Goal: Information Seeking & Learning: Learn about a topic

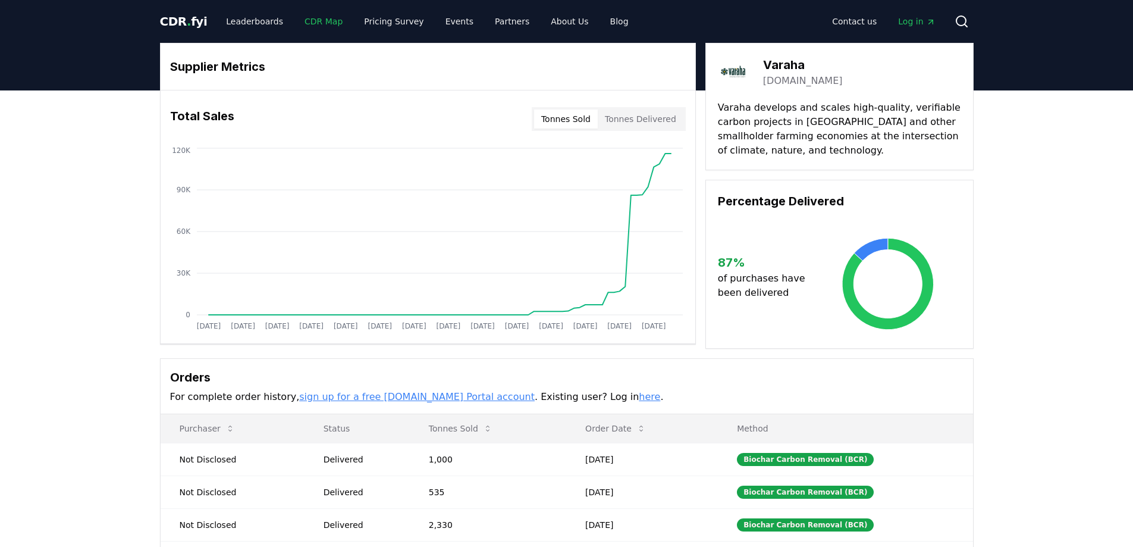
click at [310, 22] on link "CDR Map" at bounding box center [323, 21] width 57 height 21
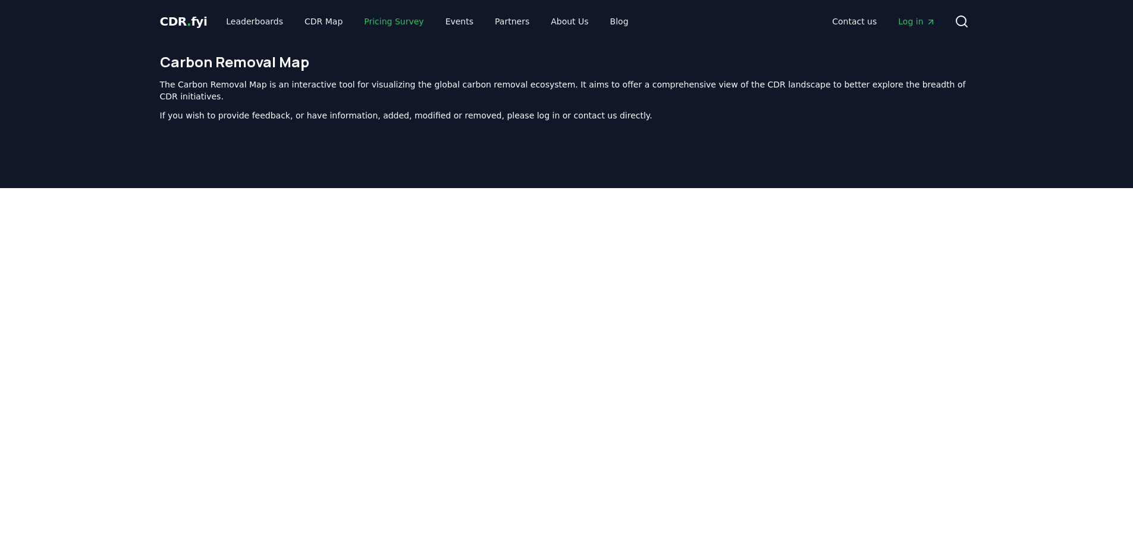
click at [372, 20] on link "Pricing Survey" at bounding box center [394, 21] width 79 height 21
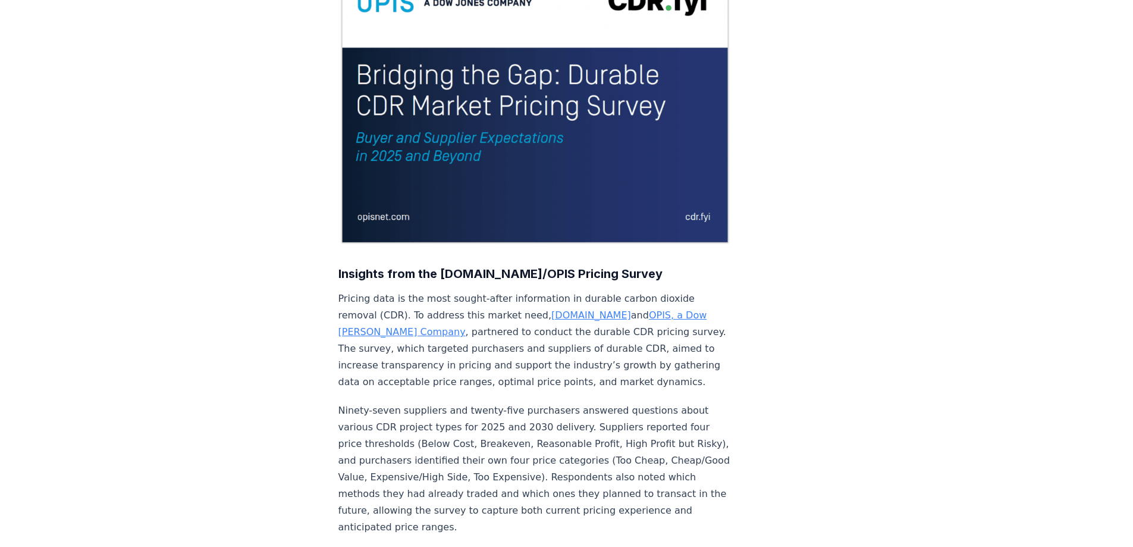
scroll to position [238, 0]
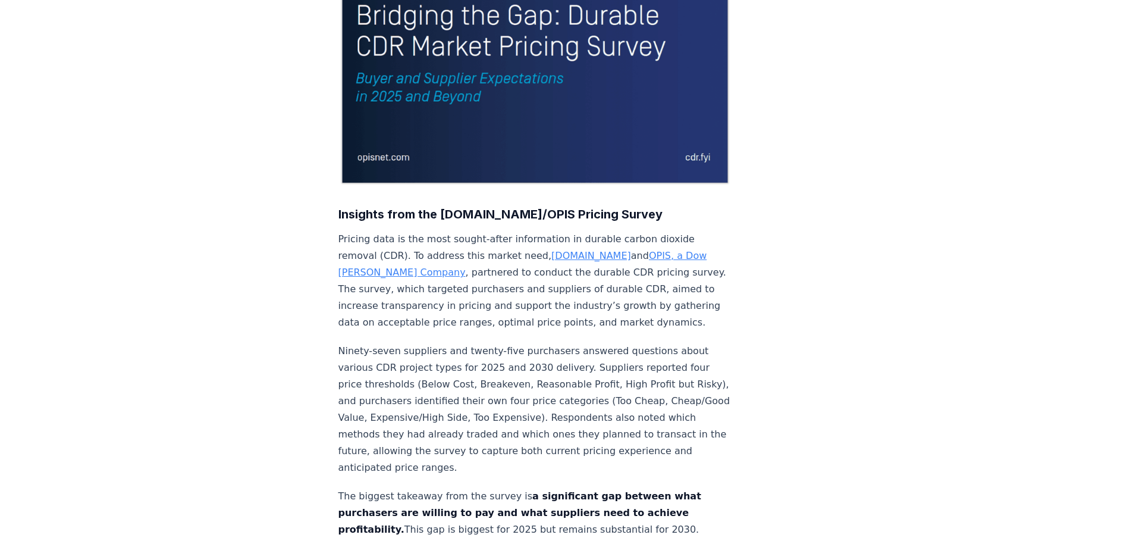
click at [551, 250] on link "[DOMAIN_NAME]" at bounding box center [591, 255] width 80 height 11
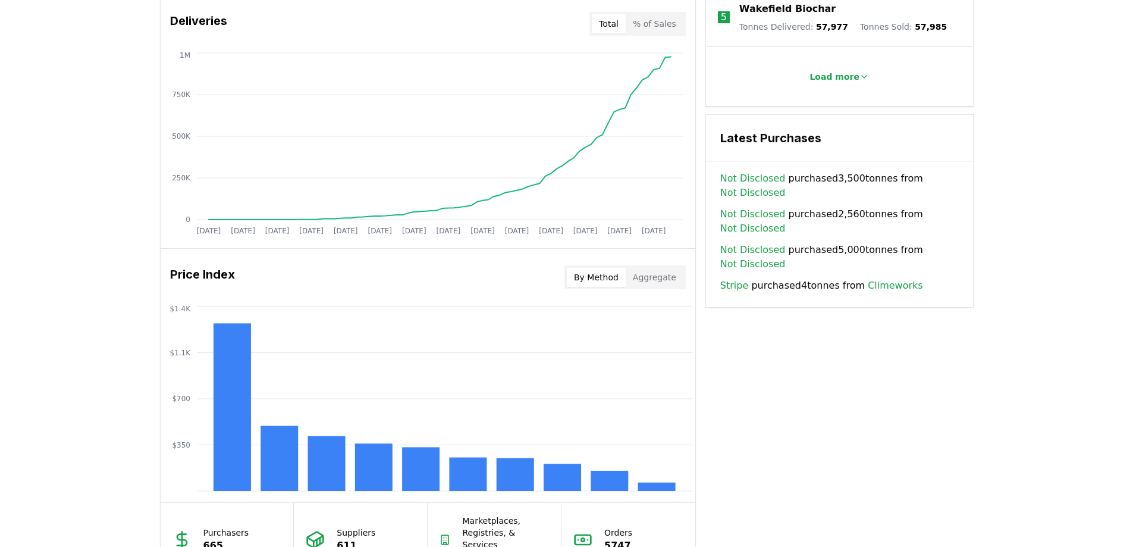
scroll to position [892, 0]
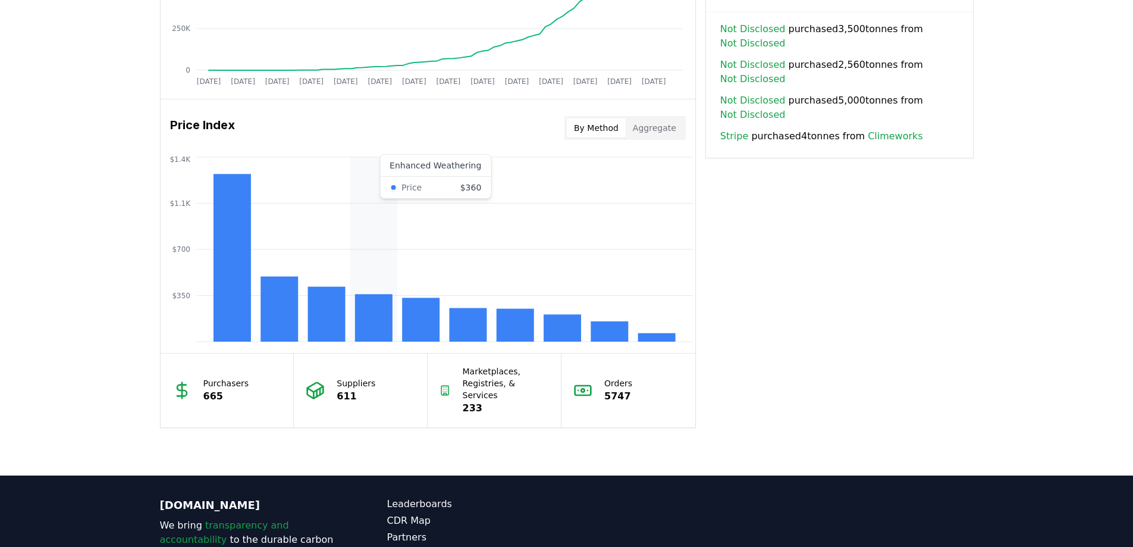
click at [391, 164] on icon "$350 $700 $1.1K $1.4K" at bounding box center [428, 249] width 535 height 190
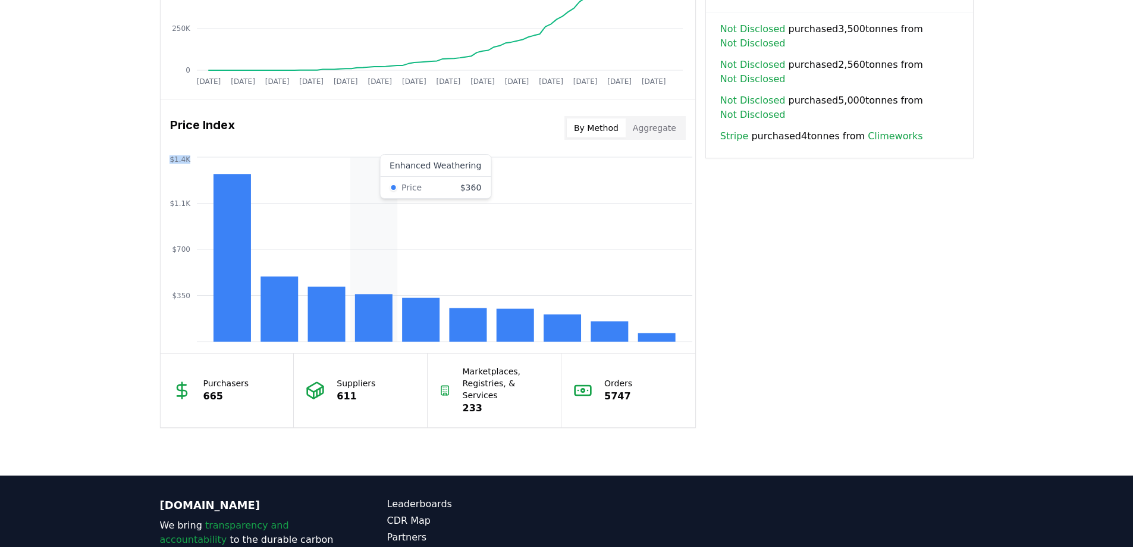
click at [391, 164] on icon "$350 $700 $1.1K $1.4K" at bounding box center [428, 249] width 535 height 190
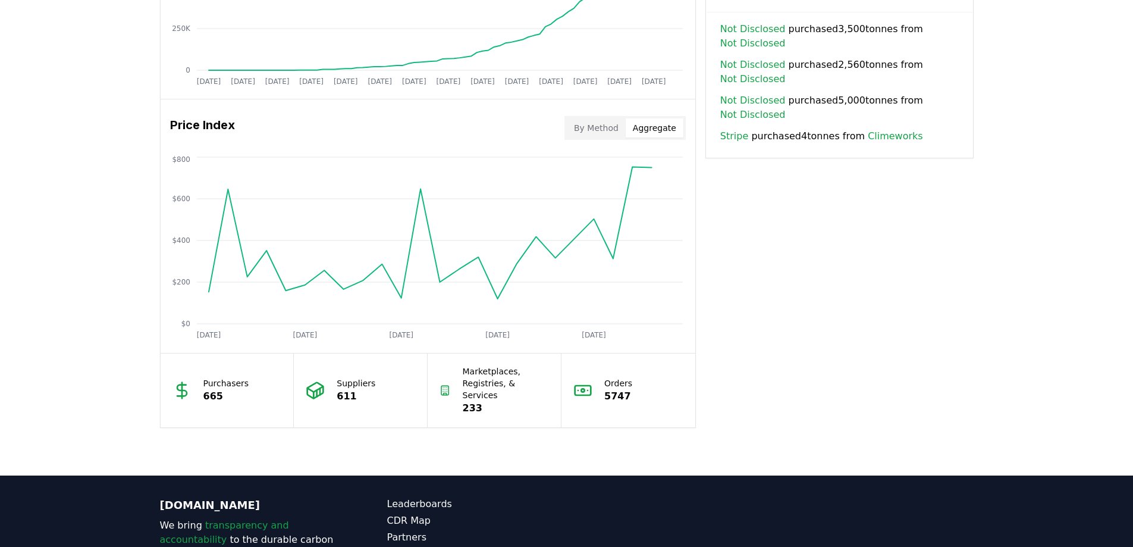
click at [644, 127] on button "Aggregate" at bounding box center [655, 127] width 58 height 19
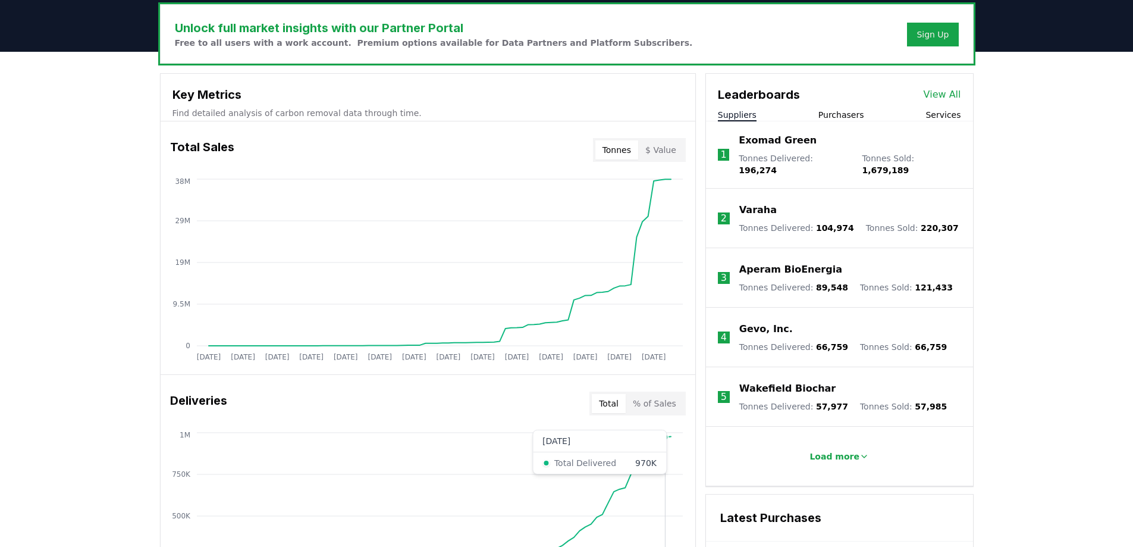
scroll to position [345, 0]
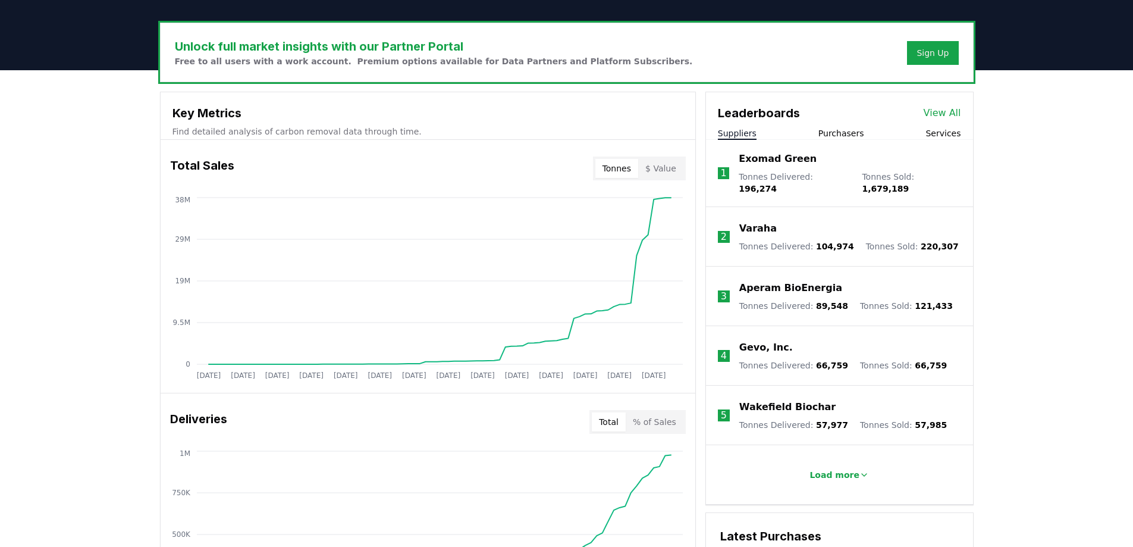
click at [748, 221] on p "Varaha" at bounding box center [757, 228] width 37 height 14
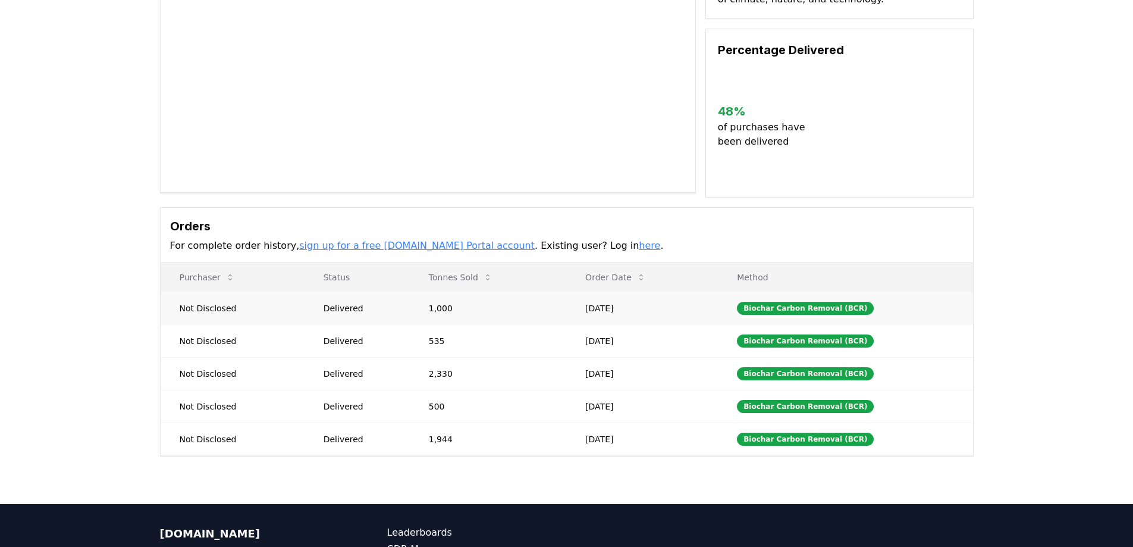
scroll to position [178, 0]
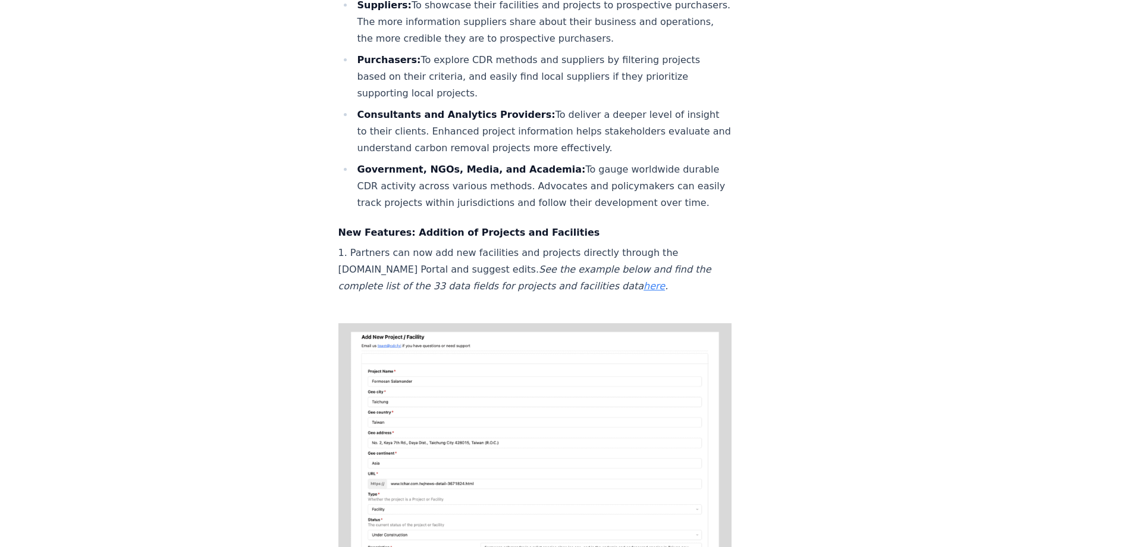
scroll to position [773, 0]
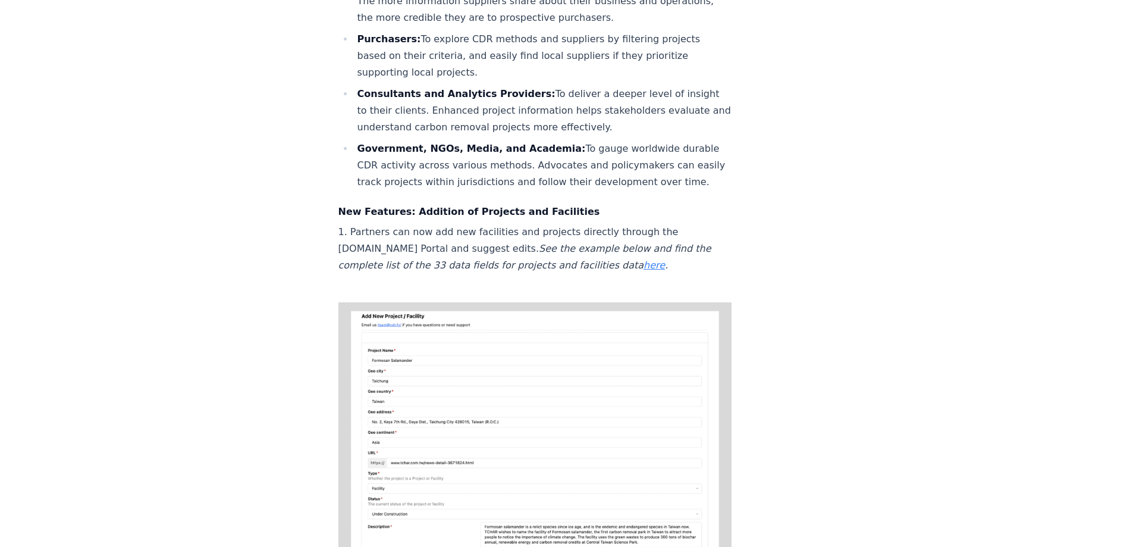
click at [644, 259] on link "here" at bounding box center [654, 264] width 21 height 11
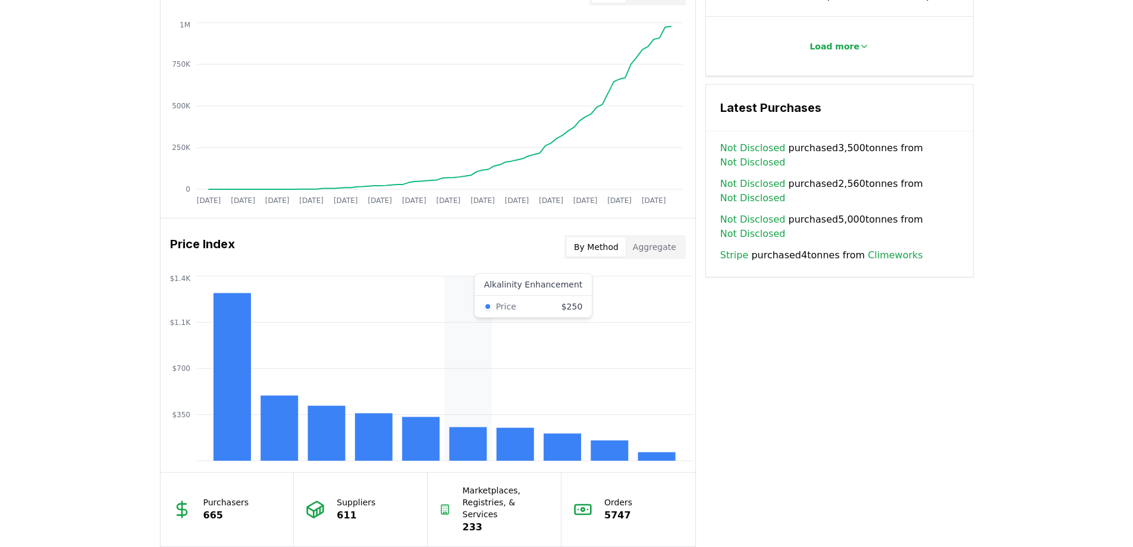
scroll to position [833, 0]
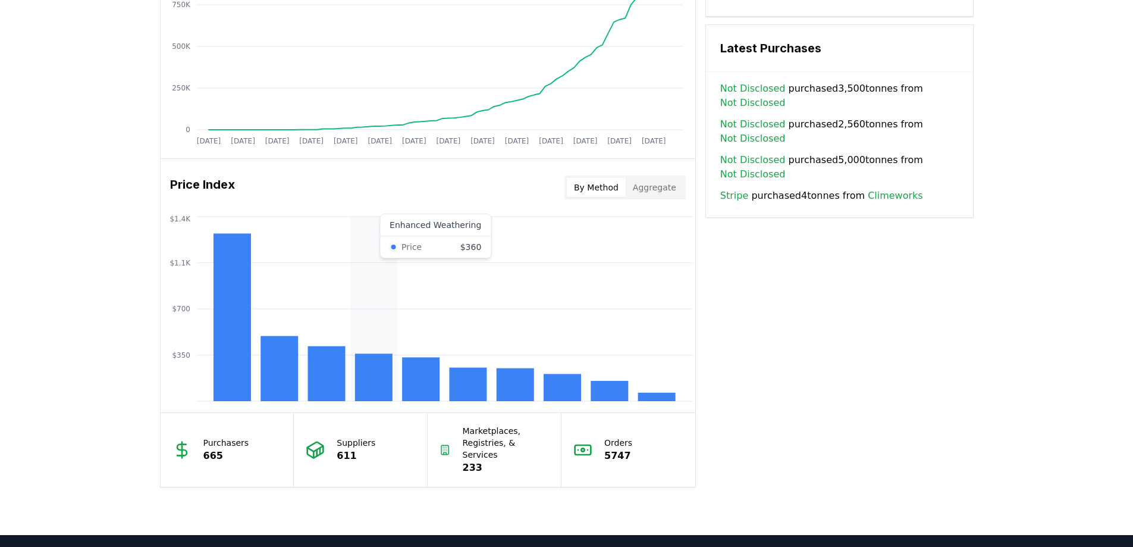
click at [369, 361] on rect at bounding box center [373, 377] width 37 height 48
click at [602, 186] on button "By Method" at bounding box center [596, 187] width 59 height 19
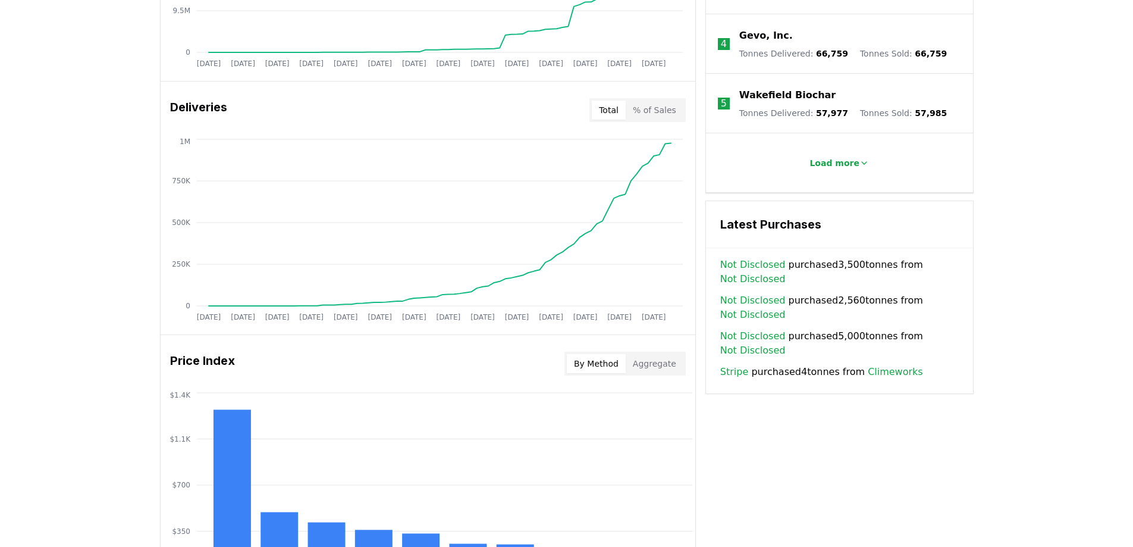
scroll to position [654, 0]
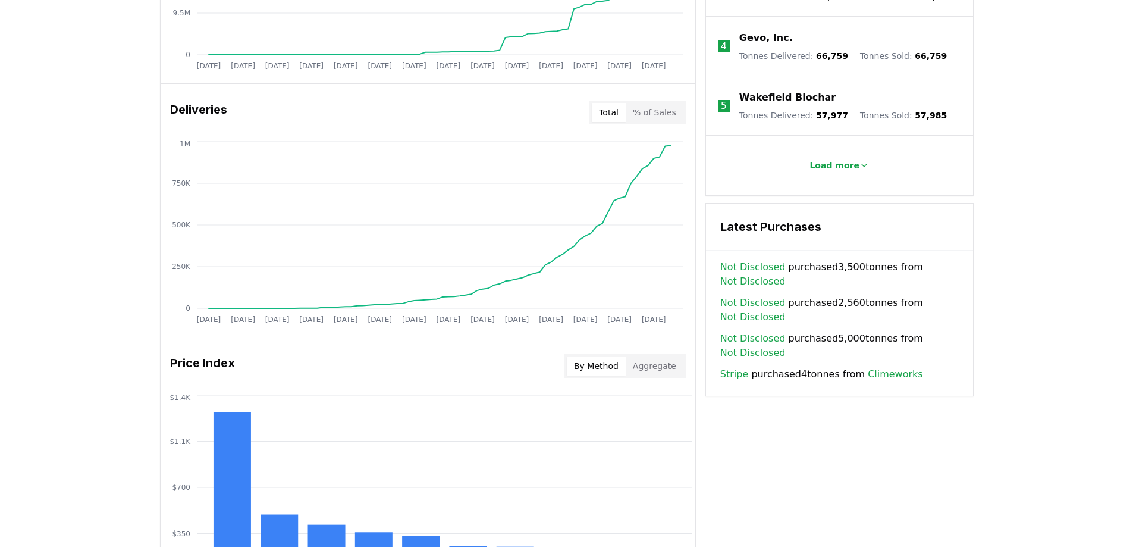
click at [853, 159] on p "Load more" at bounding box center [835, 165] width 50 height 12
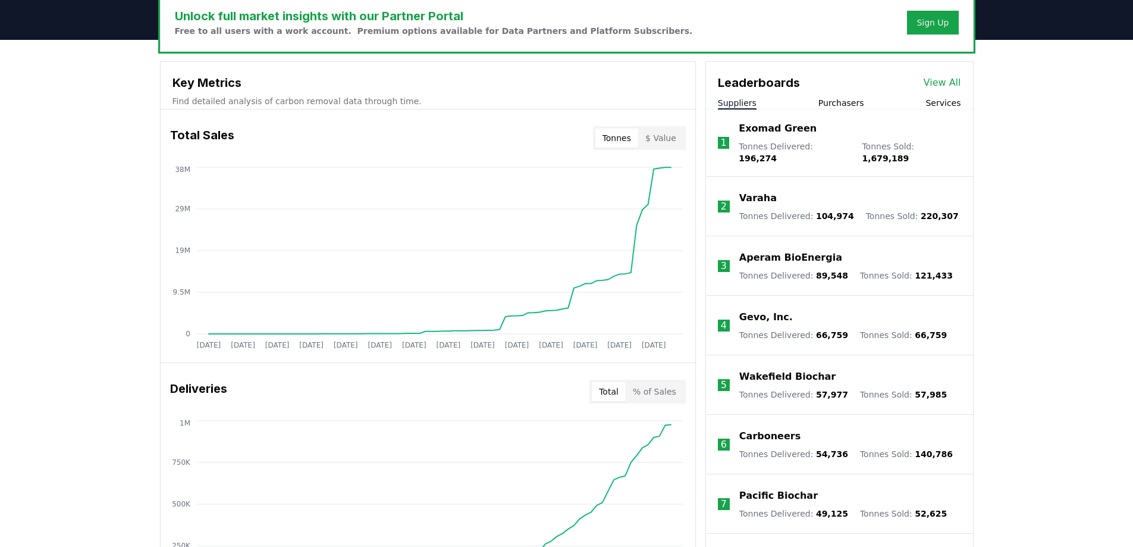
scroll to position [357, 0]
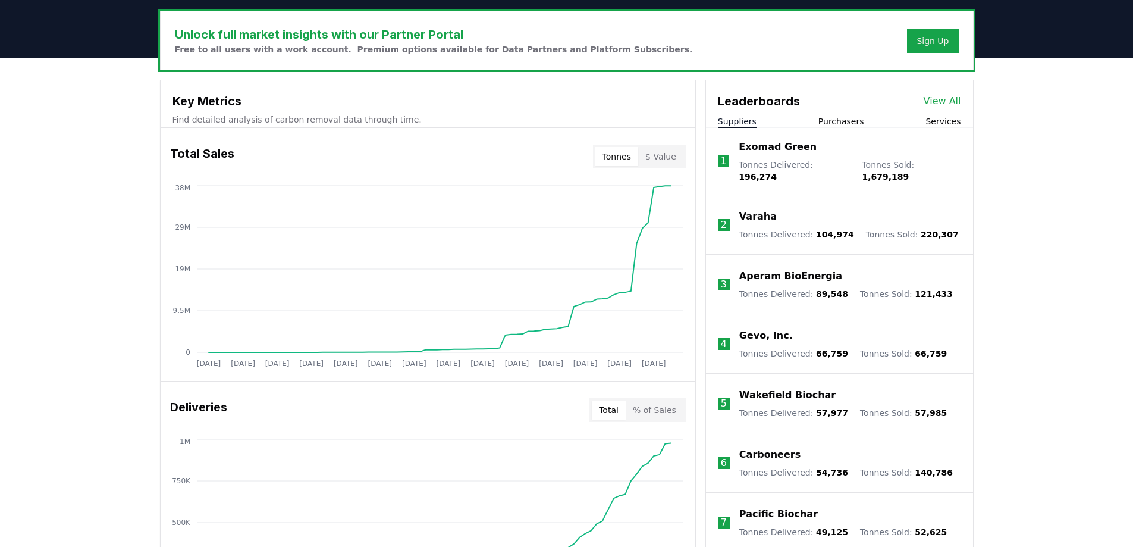
click at [750, 209] on p "Varaha" at bounding box center [757, 216] width 37 height 14
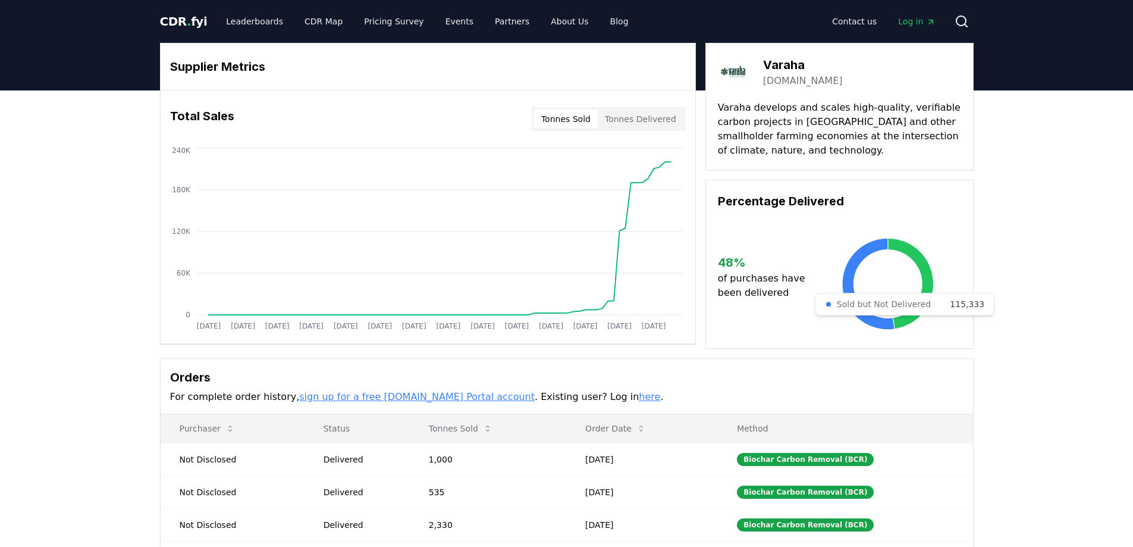
click at [854, 258] on icon at bounding box center [868, 284] width 52 height 92
click at [844, 302] on icon at bounding box center [868, 284] width 52 height 92
drag, startPoint x: 407, startPoint y: 310, endPoint x: 413, endPoint y: 311, distance: 6.1
click at [413, 311] on icon "Jan 2019 Jul 2019 Jan 2020 Jul 2020 Jan 2021 Jul 2021 Jan 2022 Jul 2022 Jan 202…" at bounding box center [423, 240] width 525 height 190
click at [520, 324] on tspan "[DATE]" at bounding box center [516, 326] width 24 height 8
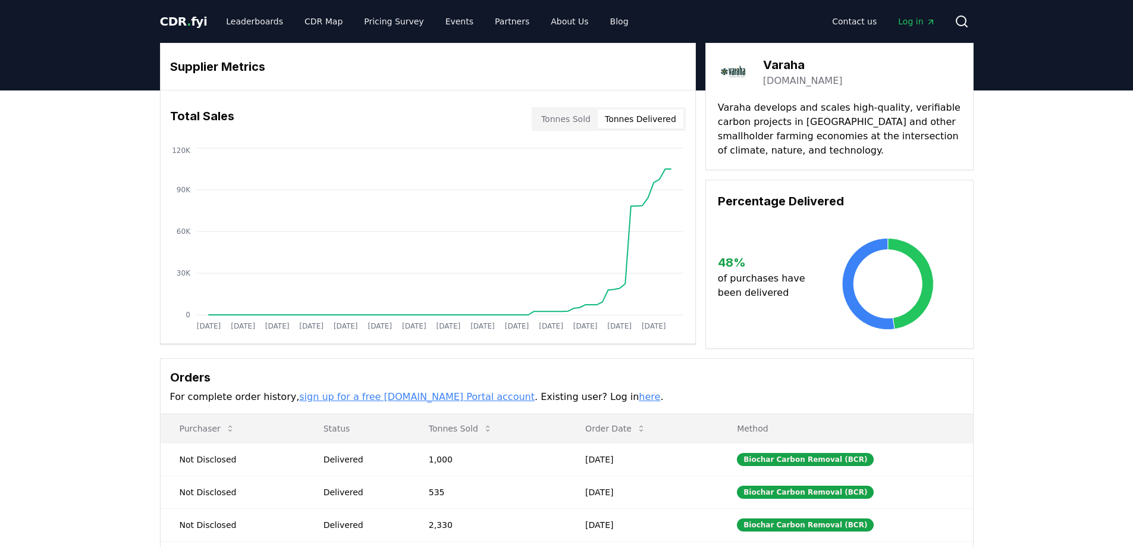
click at [638, 118] on button "Tonnes Delivered" at bounding box center [641, 118] width 86 height 19
click at [576, 117] on button "Tonnes Sold" at bounding box center [566, 118] width 64 height 19
click at [641, 123] on button "Tonnes Delivered" at bounding box center [641, 118] width 86 height 19
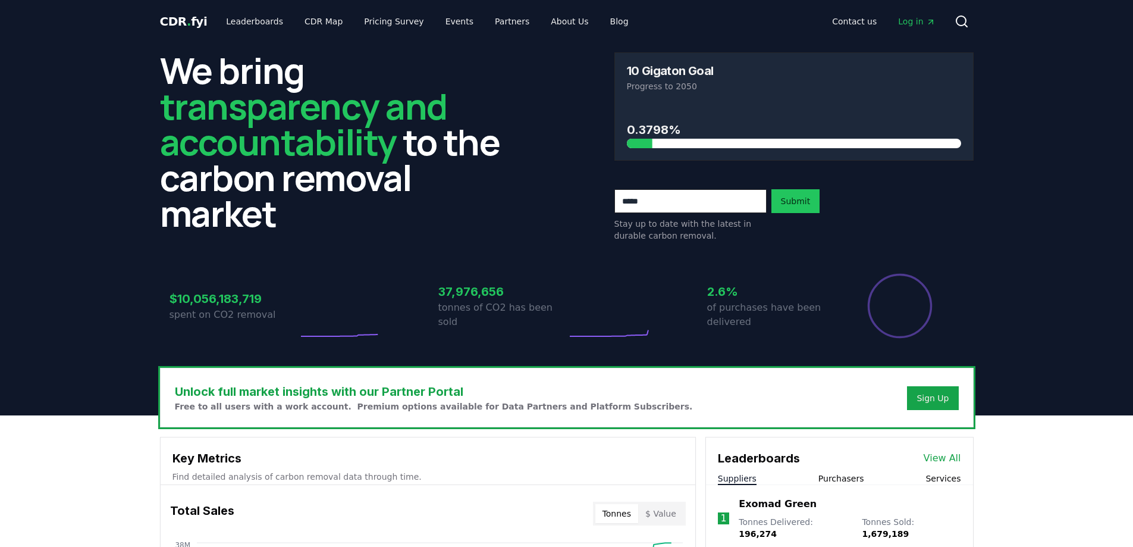
scroll to position [357, 0]
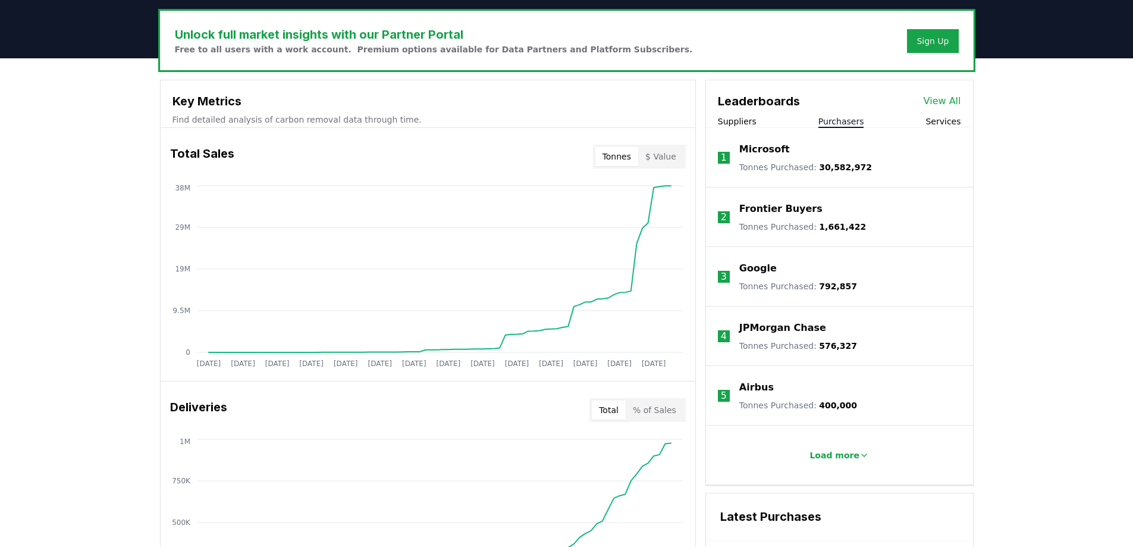
click at [839, 121] on button "Purchasers" at bounding box center [842, 121] width 46 height 12
click at [753, 149] on p "Microsoft" at bounding box center [764, 149] width 51 height 14
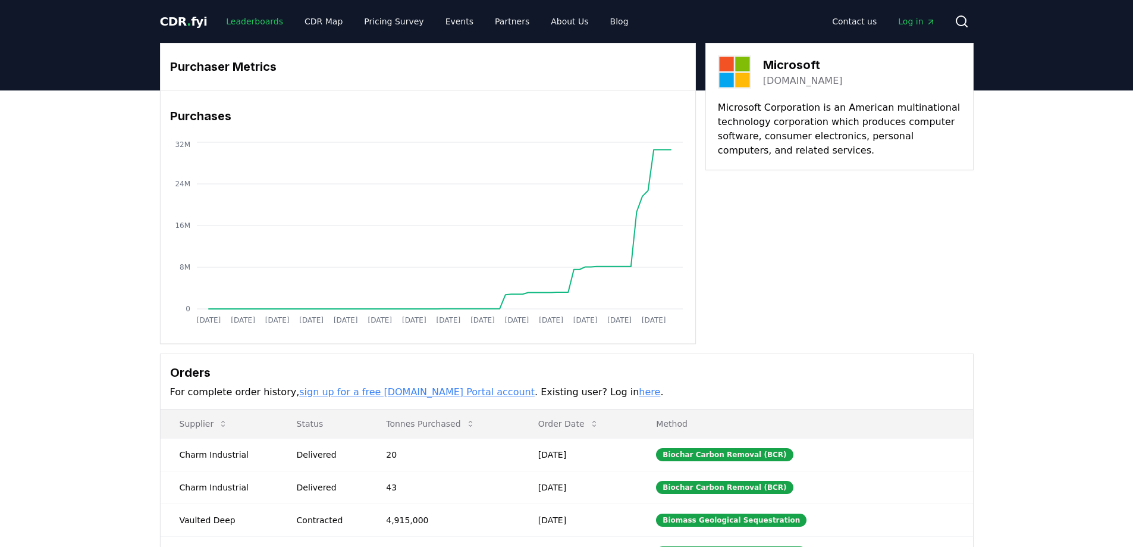
click at [232, 20] on link "Leaderboards" at bounding box center [255, 21] width 76 height 21
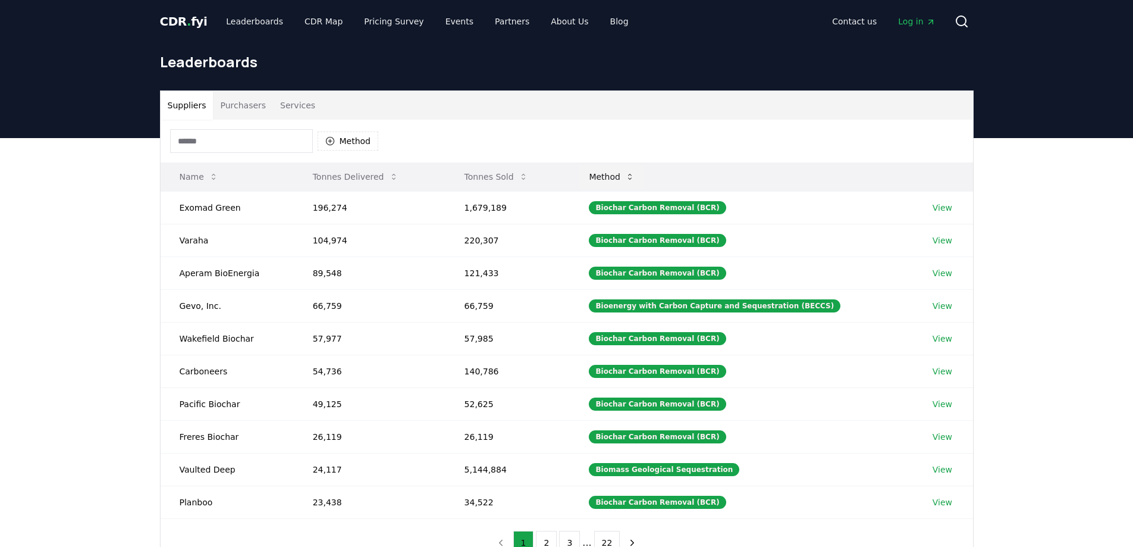
click at [635, 177] on icon at bounding box center [630, 177] width 10 height 10
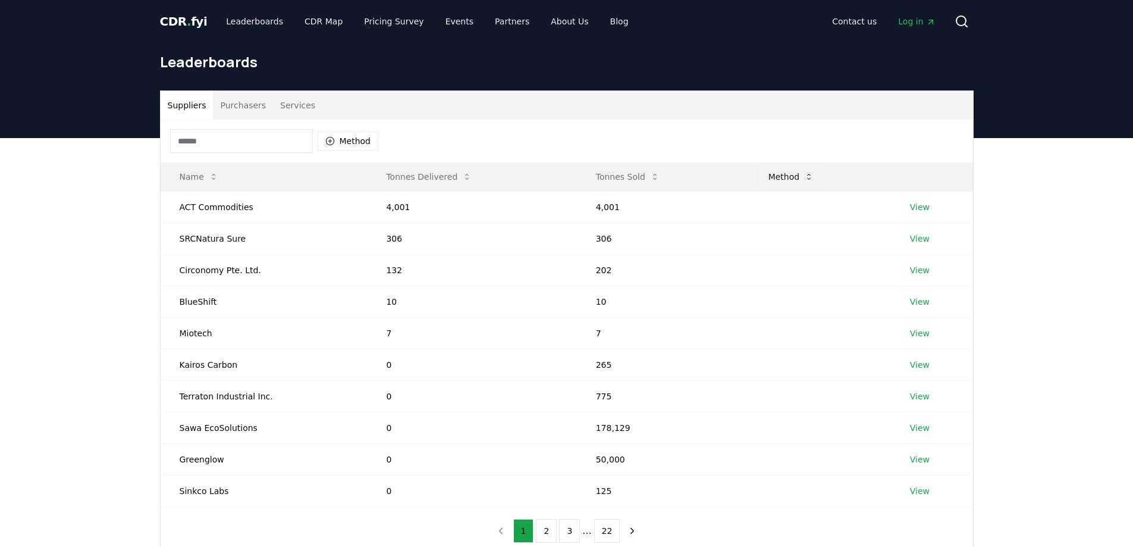
click at [804, 177] on icon at bounding box center [809, 177] width 10 height 10
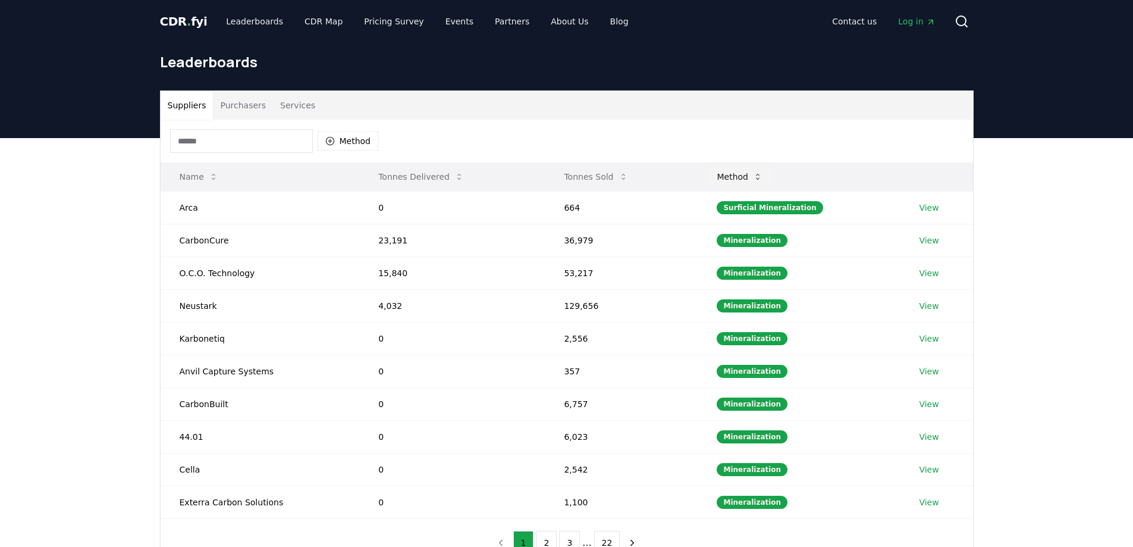
click at [763, 175] on icon at bounding box center [758, 177] width 10 height 10
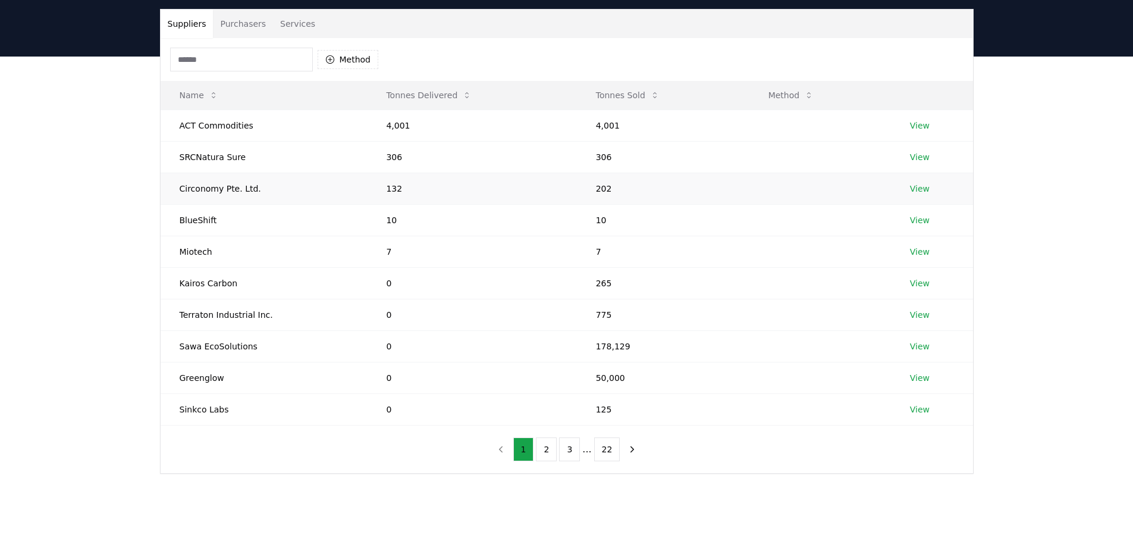
scroll to position [119, 0]
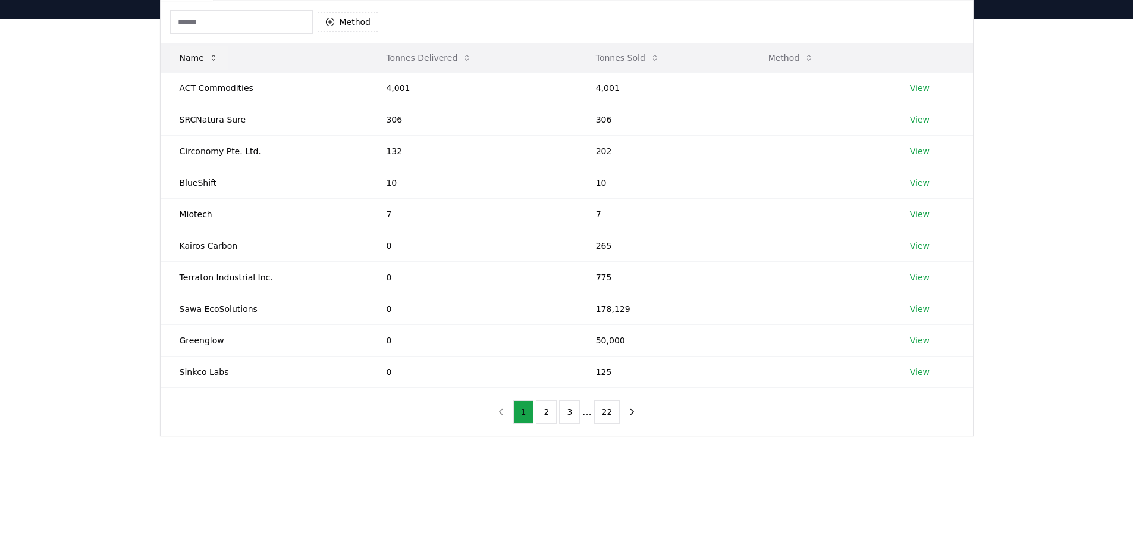
click at [209, 55] on icon at bounding box center [214, 58] width 10 height 10
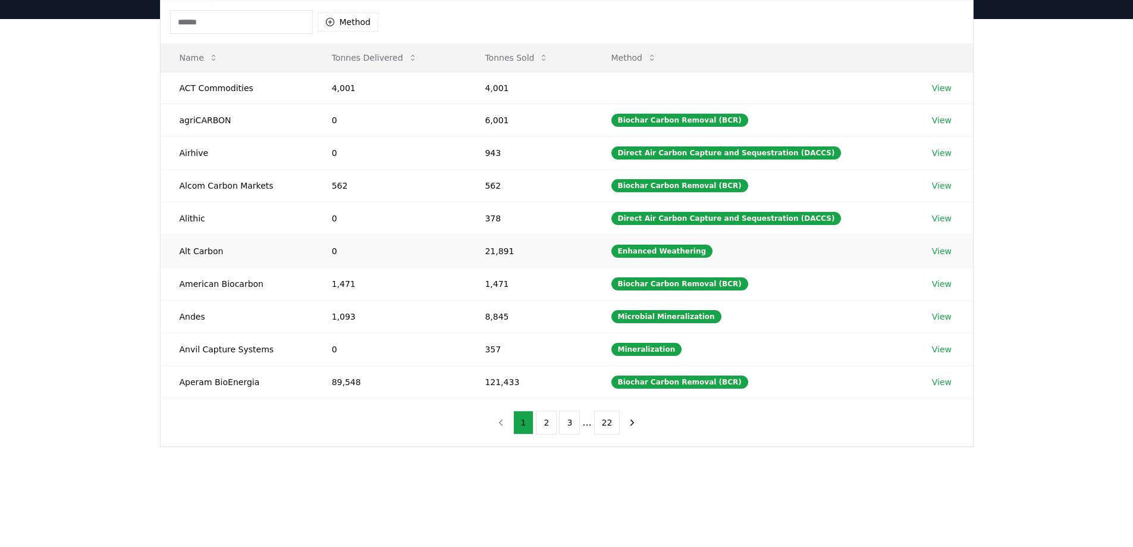
click at [934, 250] on link "View" at bounding box center [942, 251] width 20 height 12
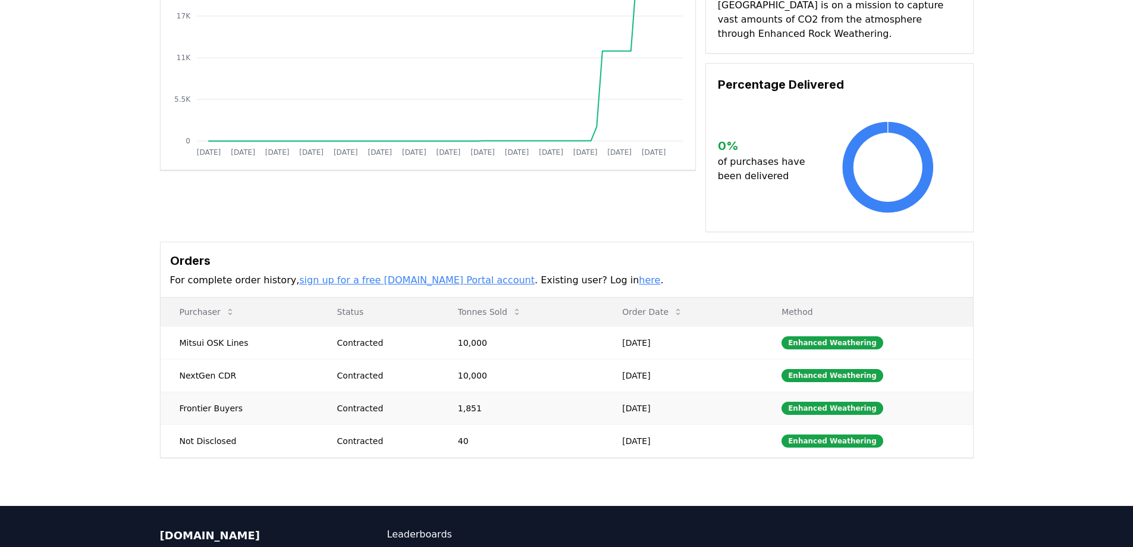
scroll to position [178, 0]
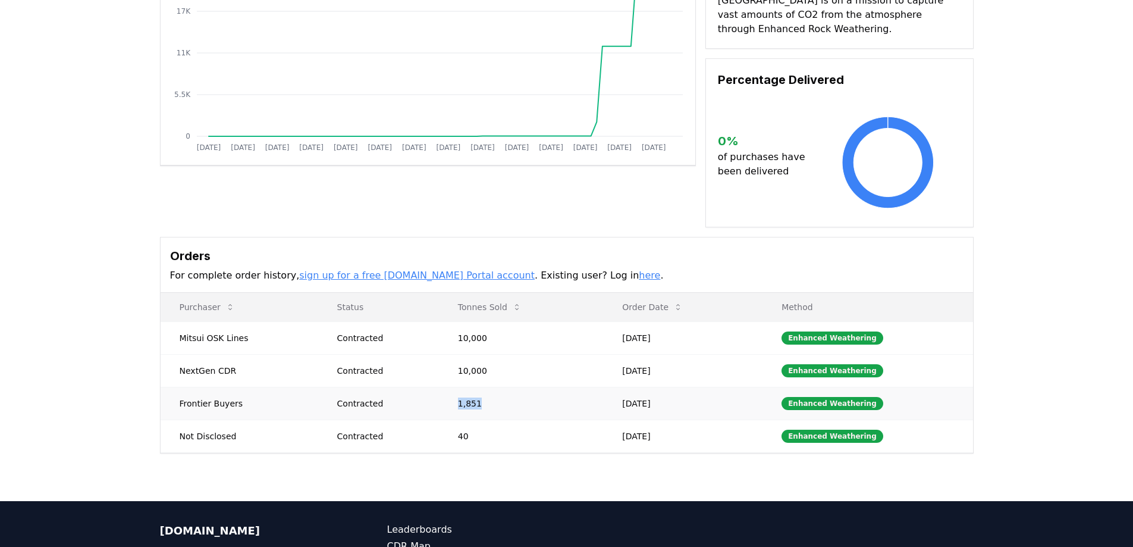
drag, startPoint x: 456, startPoint y: 387, endPoint x: 478, endPoint y: 388, distance: 21.4
click at [478, 388] on td "1,851" at bounding box center [521, 403] width 165 height 33
copy td "1,851"
drag, startPoint x: 180, startPoint y: 388, endPoint x: 239, endPoint y: 389, distance: 58.9
click at [239, 389] on td "Frontier Buyers" at bounding box center [240, 403] width 158 height 33
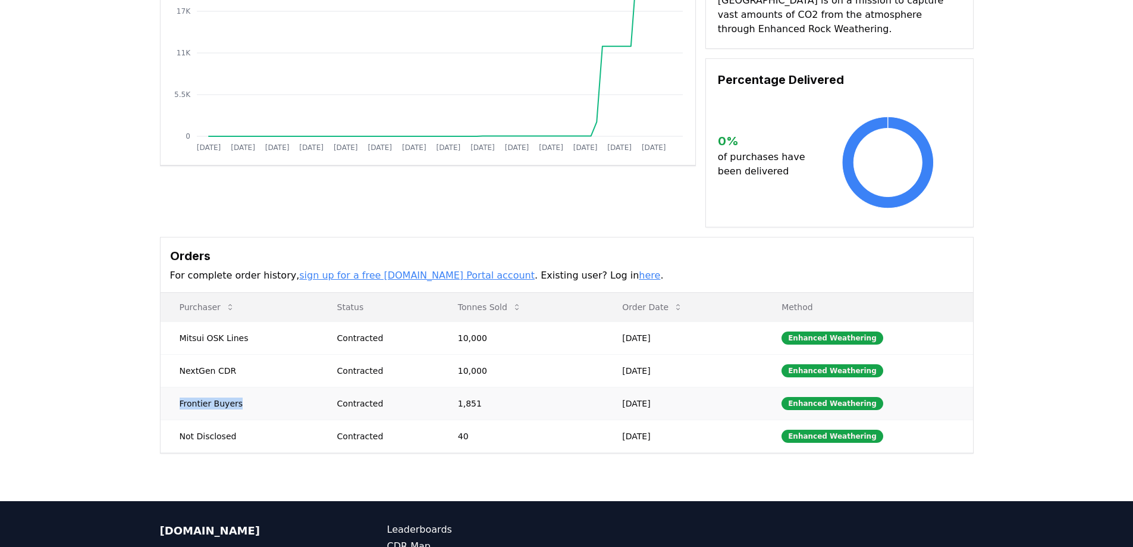
copy td "Frontier Buyers"
drag, startPoint x: 459, startPoint y: 354, endPoint x: 489, endPoint y: 359, distance: 30.8
click at [489, 359] on td "10,000" at bounding box center [521, 370] width 165 height 33
copy td "10,000"
drag, startPoint x: 179, startPoint y: 356, endPoint x: 231, endPoint y: 356, distance: 52.3
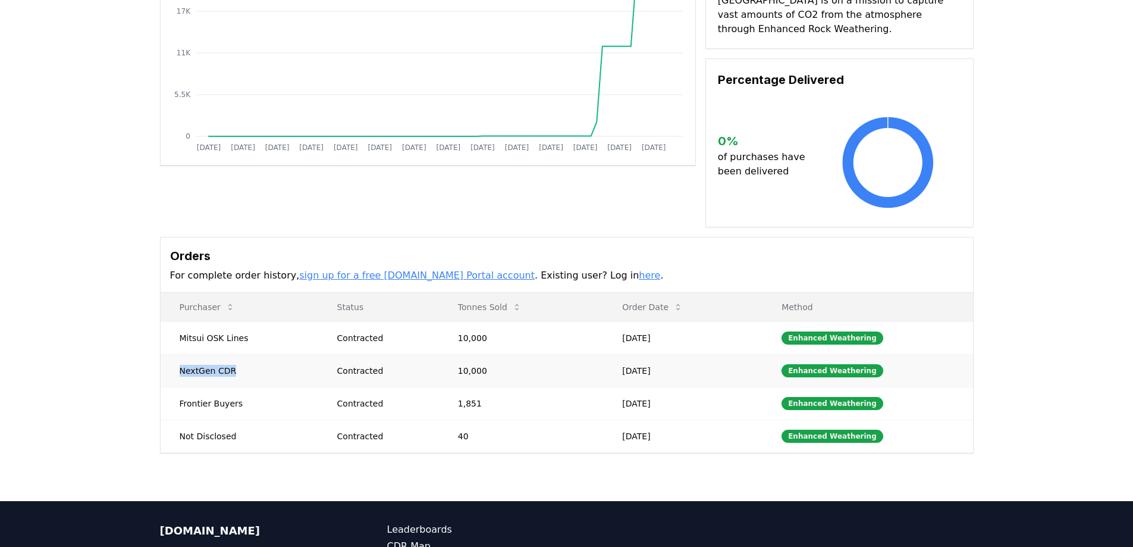
click at [231, 356] on td "NextGen CDR" at bounding box center [240, 370] width 158 height 33
copy td "NextGen CDR"
drag, startPoint x: 459, startPoint y: 321, endPoint x: 494, endPoint y: 320, distance: 35.7
click at [494, 321] on td "10,000" at bounding box center [521, 337] width 165 height 33
copy td "10,000"
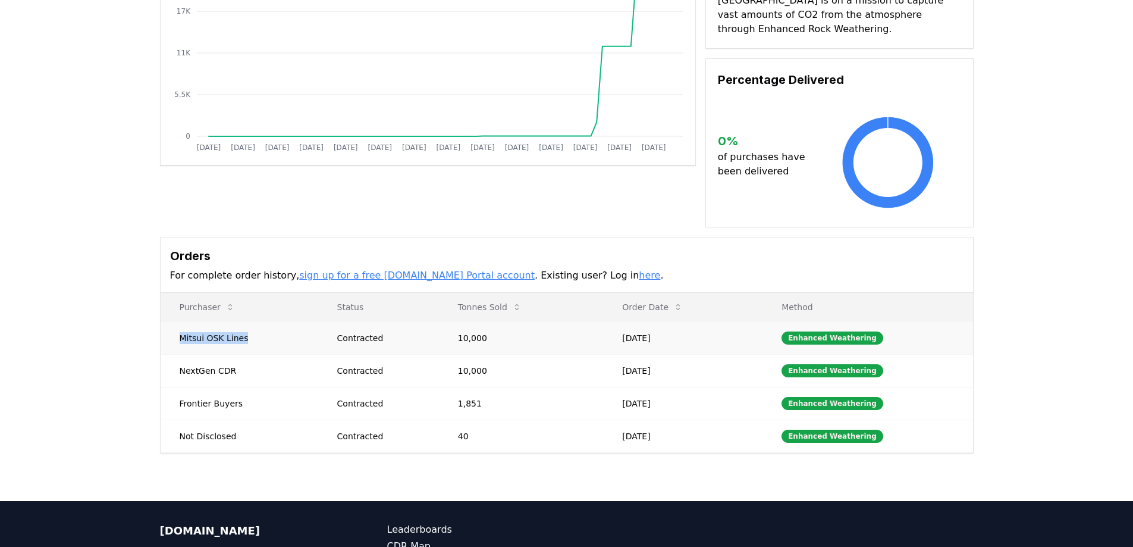
drag, startPoint x: 180, startPoint y: 322, endPoint x: 247, endPoint y: 322, distance: 66.6
click at [247, 322] on td "Mitsui OSK Lines" at bounding box center [240, 337] width 158 height 33
copy td "Mitsui OSK Lines"
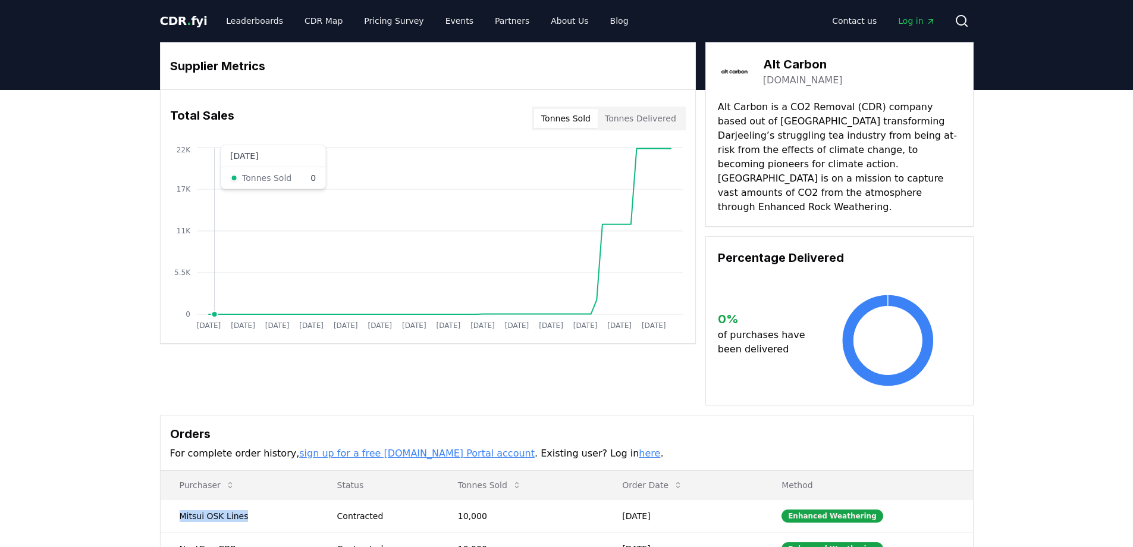
scroll to position [0, 0]
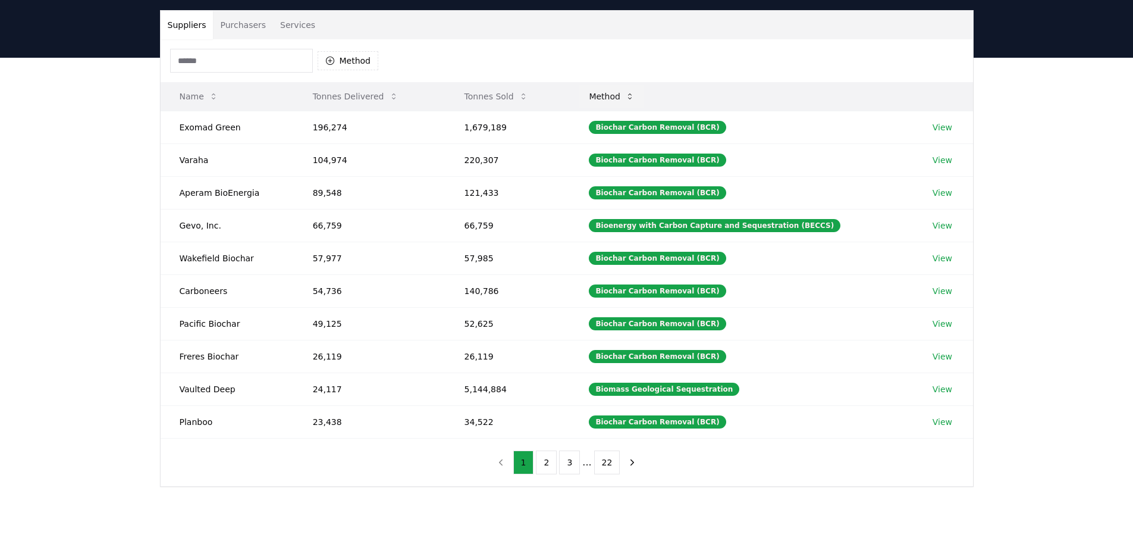
scroll to position [59, 0]
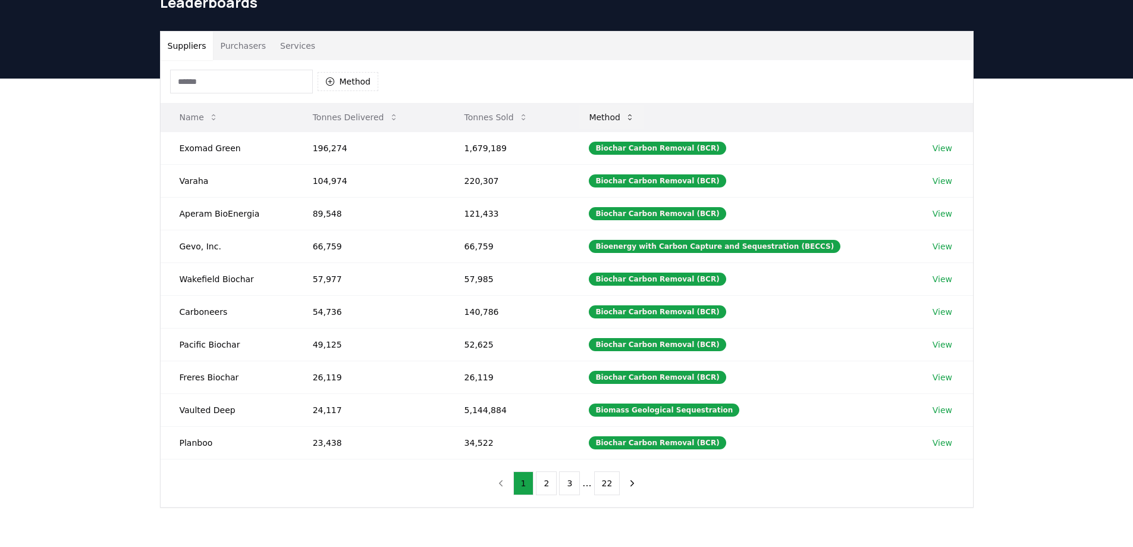
click at [632, 115] on icon at bounding box center [630, 117] width 4 height 6
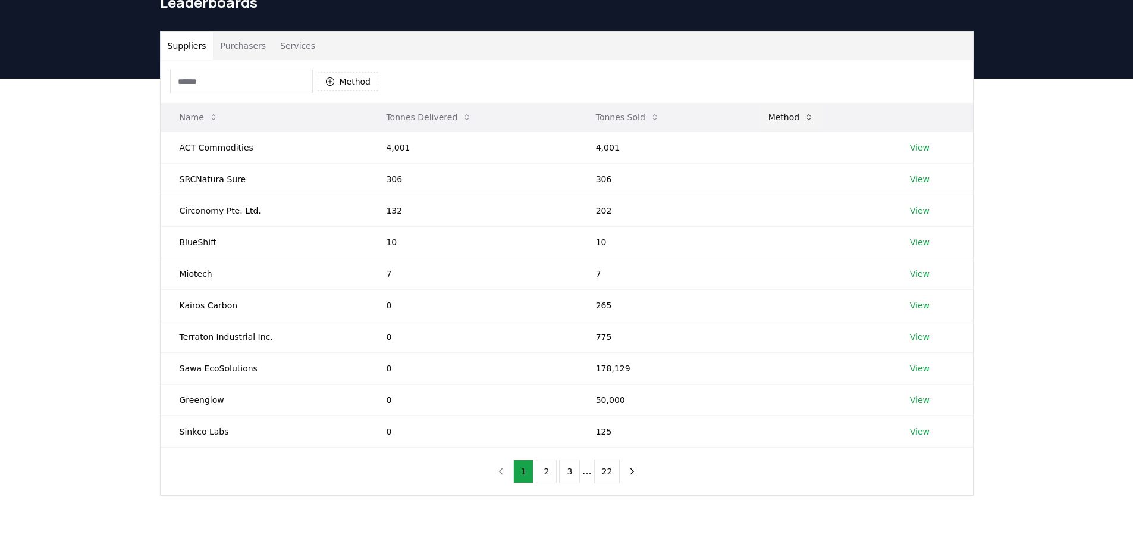
click at [807, 120] on icon at bounding box center [809, 117] width 4 height 6
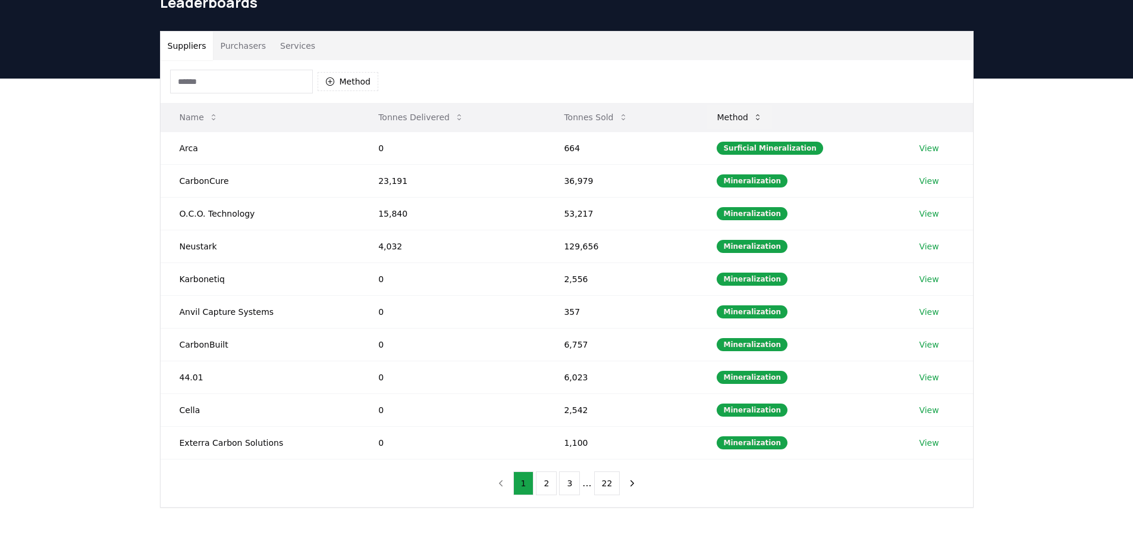
click at [762, 120] on icon at bounding box center [758, 117] width 10 height 10
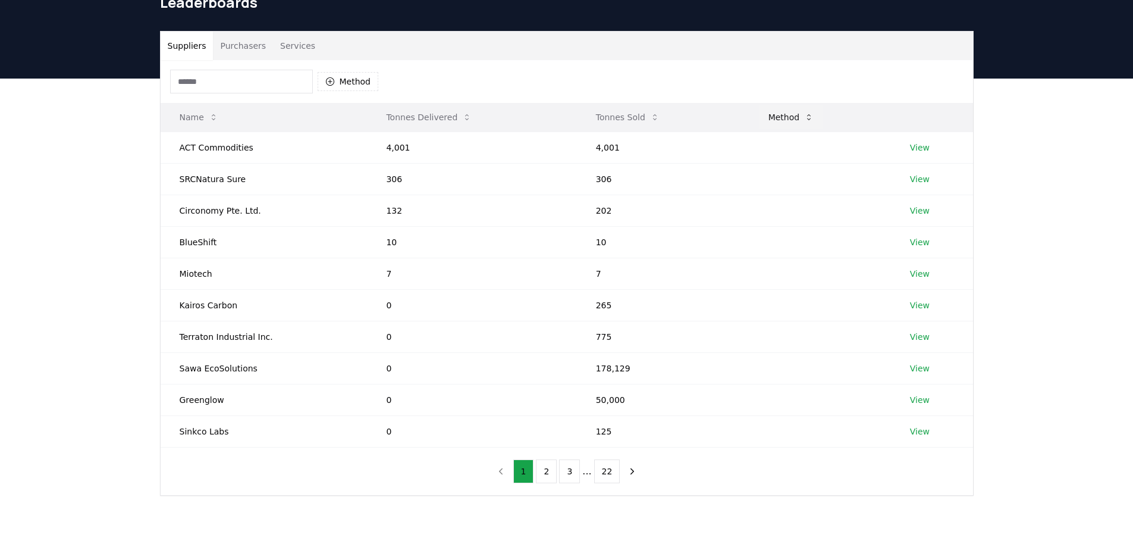
click at [807, 120] on icon at bounding box center [809, 117] width 4 height 6
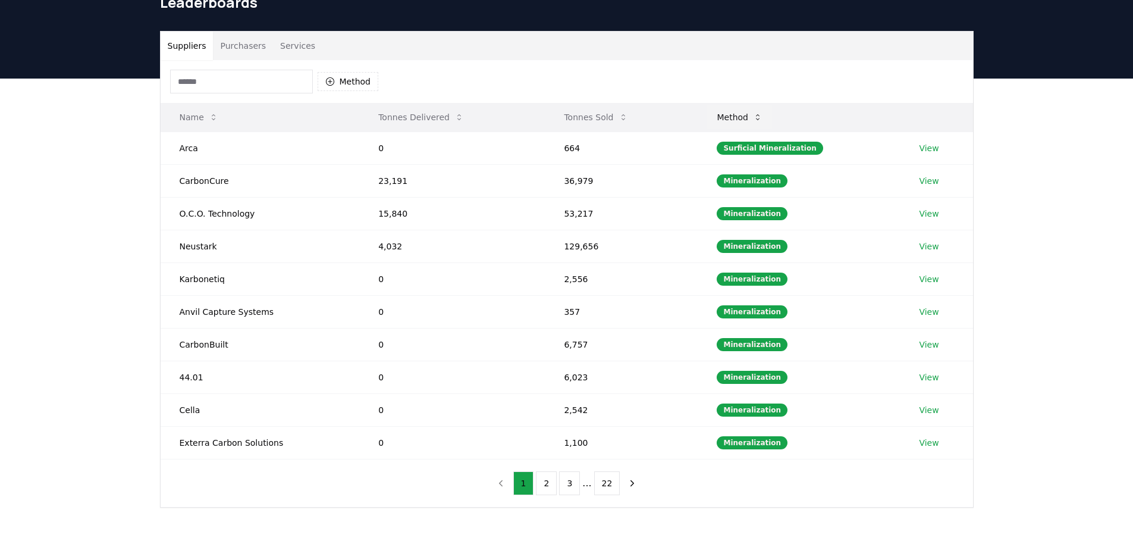
click at [760, 118] on icon at bounding box center [758, 117] width 4 height 6
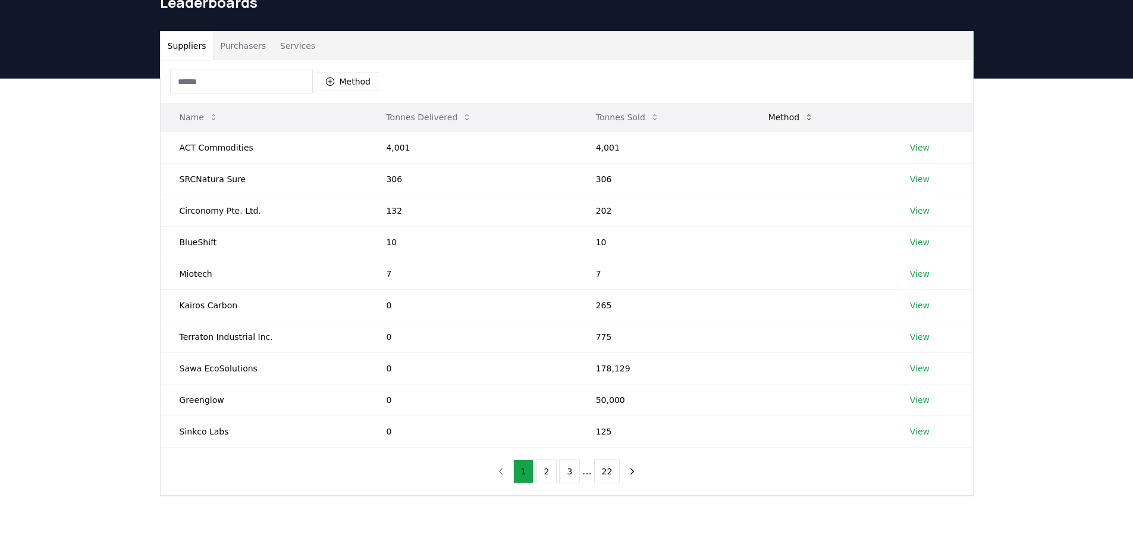
click at [804, 114] on icon at bounding box center [809, 117] width 10 height 10
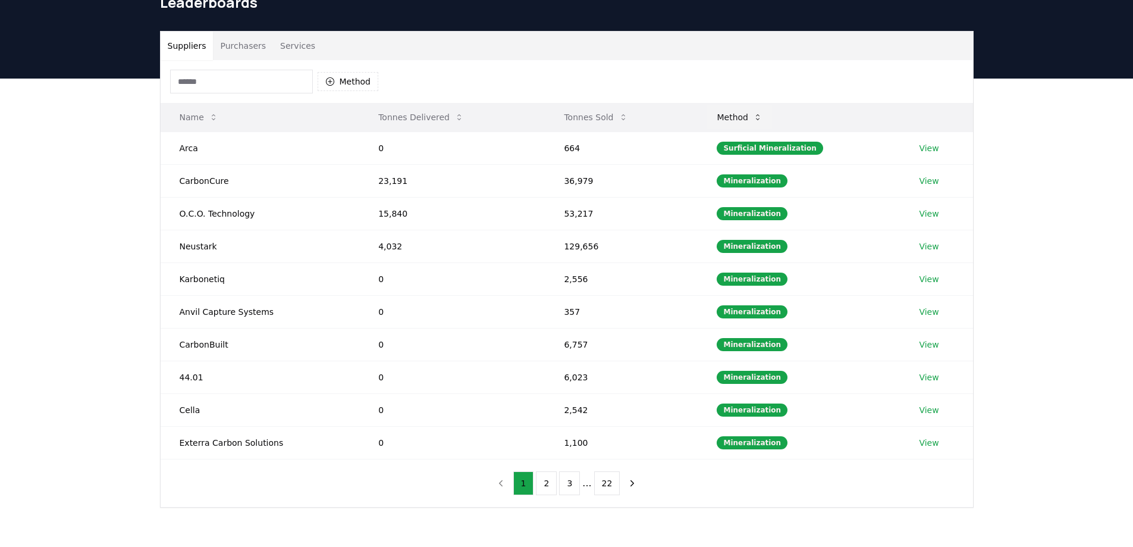
click at [763, 115] on icon at bounding box center [758, 117] width 10 height 10
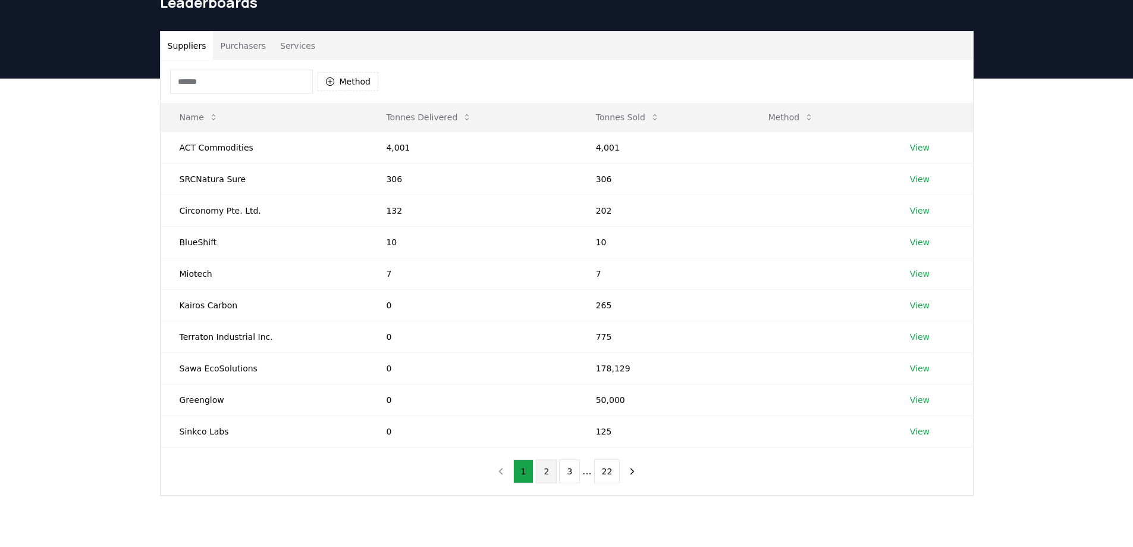
click at [544, 475] on button "2" at bounding box center [546, 471] width 21 height 24
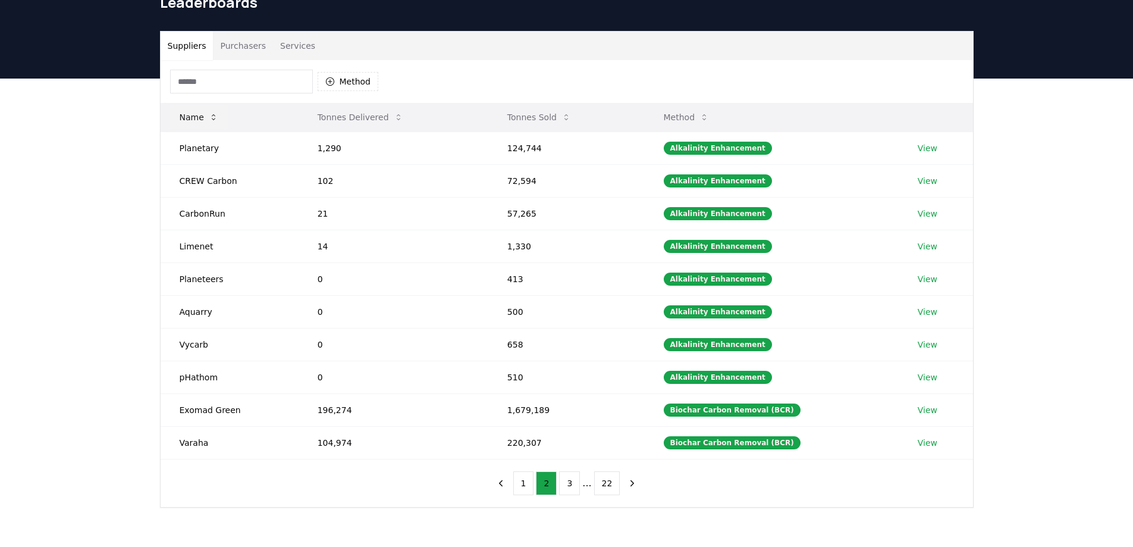
click at [213, 120] on icon at bounding box center [214, 117] width 10 height 10
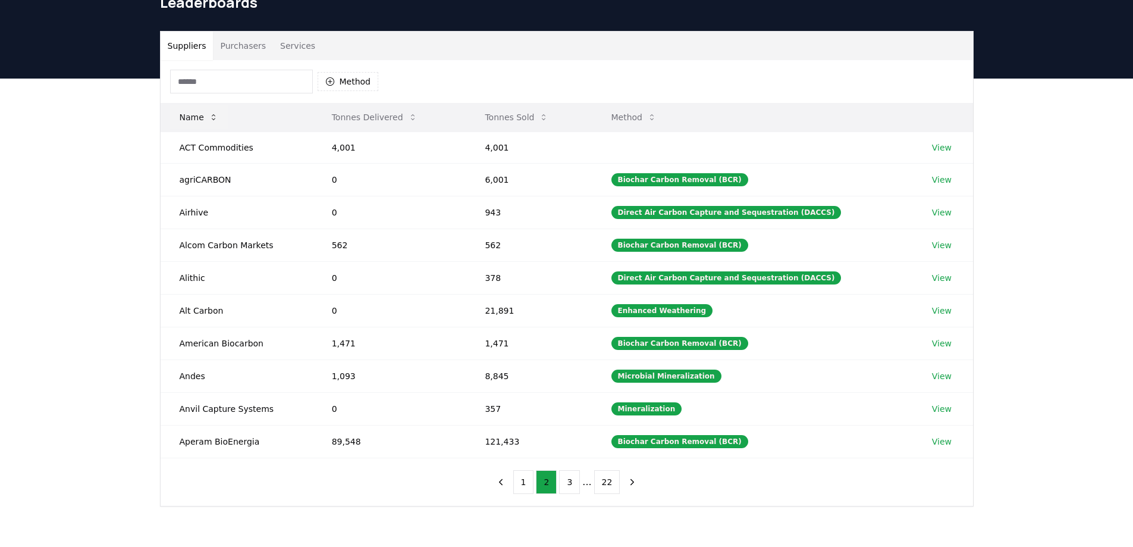
click at [212, 120] on icon at bounding box center [214, 117] width 10 height 10
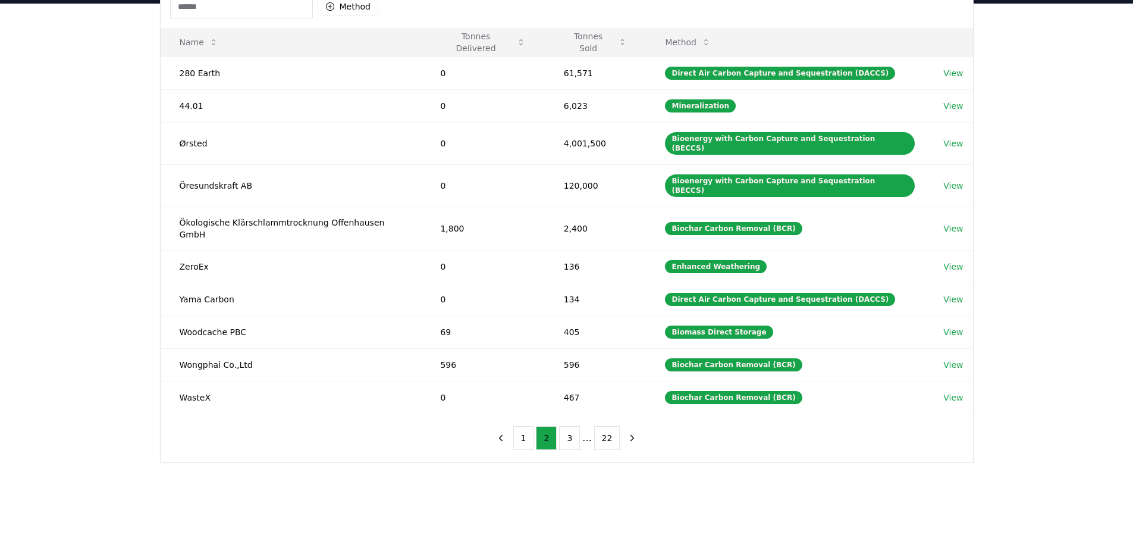
scroll to position [119, 0]
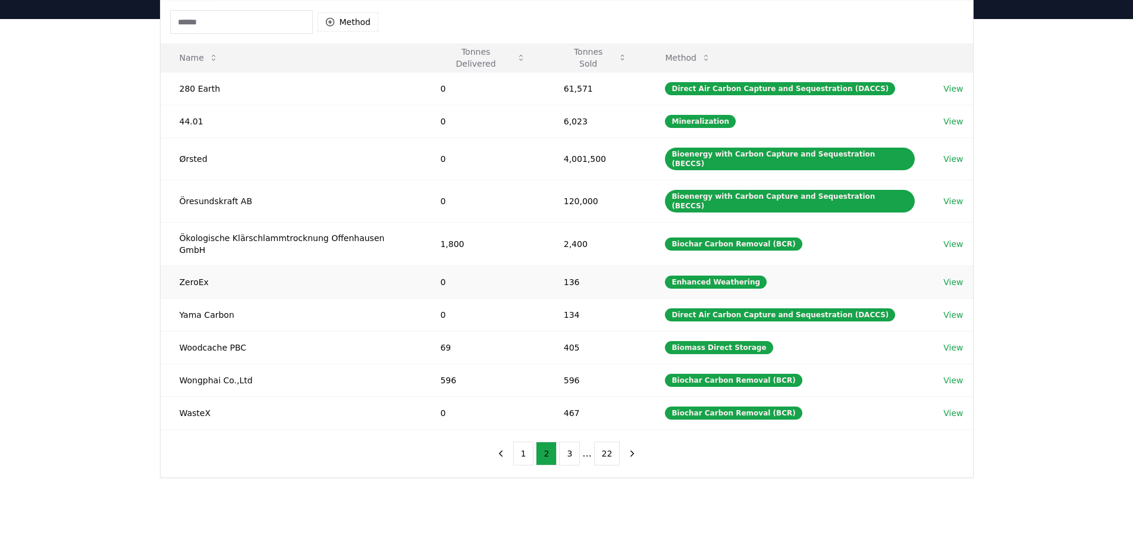
click at [952, 276] on link "View" at bounding box center [953, 282] width 20 height 12
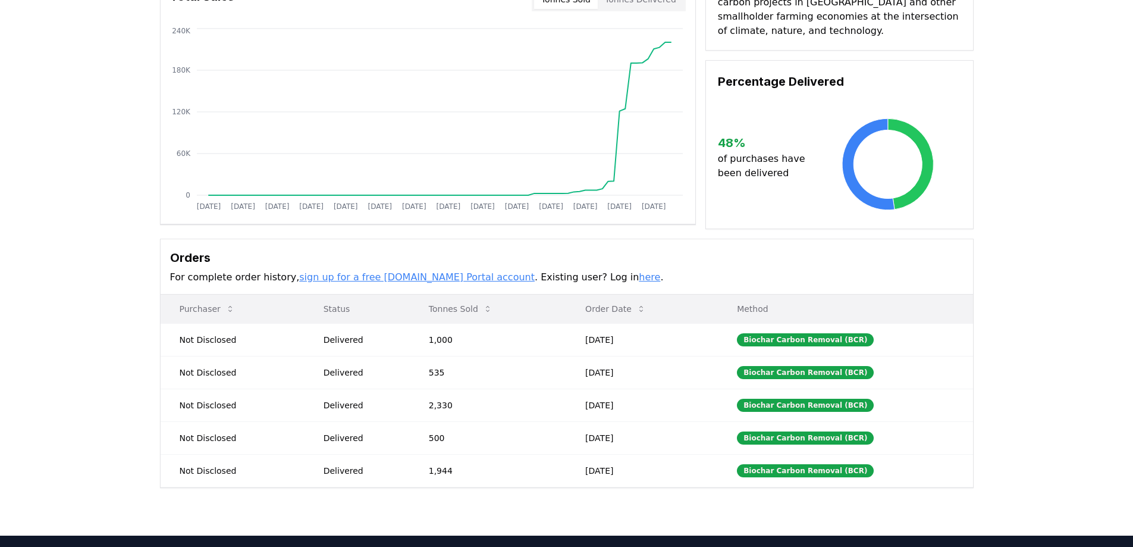
scroll to position [178, 0]
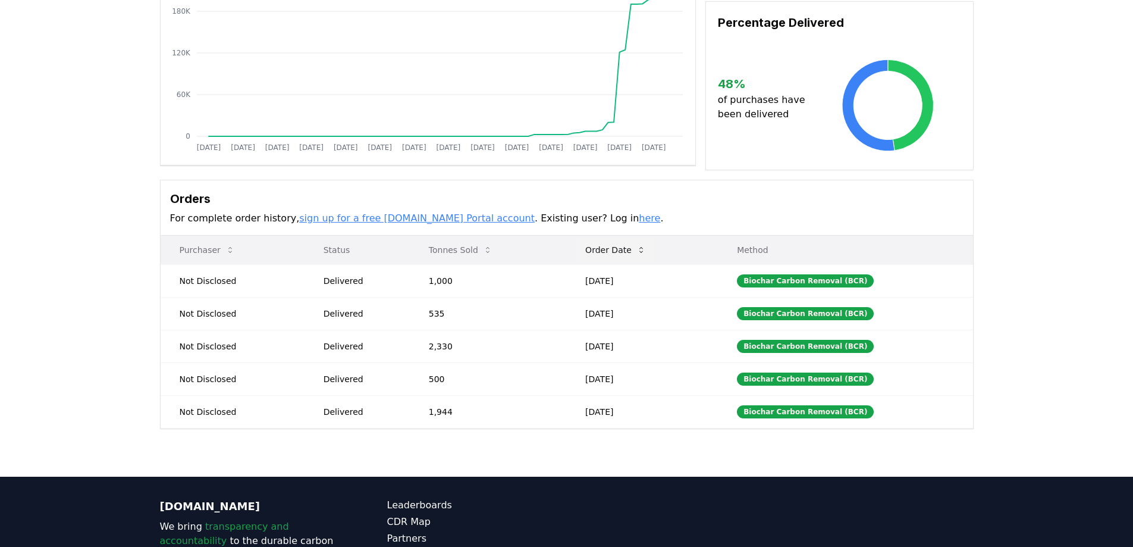
click at [646, 252] on icon at bounding box center [641, 250] width 10 height 10
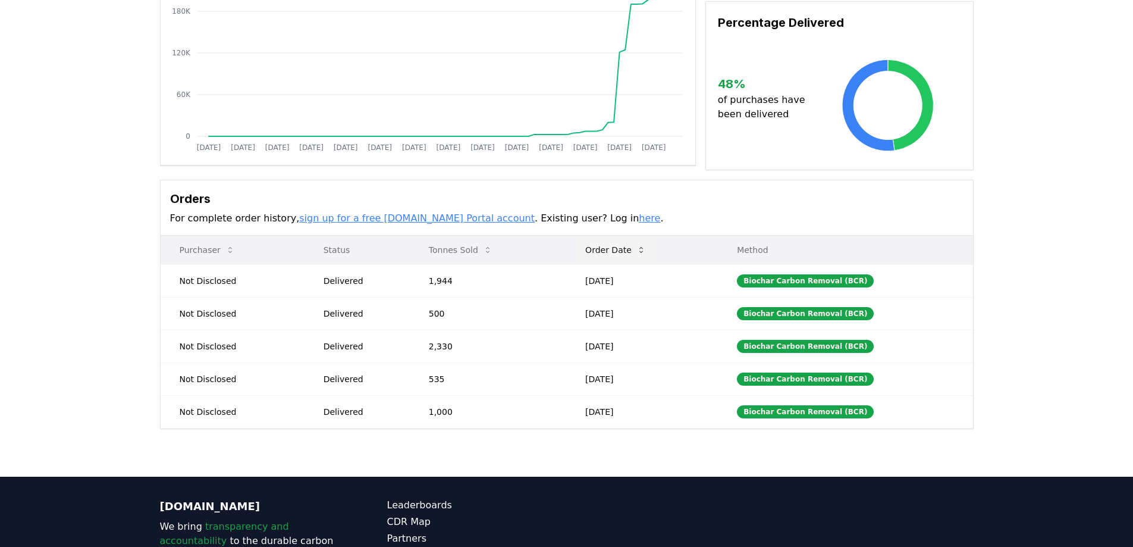
click at [646, 252] on icon at bounding box center [641, 250] width 10 height 10
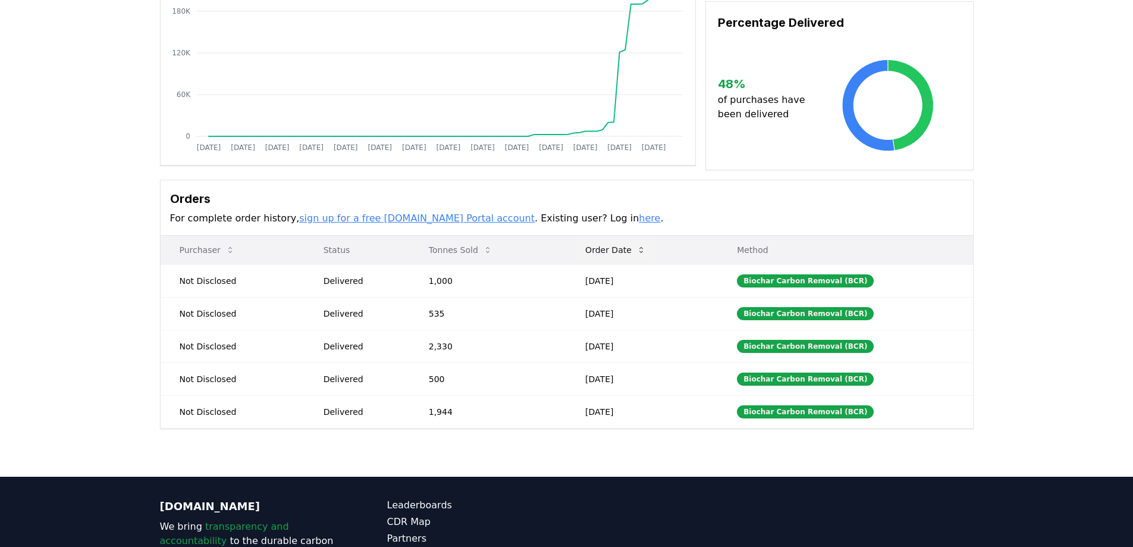
click at [646, 252] on icon at bounding box center [641, 250] width 10 height 10
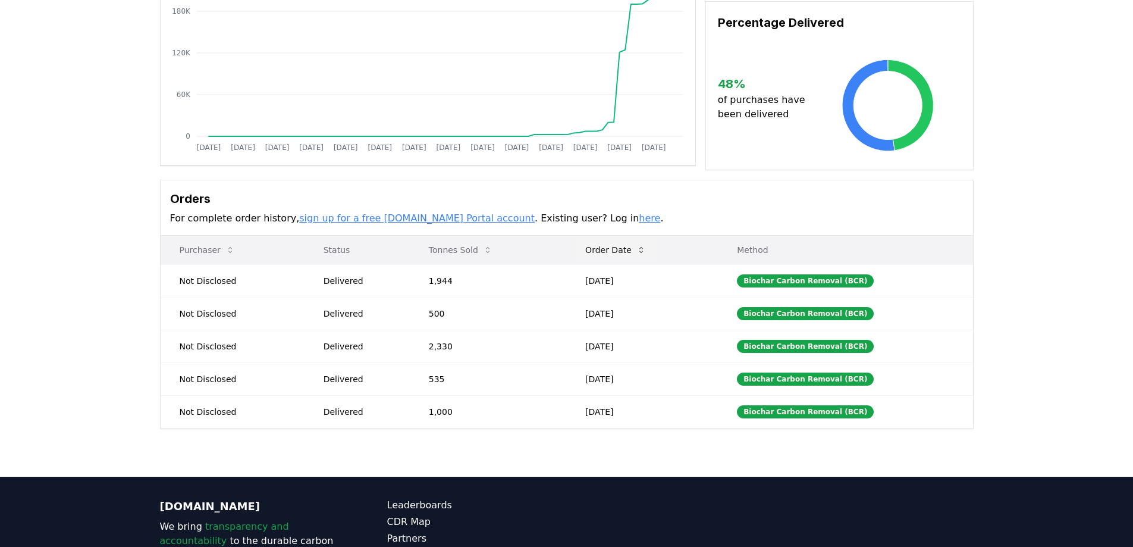
click at [646, 252] on icon at bounding box center [641, 250] width 10 height 10
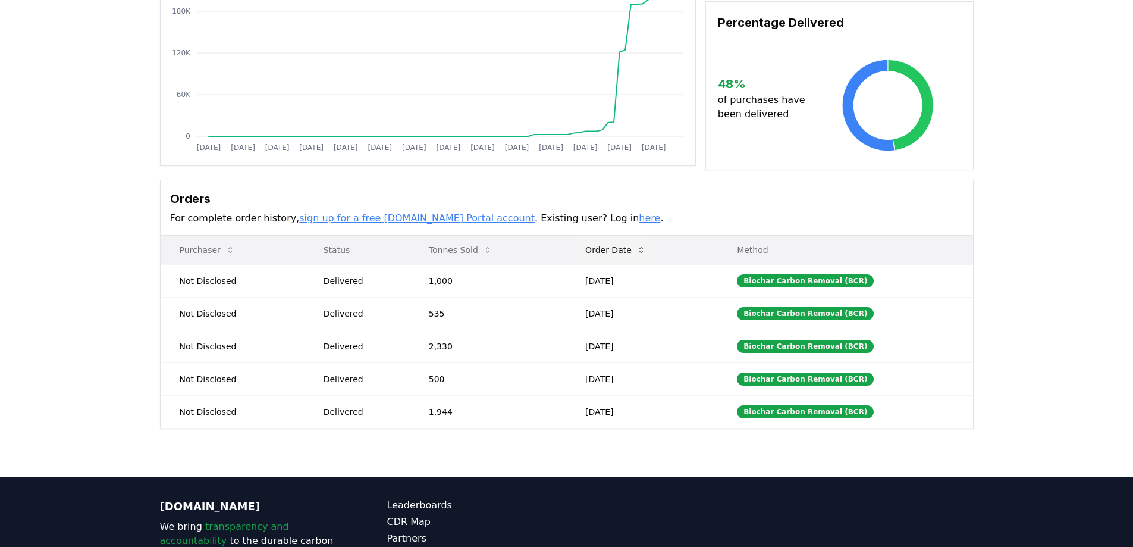
click at [646, 252] on icon at bounding box center [641, 250] width 10 height 10
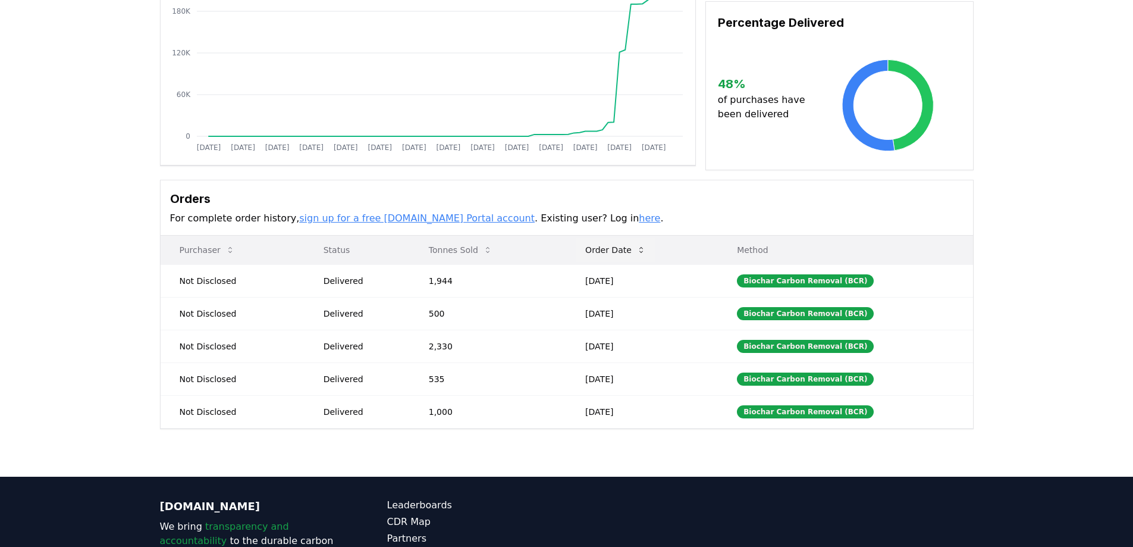
click at [646, 252] on icon at bounding box center [641, 250] width 10 height 10
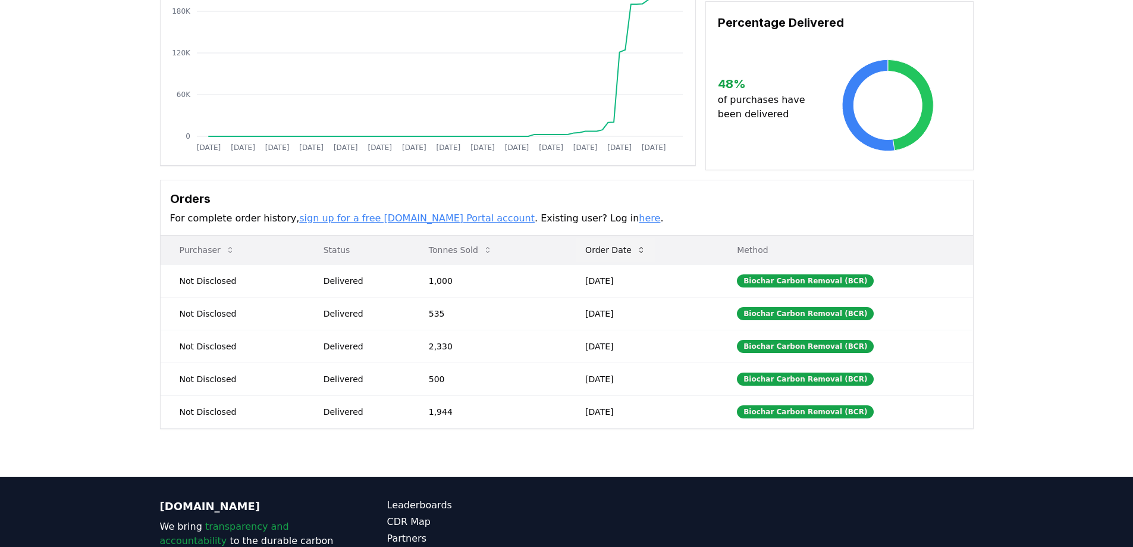
click at [646, 252] on icon at bounding box center [641, 250] width 10 height 10
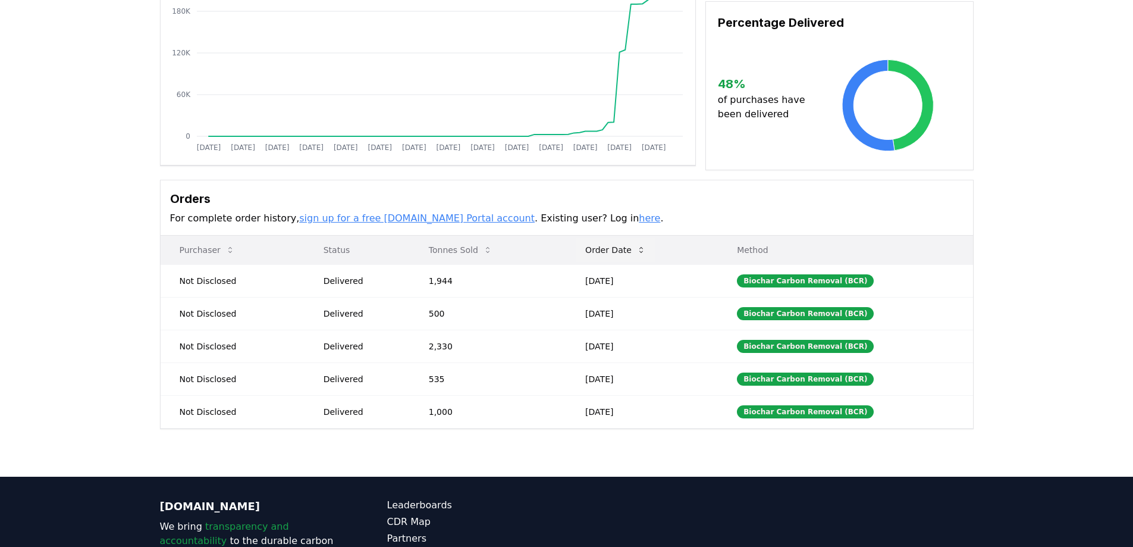
click at [646, 252] on icon at bounding box center [641, 250] width 10 height 10
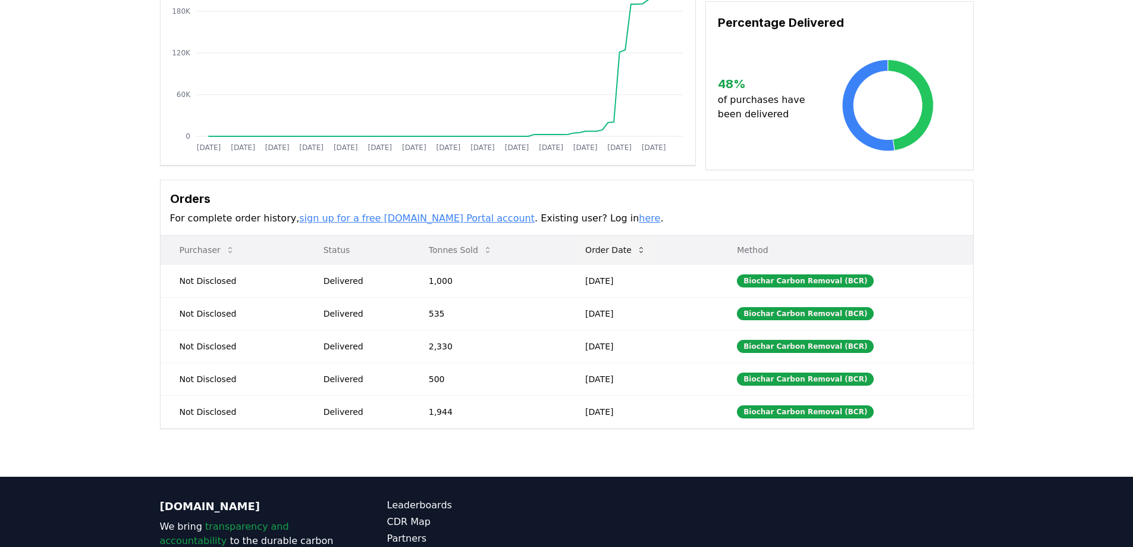
click at [646, 252] on icon at bounding box center [641, 250] width 10 height 10
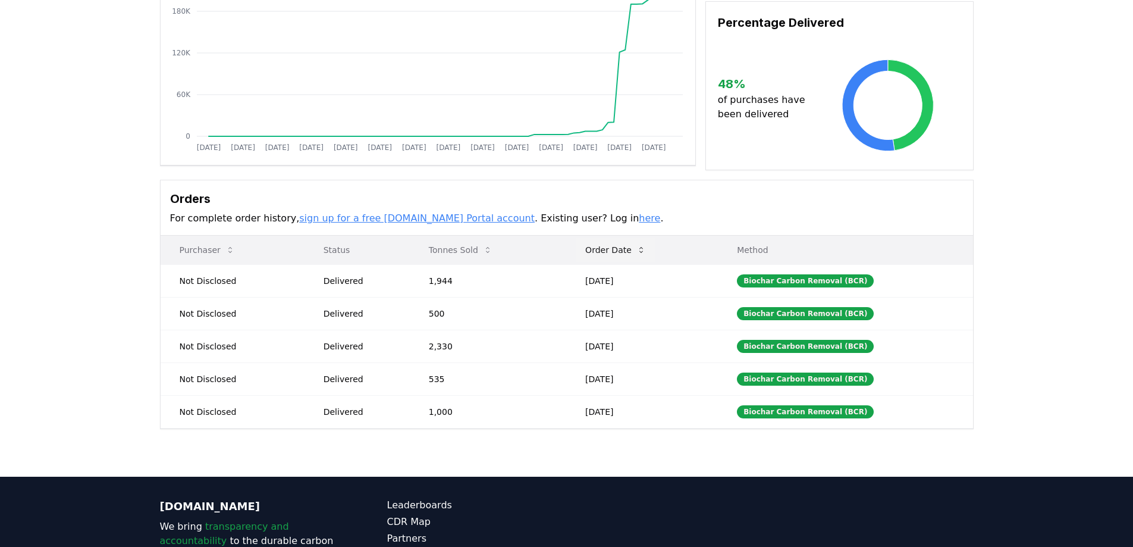
click at [646, 252] on icon at bounding box center [641, 250] width 10 height 10
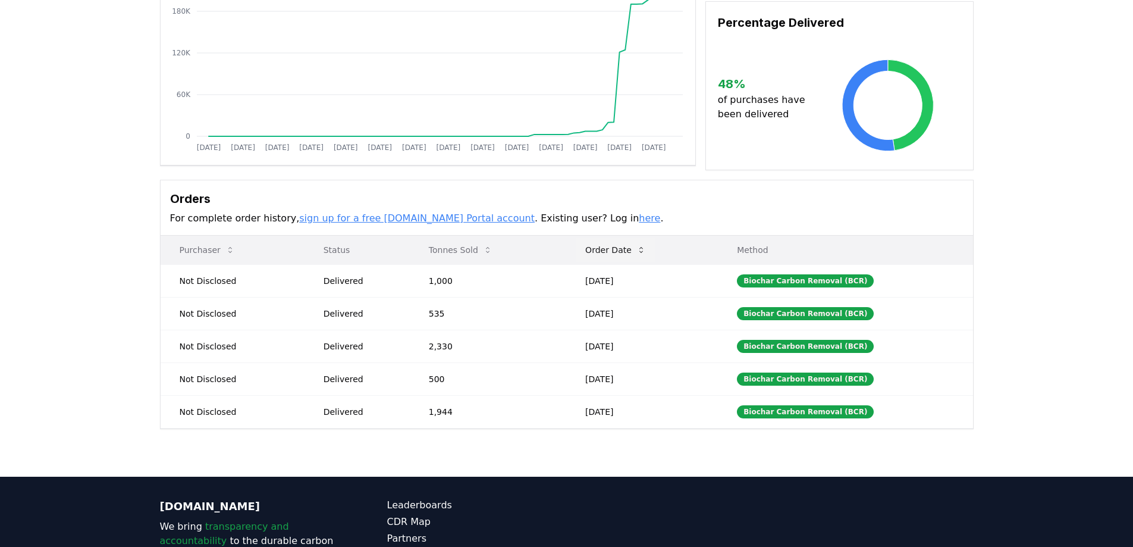
click at [646, 252] on icon at bounding box center [641, 250] width 10 height 10
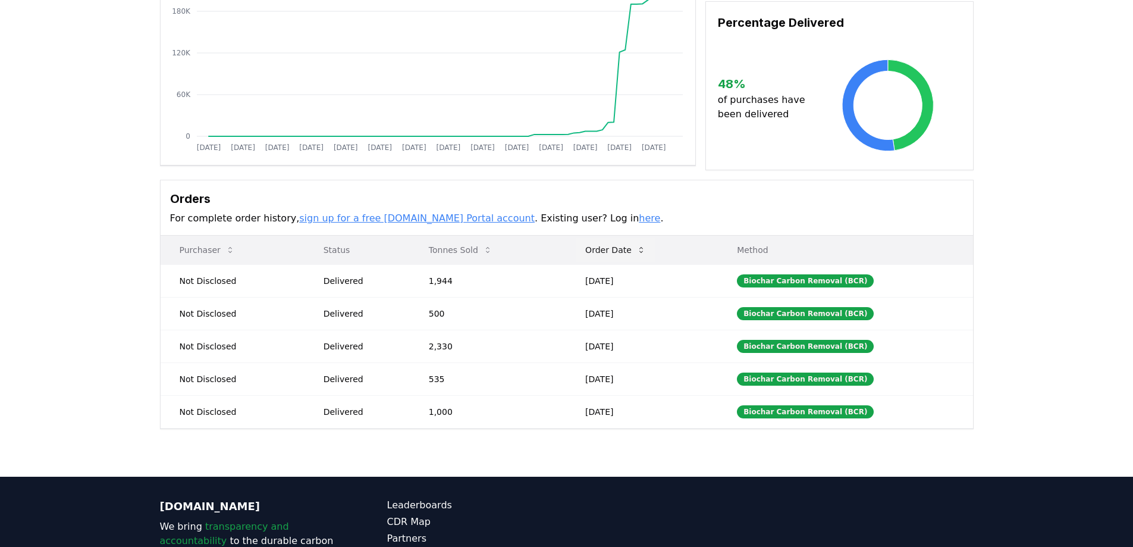
click at [646, 252] on icon at bounding box center [641, 250] width 10 height 10
click at [643, 248] on icon at bounding box center [641, 250] width 4 height 6
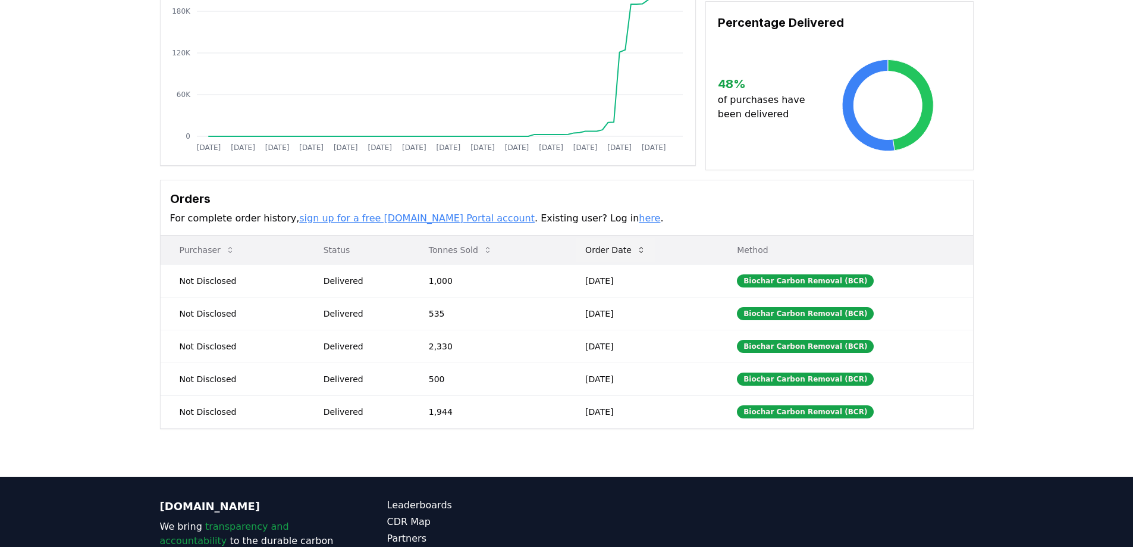
click at [643, 248] on icon at bounding box center [641, 250] width 4 height 6
click at [646, 247] on icon at bounding box center [641, 250] width 10 height 10
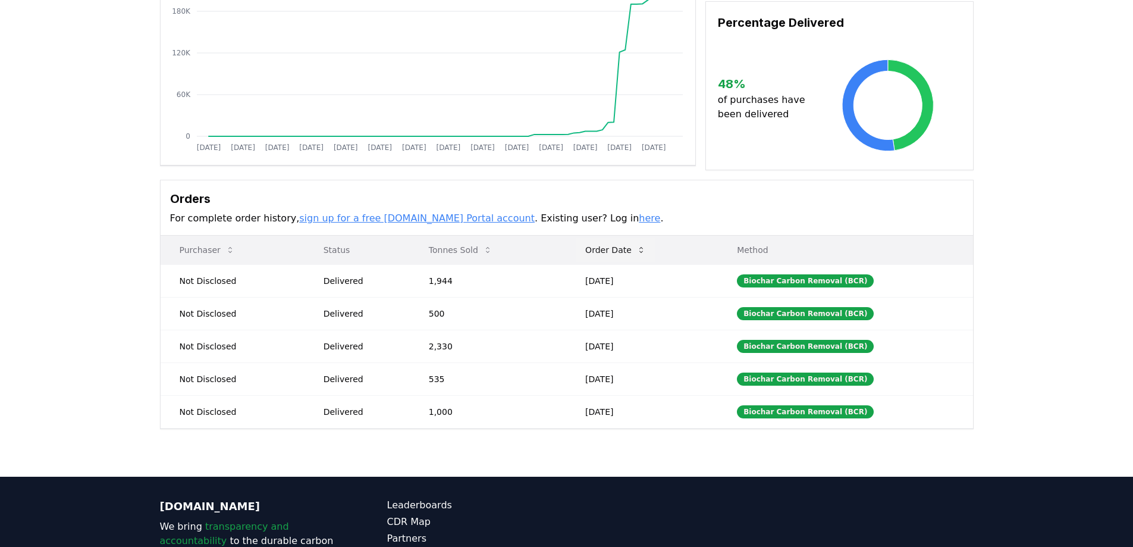
click at [646, 247] on icon at bounding box center [641, 250] width 10 height 10
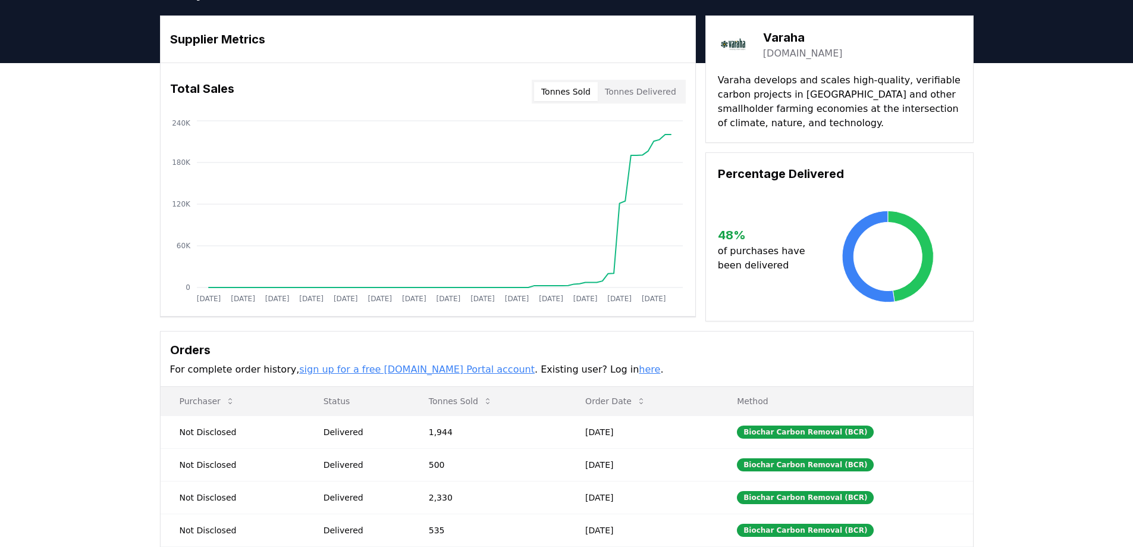
scroll to position [0, 0]
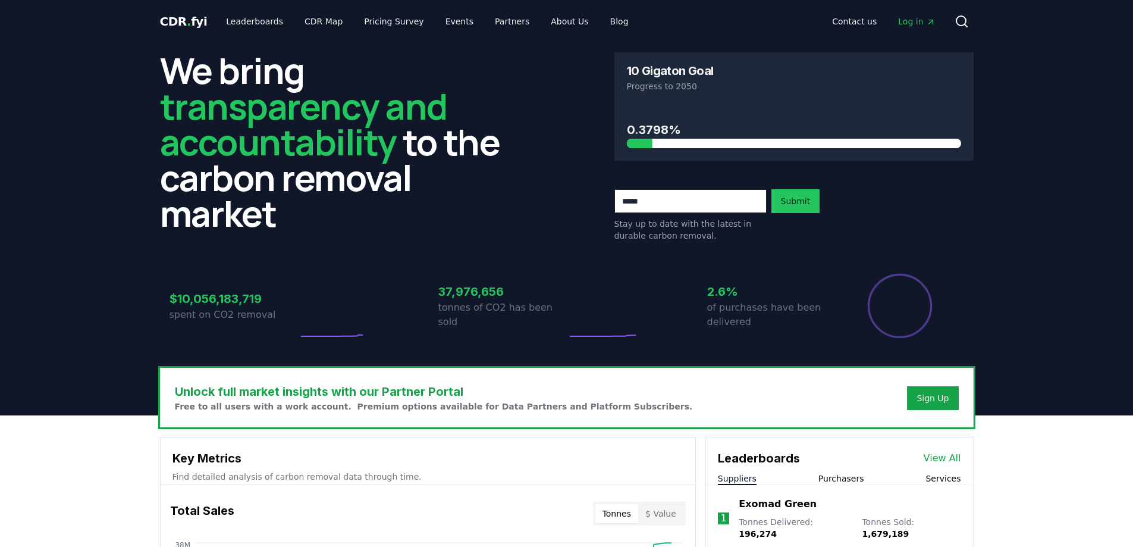
scroll to position [345, 0]
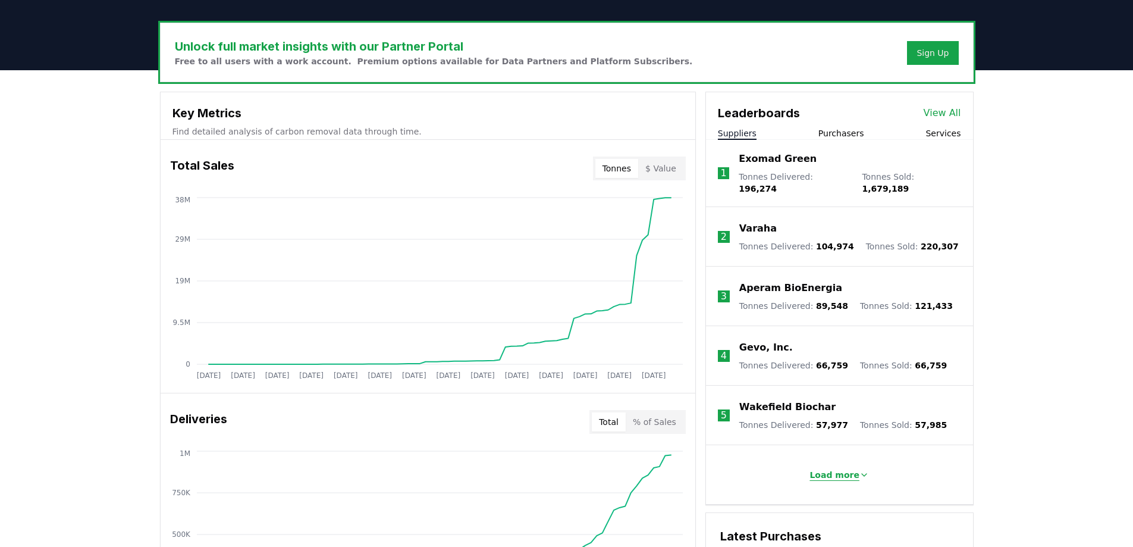
click at [844, 470] on p "Load more" at bounding box center [835, 475] width 50 height 12
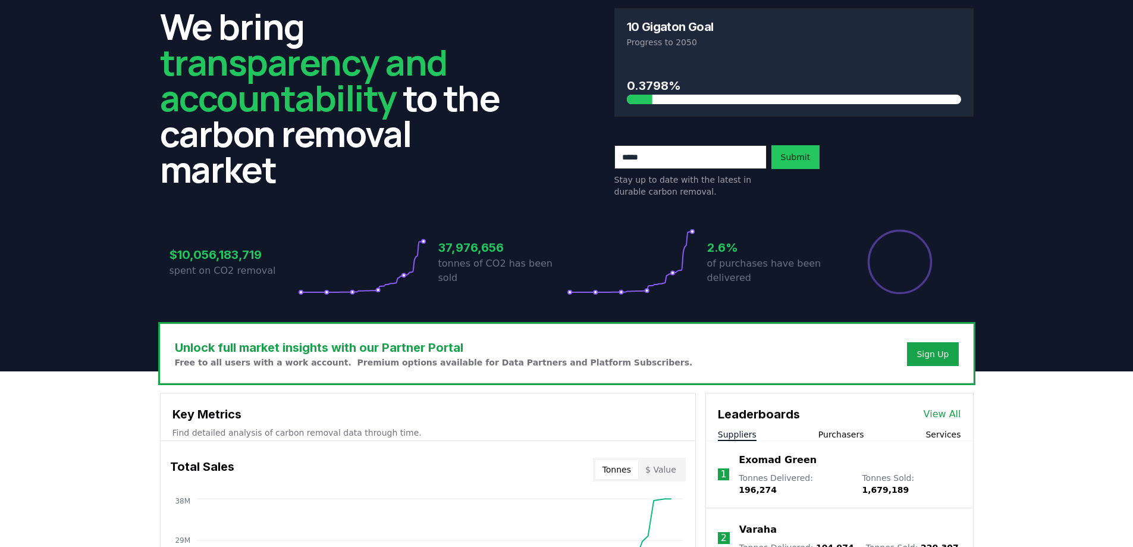
scroll to position [178, 0]
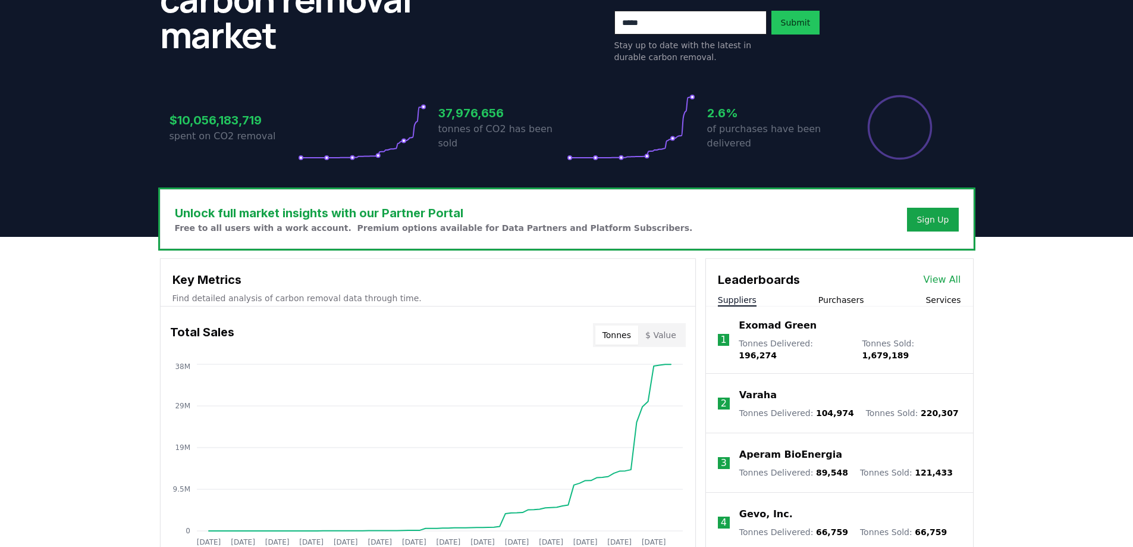
click at [732, 302] on button "Suppliers" at bounding box center [737, 300] width 39 height 12
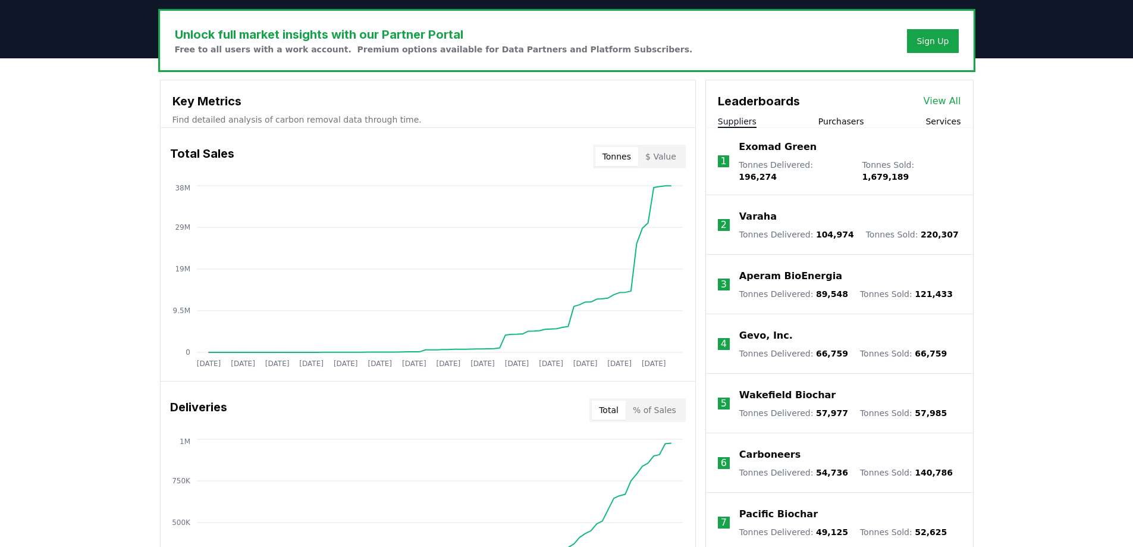
scroll to position [0, 0]
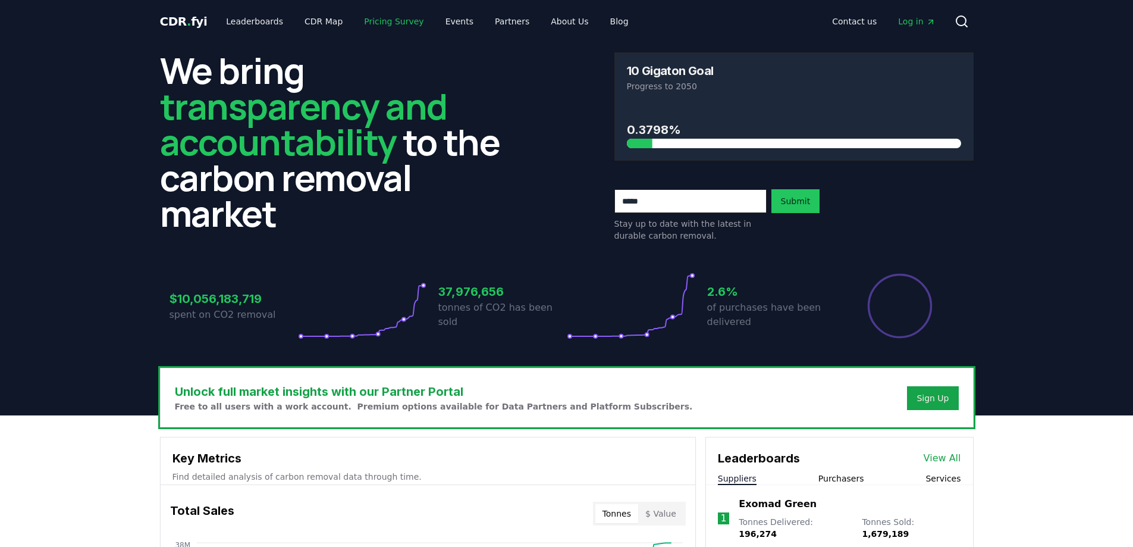
click at [365, 23] on link "Pricing Survey" at bounding box center [394, 21] width 79 height 21
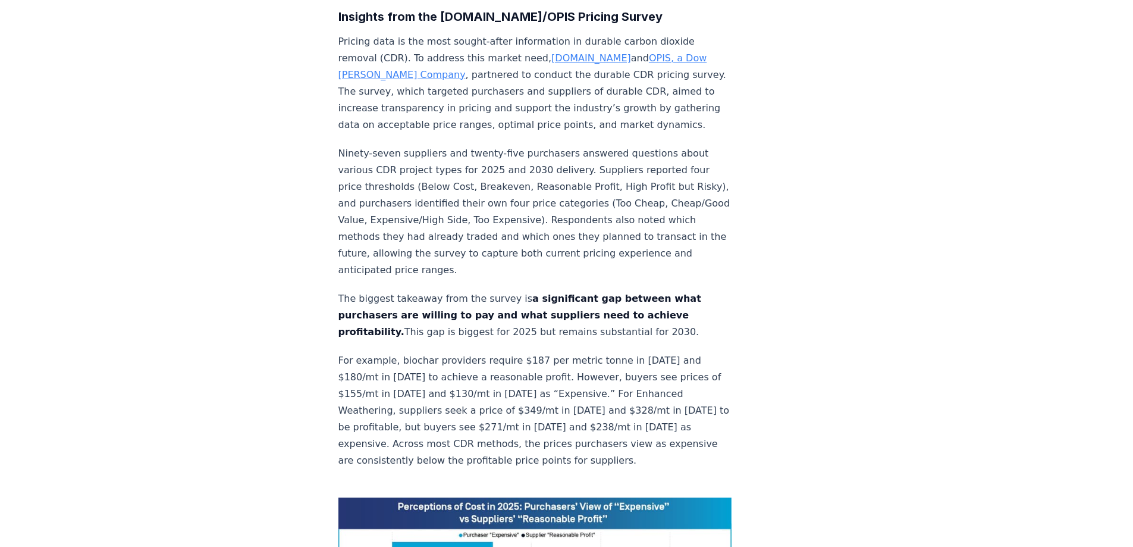
scroll to position [714, 0]
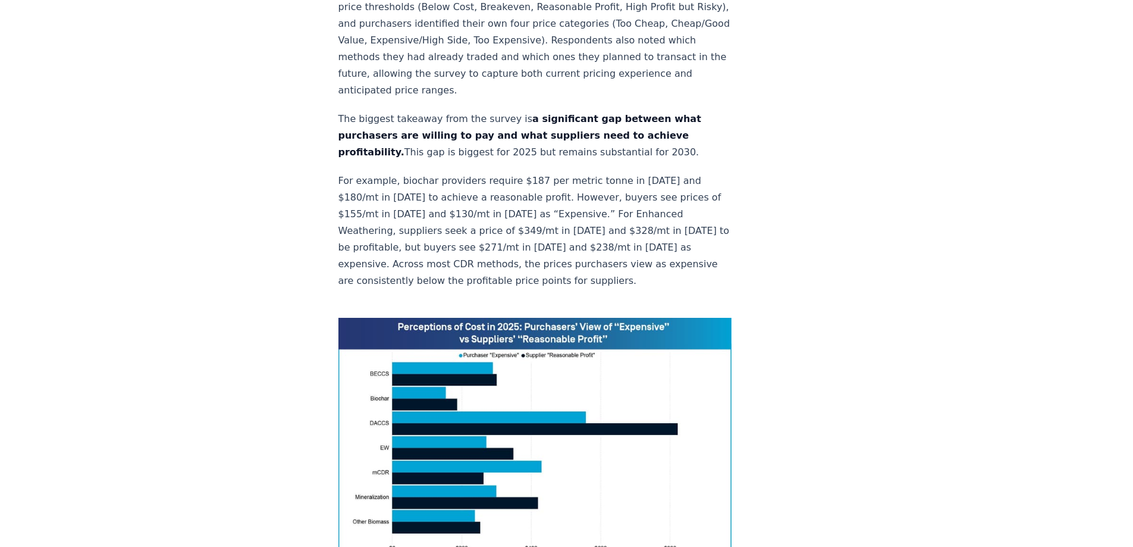
click at [400, 318] on img at bounding box center [535, 441] width 394 height 247
click at [427, 318] on img at bounding box center [535, 441] width 394 height 247
click at [504, 385] on img at bounding box center [535, 441] width 394 height 247
click at [397, 318] on img at bounding box center [535, 441] width 394 height 247
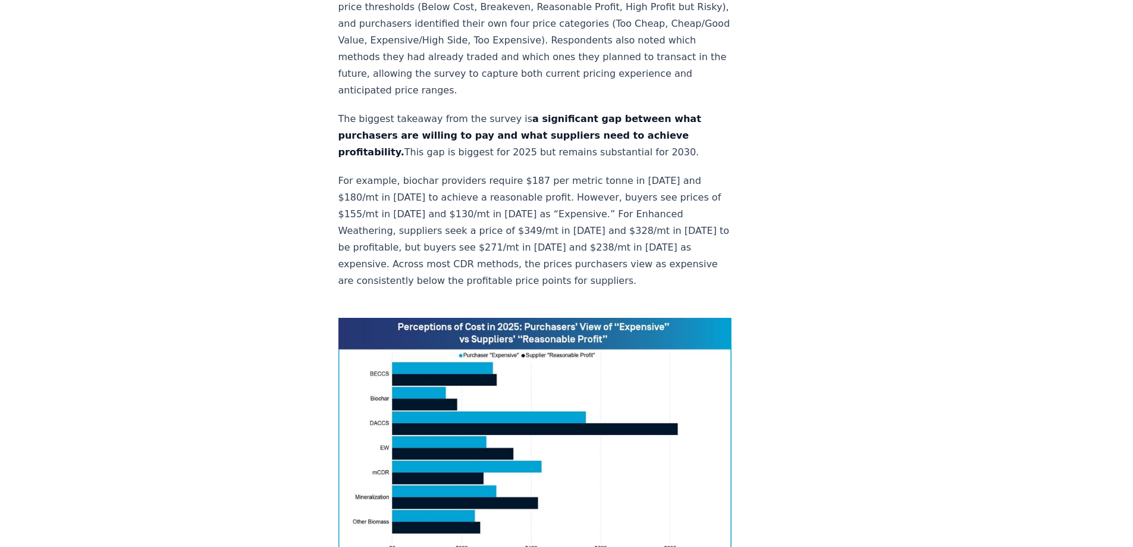
click at [399, 318] on img at bounding box center [535, 441] width 394 height 247
click at [402, 318] on img at bounding box center [535, 441] width 394 height 247
click at [405, 318] on img at bounding box center [535, 441] width 394 height 247
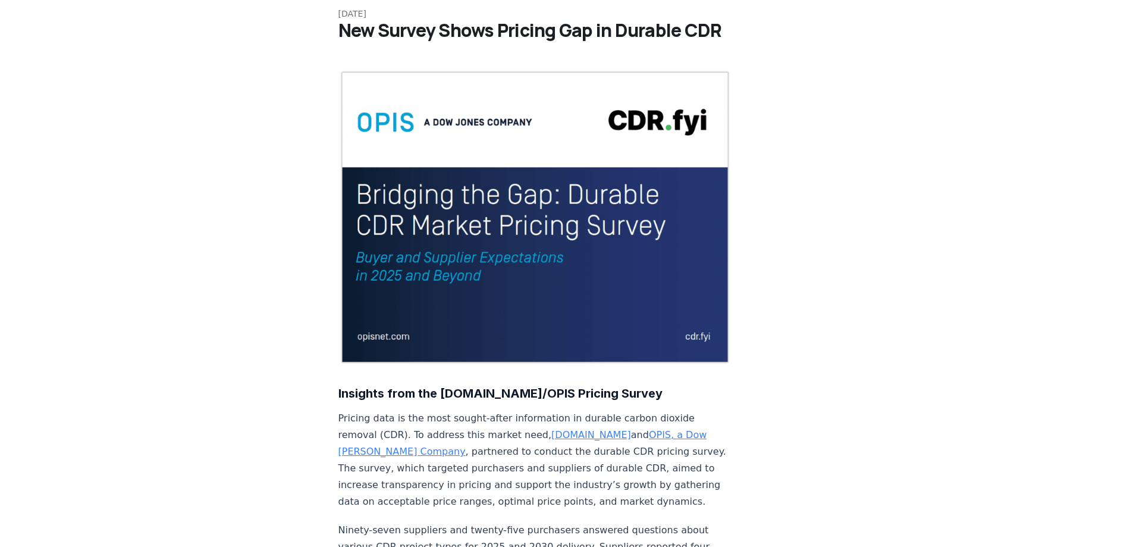
scroll to position [0, 0]
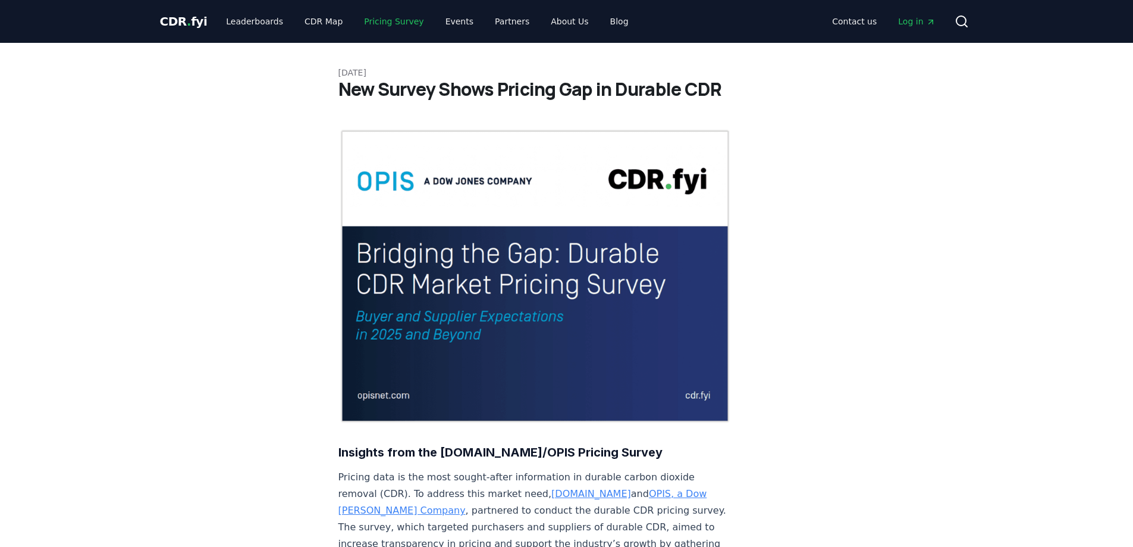
click at [368, 18] on link "Pricing Survey" at bounding box center [394, 21] width 79 height 21
click at [236, 21] on link "Leaderboards" at bounding box center [255, 21] width 76 height 21
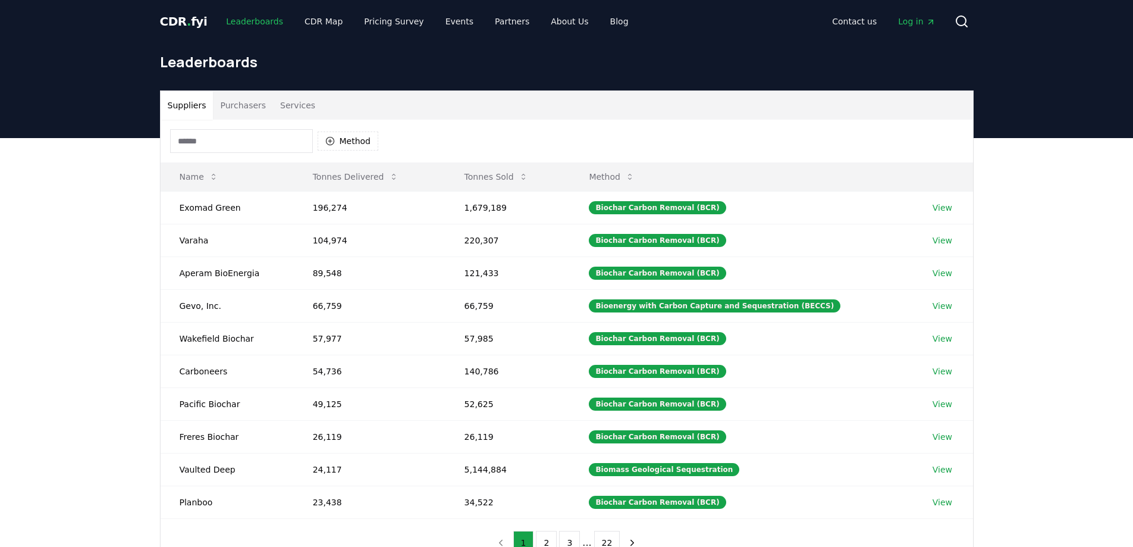
scroll to position [59, 0]
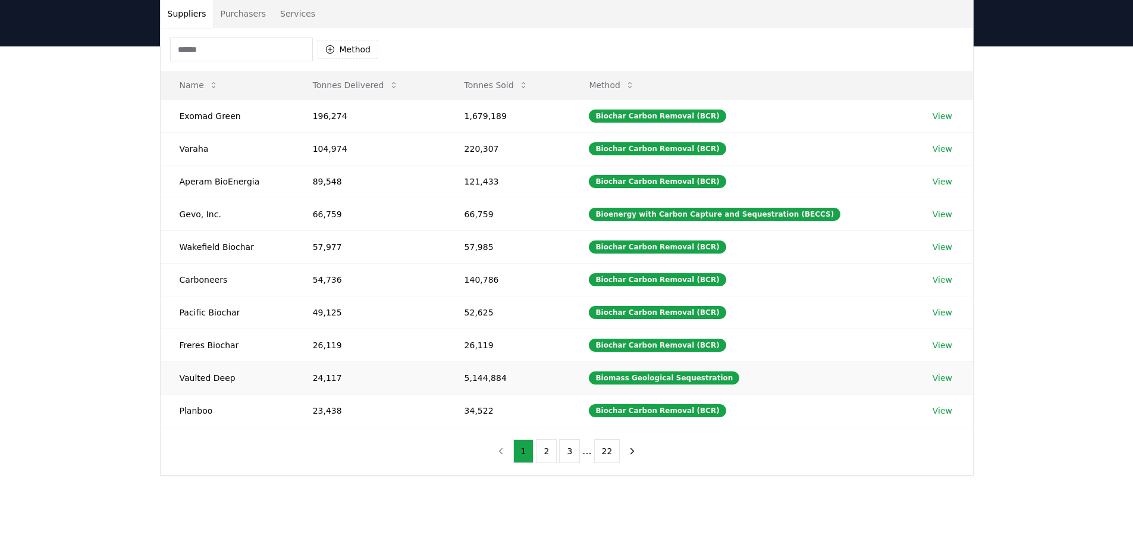
scroll to position [59, 0]
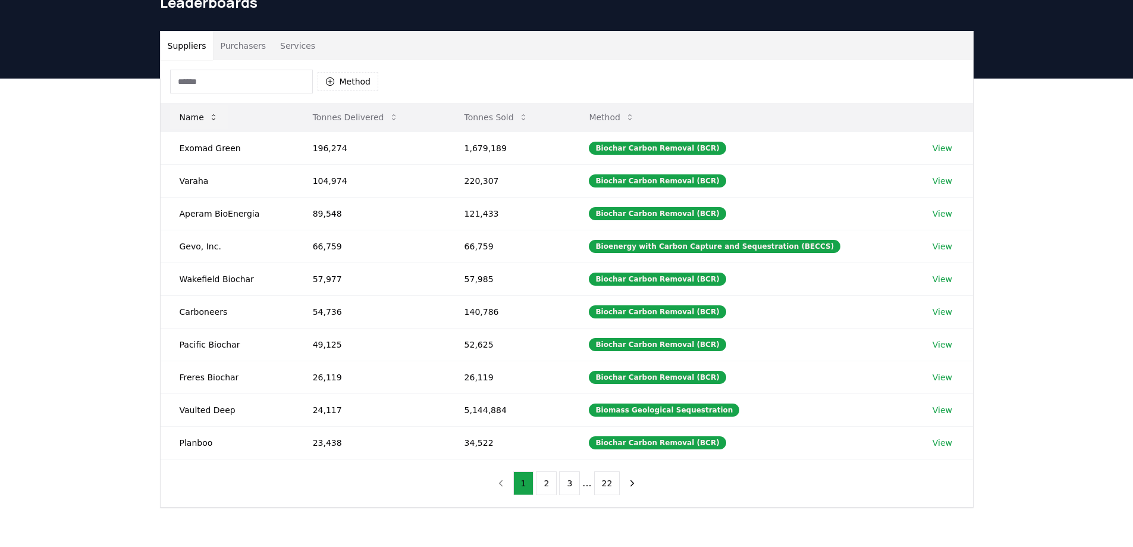
click at [211, 114] on icon at bounding box center [214, 117] width 10 height 10
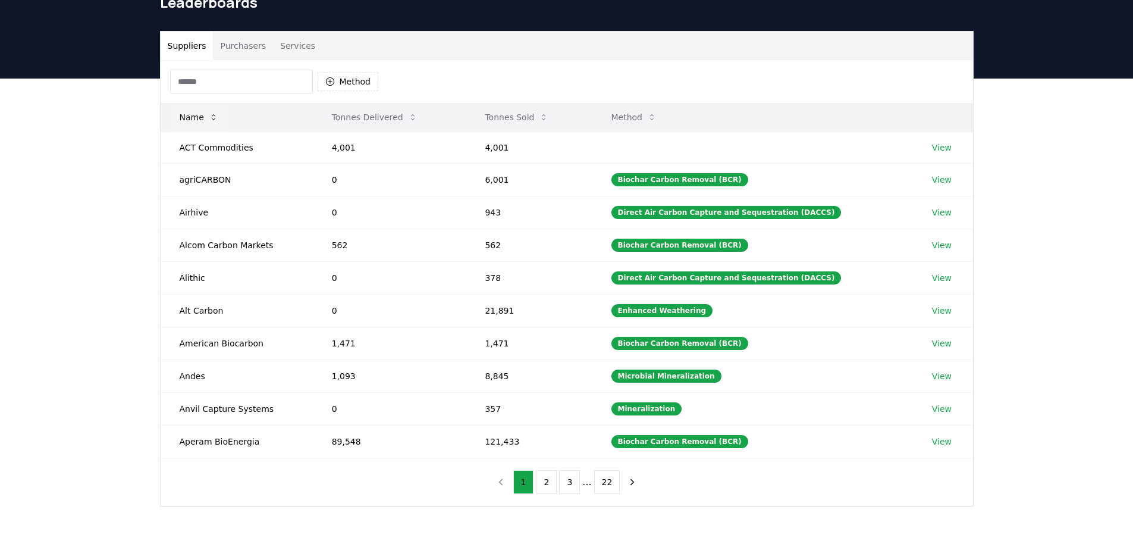
click at [211, 114] on icon at bounding box center [214, 117] width 10 height 10
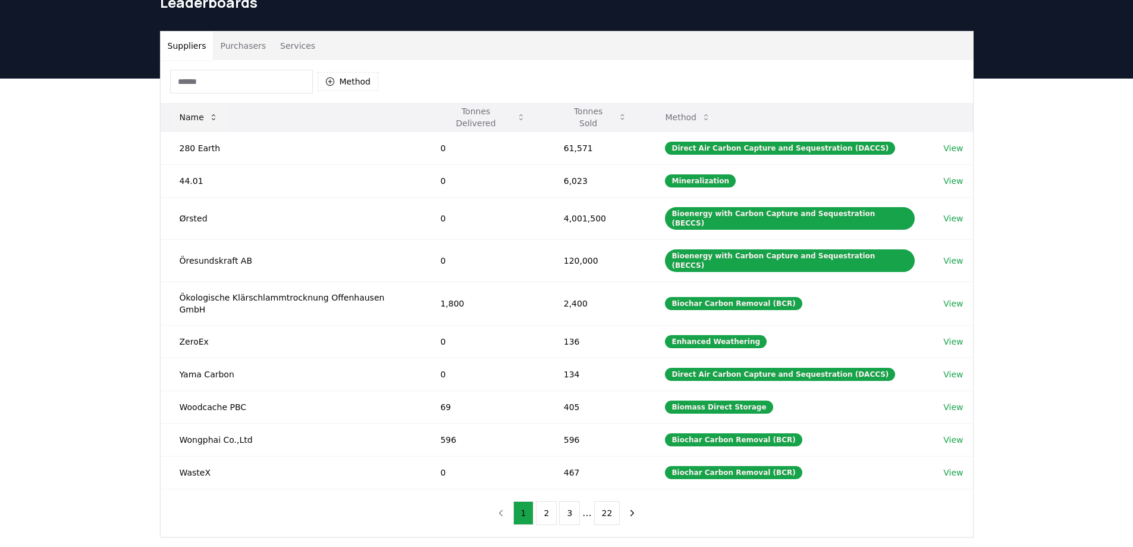
click at [212, 115] on icon at bounding box center [214, 117] width 10 height 10
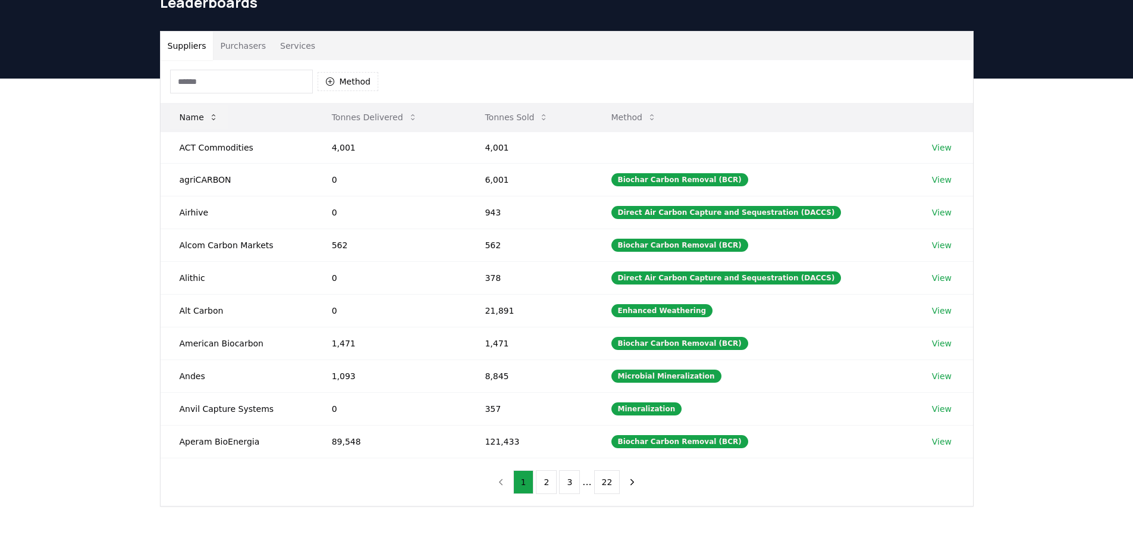
click at [212, 121] on icon at bounding box center [214, 117] width 10 height 10
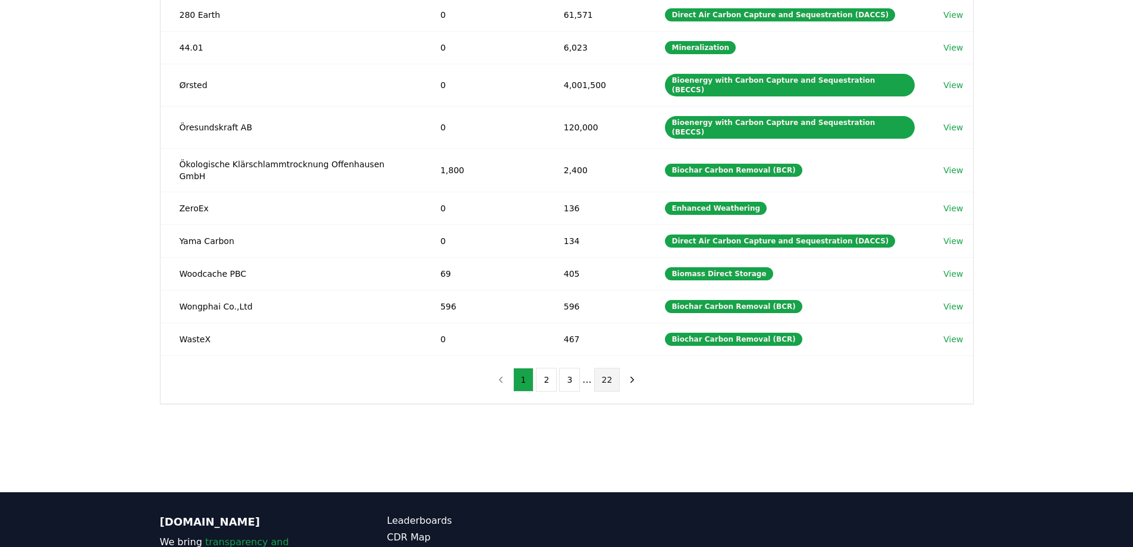
scroll to position [178, 0]
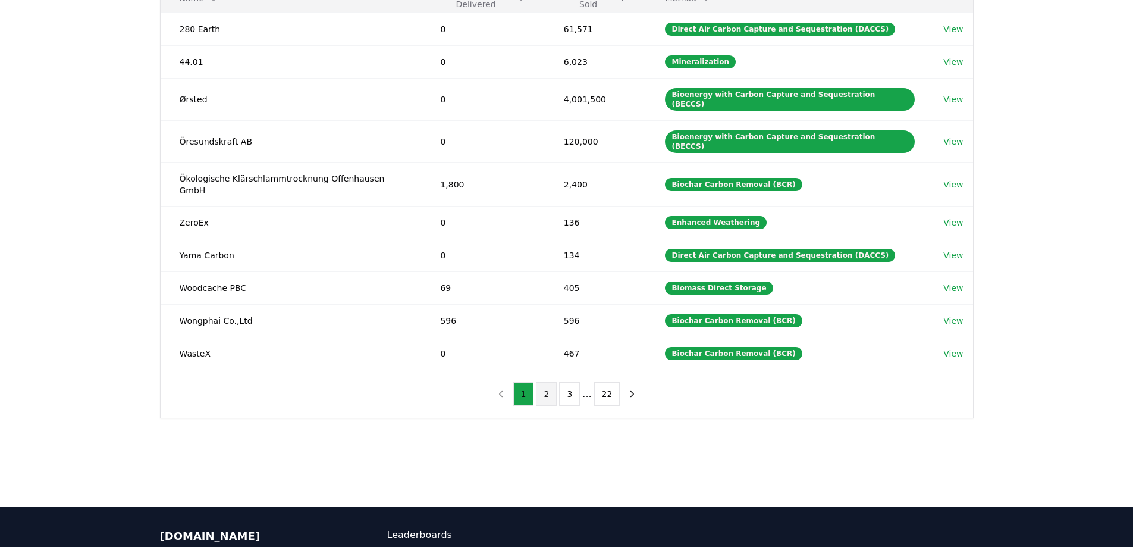
click at [546, 382] on button "2" at bounding box center [546, 394] width 21 height 24
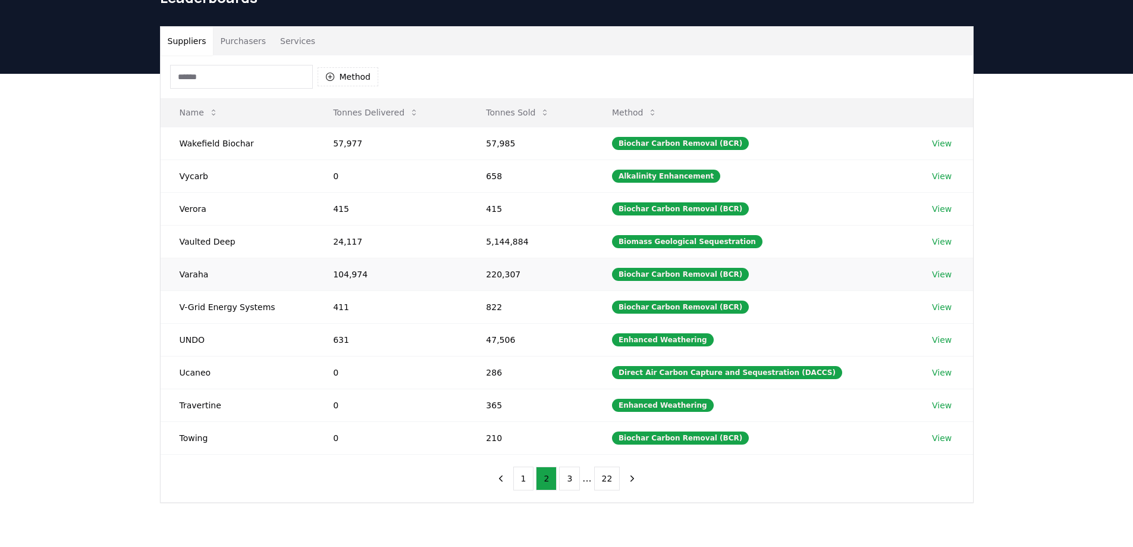
scroll to position [59, 0]
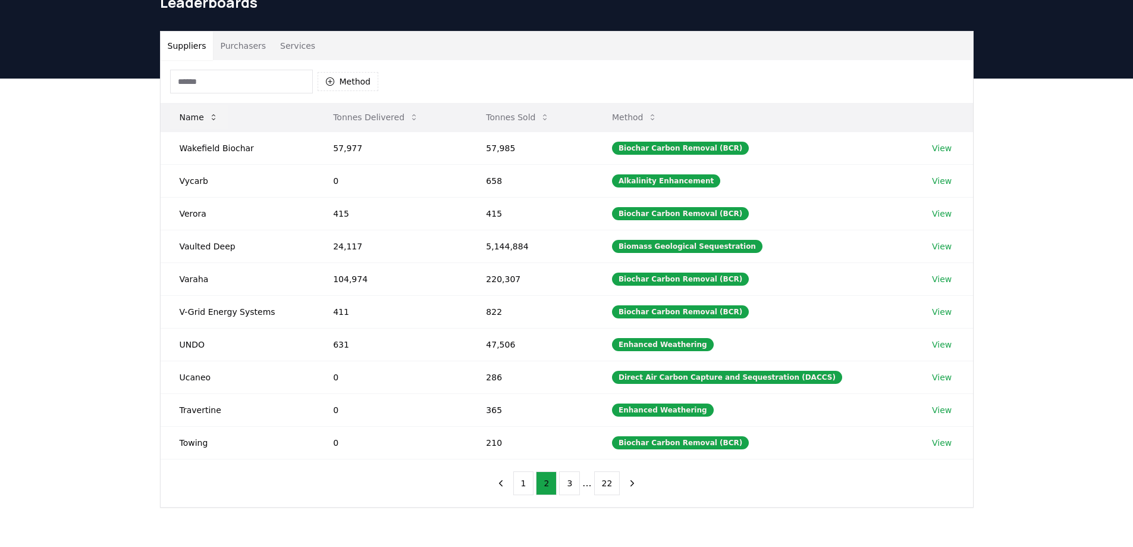
click at [214, 117] on icon at bounding box center [214, 117] width 10 height 10
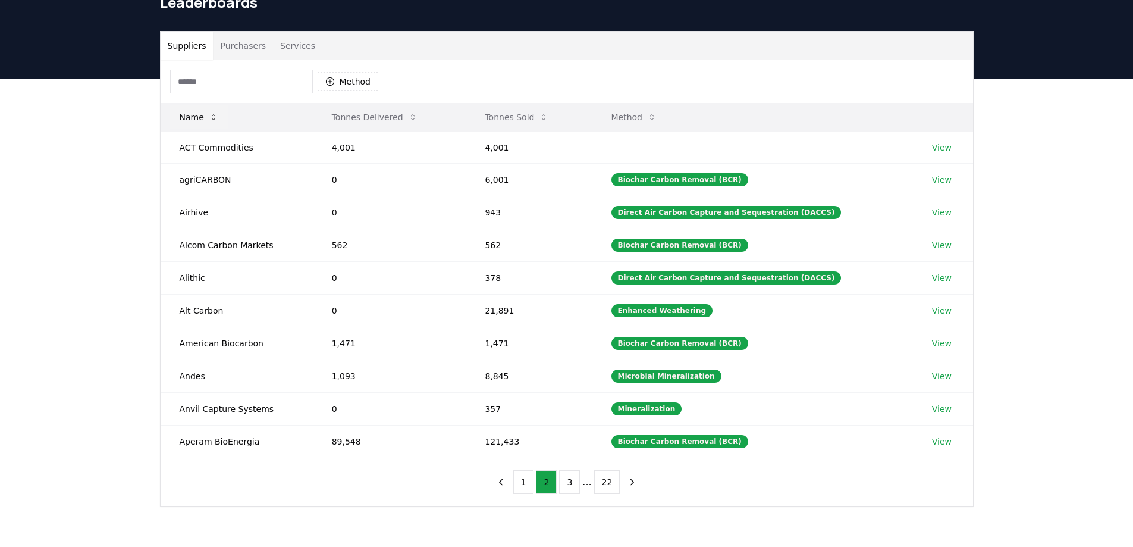
click at [212, 114] on icon at bounding box center [214, 117] width 10 height 10
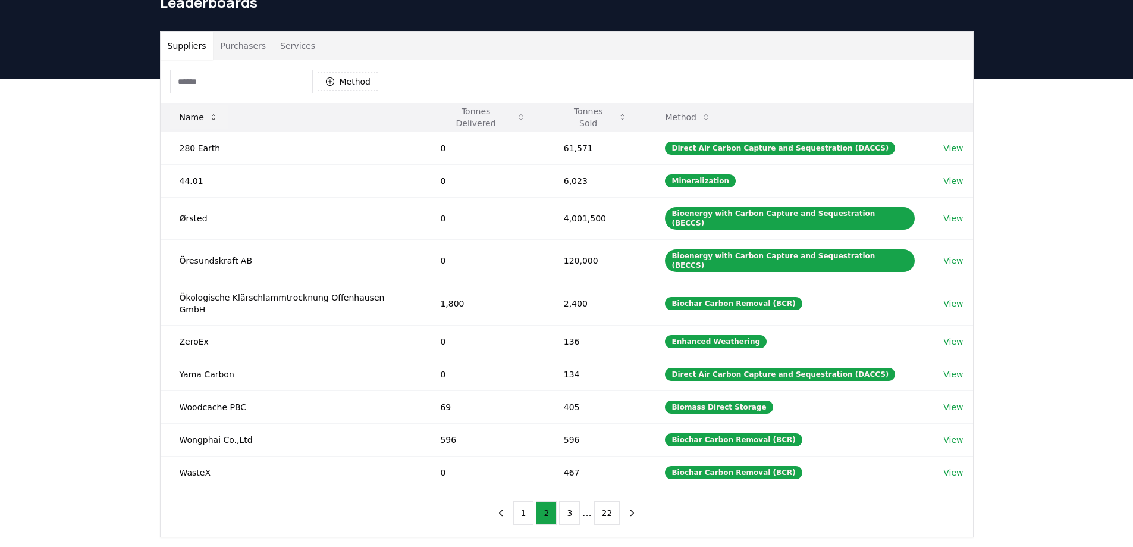
click at [212, 114] on icon at bounding box center [214, 117] width 10 height 10
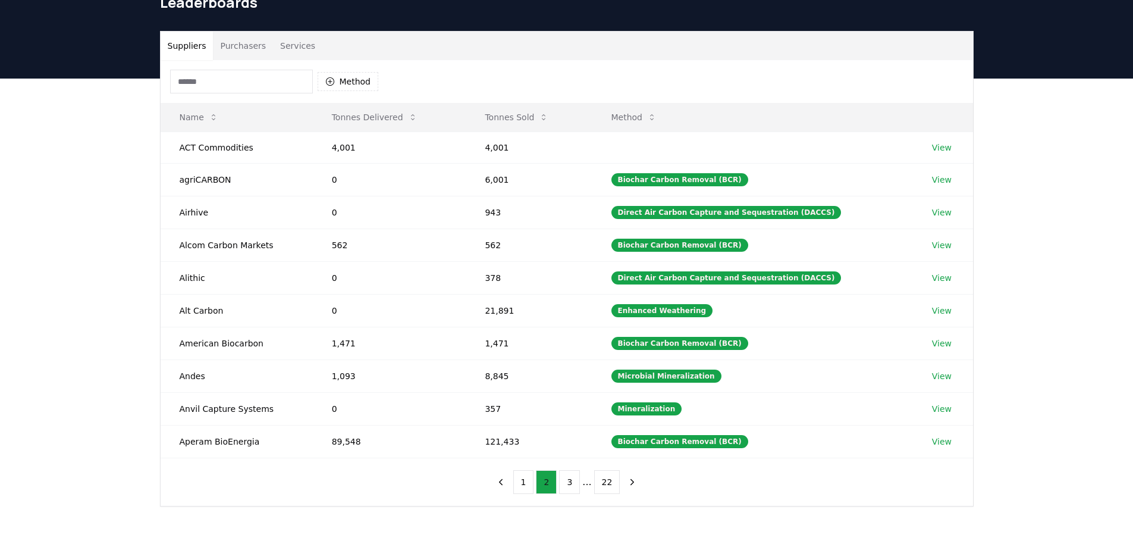
click at [552, 483] on button "2" at bounding box center [546, 482] width 21 height 24
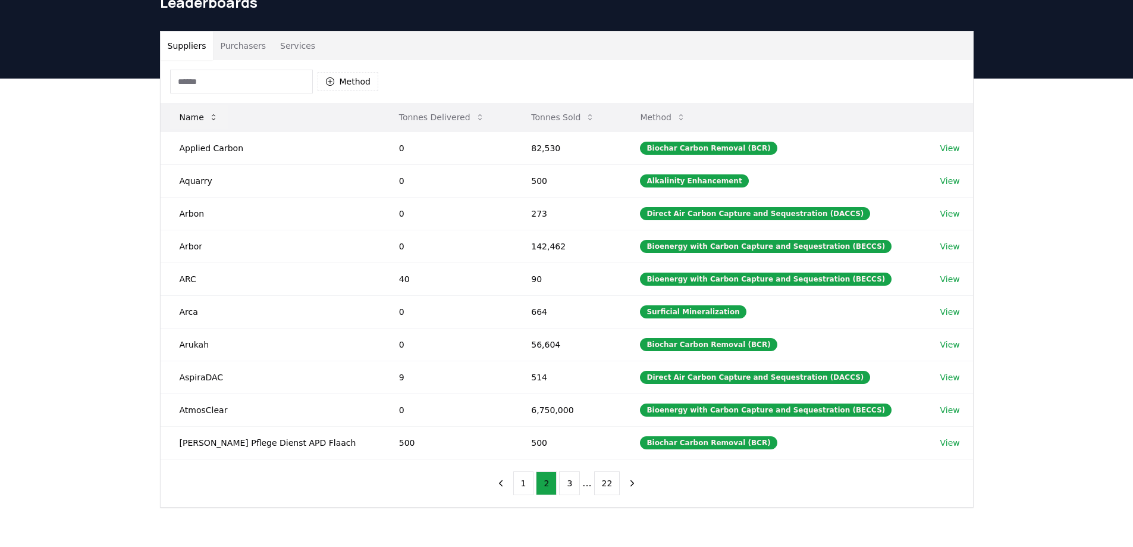
click at [212, 121] on icon at bounding box center [214, 117] width 10 height 10
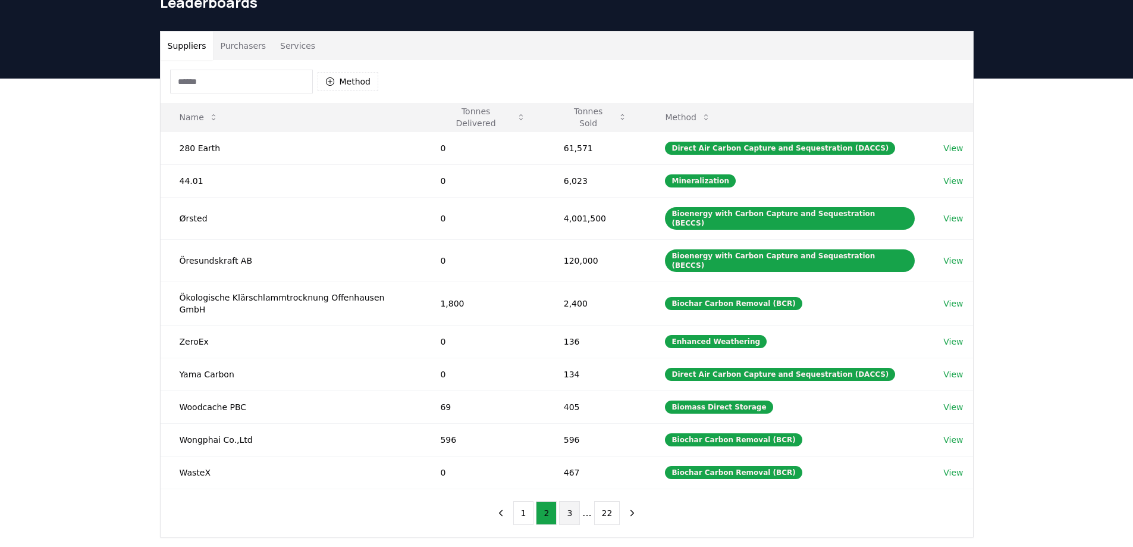
click at [568, 501] on button "3" at bounding box center [569, 513] width 21 height 24
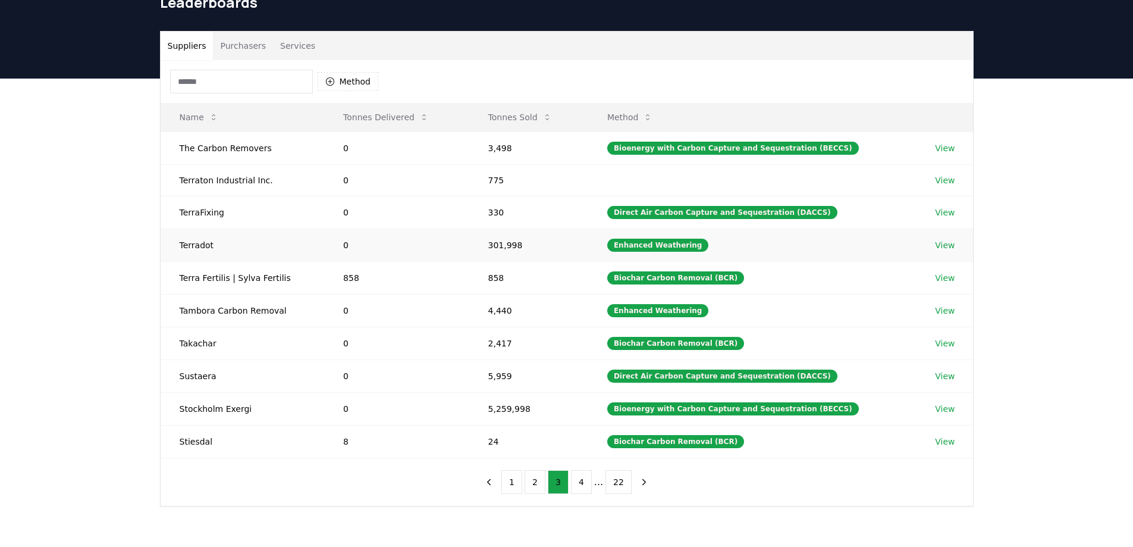
click at [941, 247] on link "View" at bounding box center [945, 245] width 20 height 12
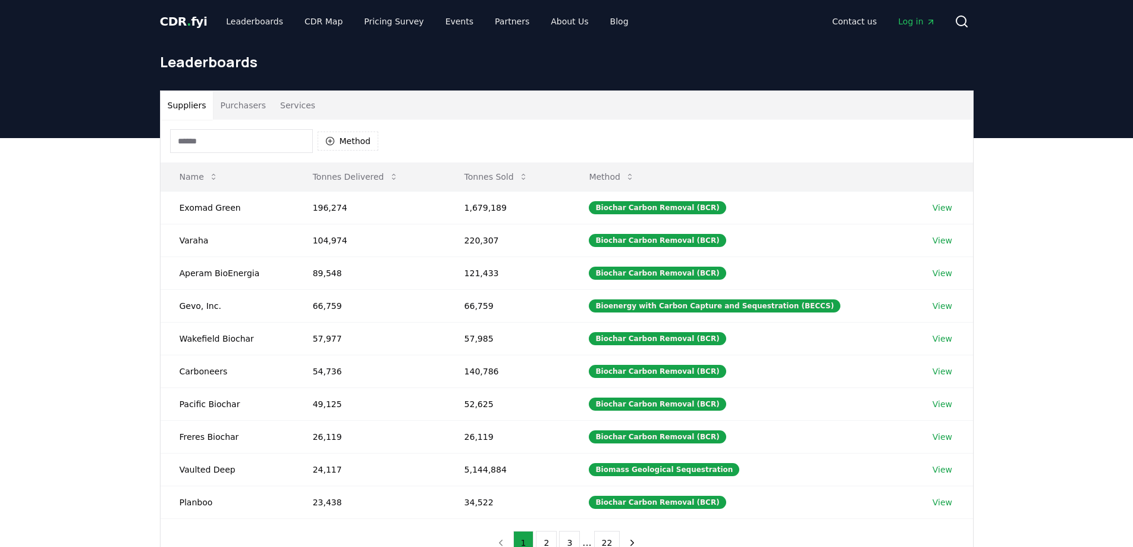
scroll to position [59, 0]
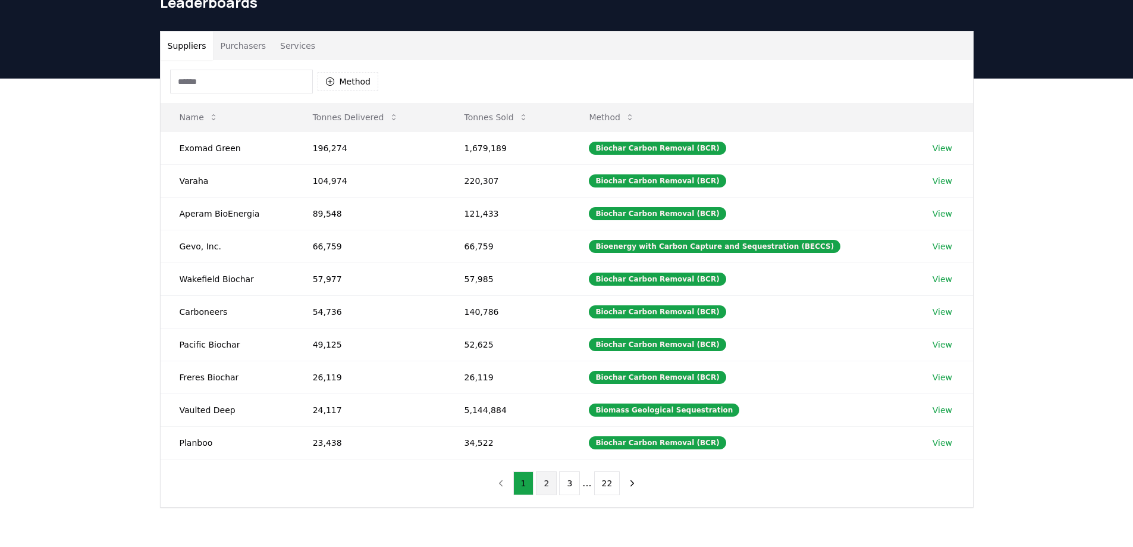
click at [543, 484] on button "2" at bounding box center [546, 483] width 21 height 24
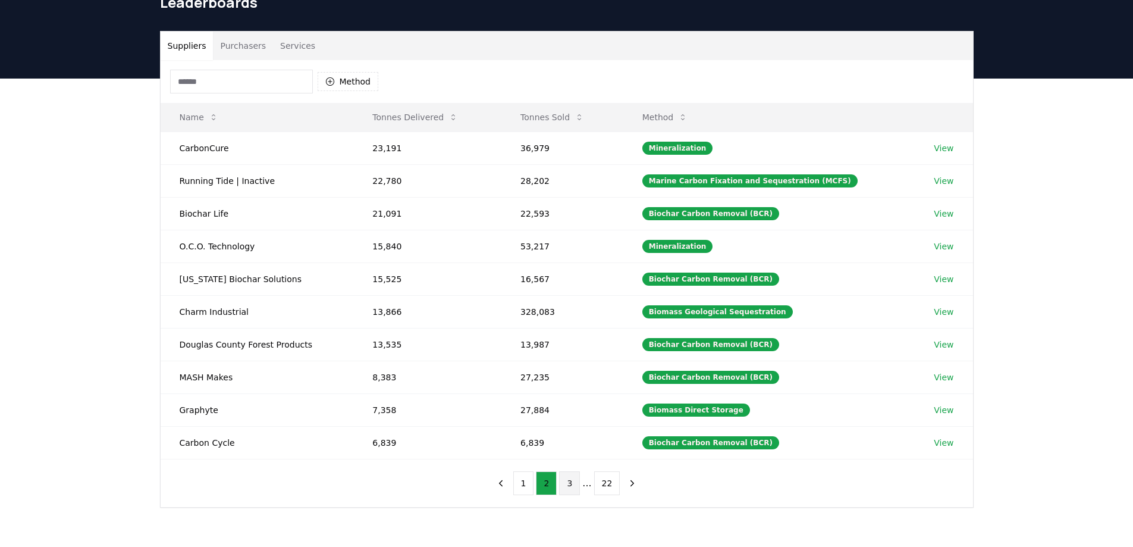
click at [570, 483] on button "3" at bounding box center [569, 483] width 21 height 24
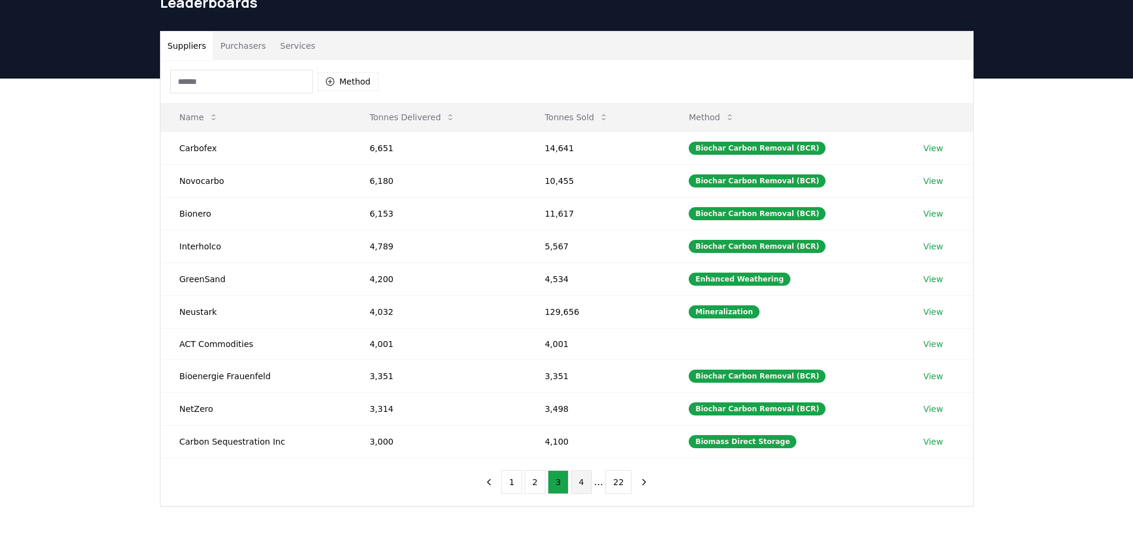
click at [584, 481] on button "4" at bounding box center [581, 482] width 21 height 24
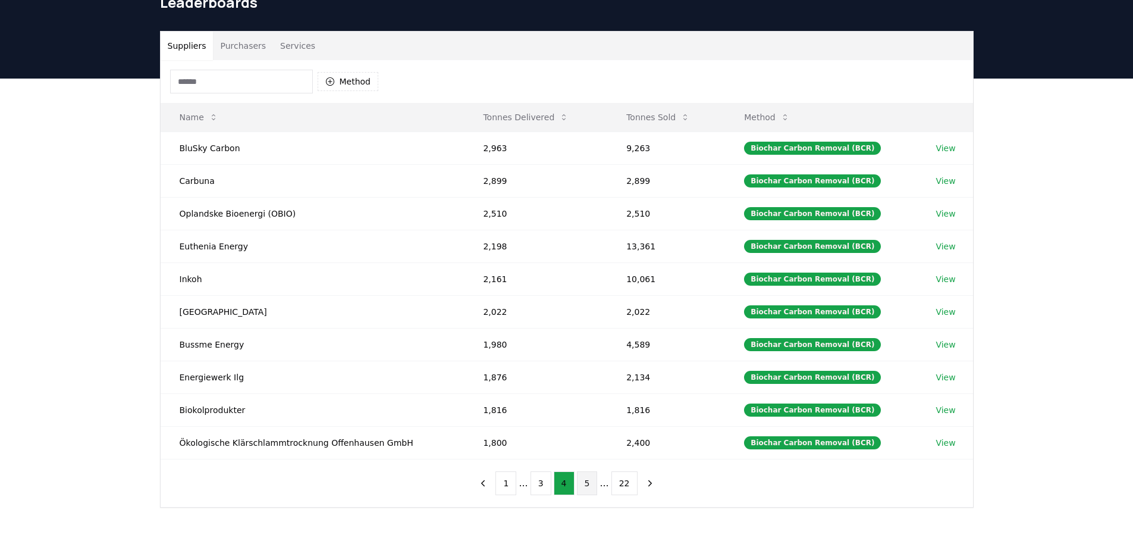
click at [584, 482] on button "5" at bounding box center [587, 483] width 21 height 24
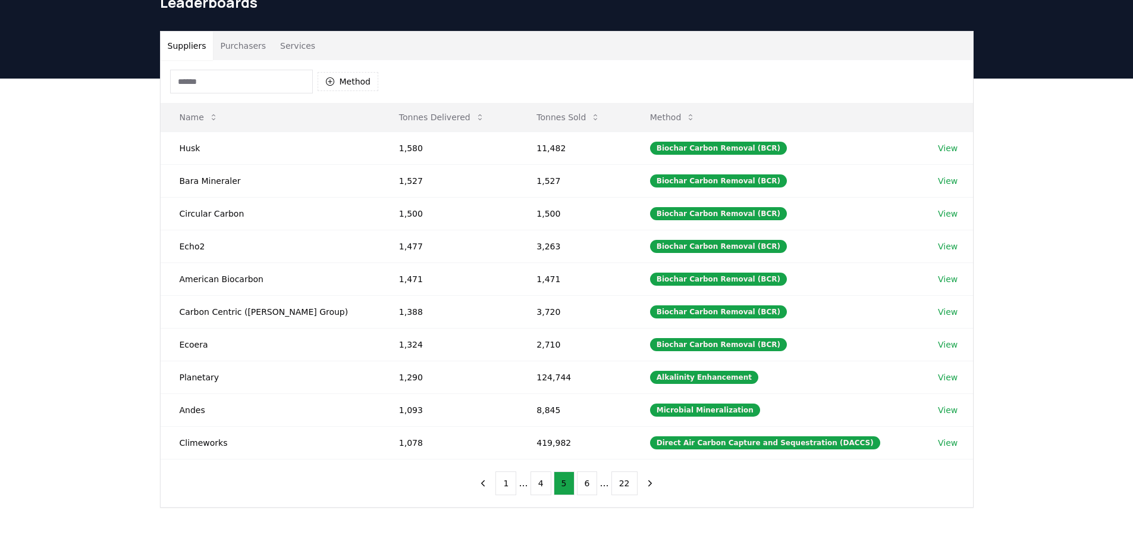
click at [186, 83] on input at bounding box center [241, 82] width 143 height 24
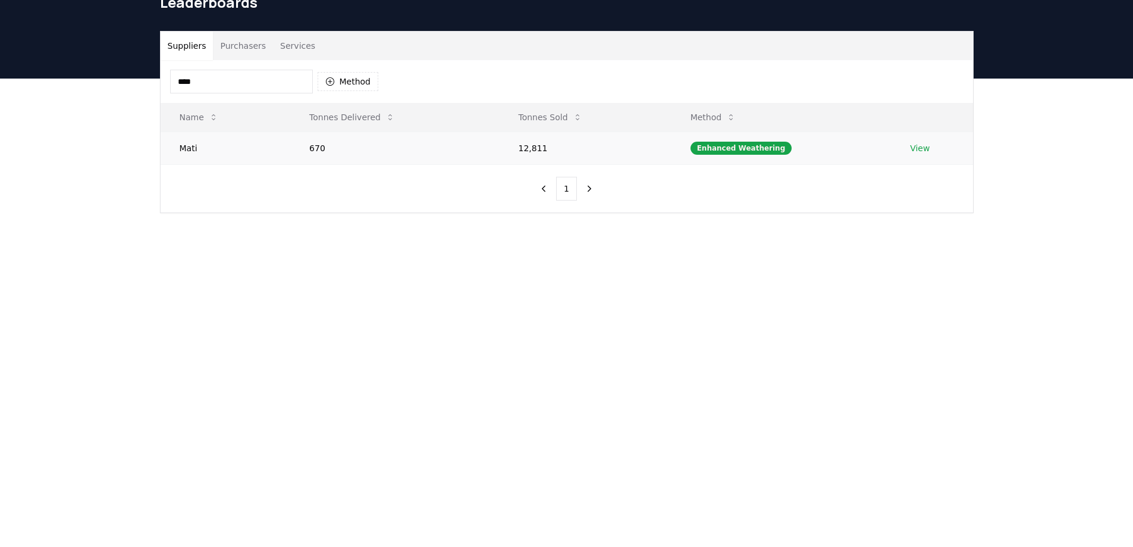
type input "****"
click at [920, 145] on link "View" at bounding box center [920, 148] width 20 height 12
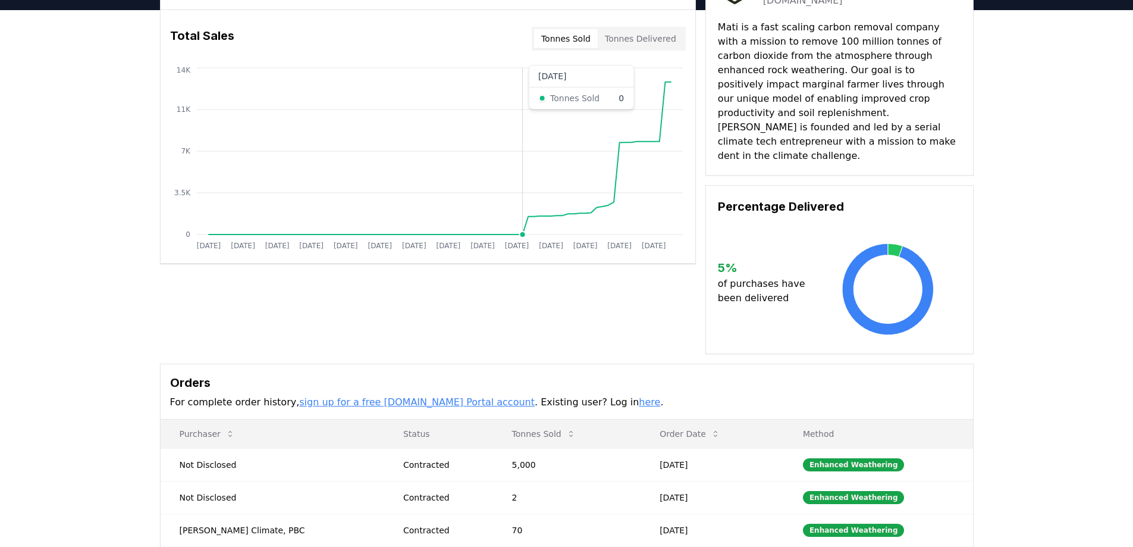
scroll to position [59, 0]
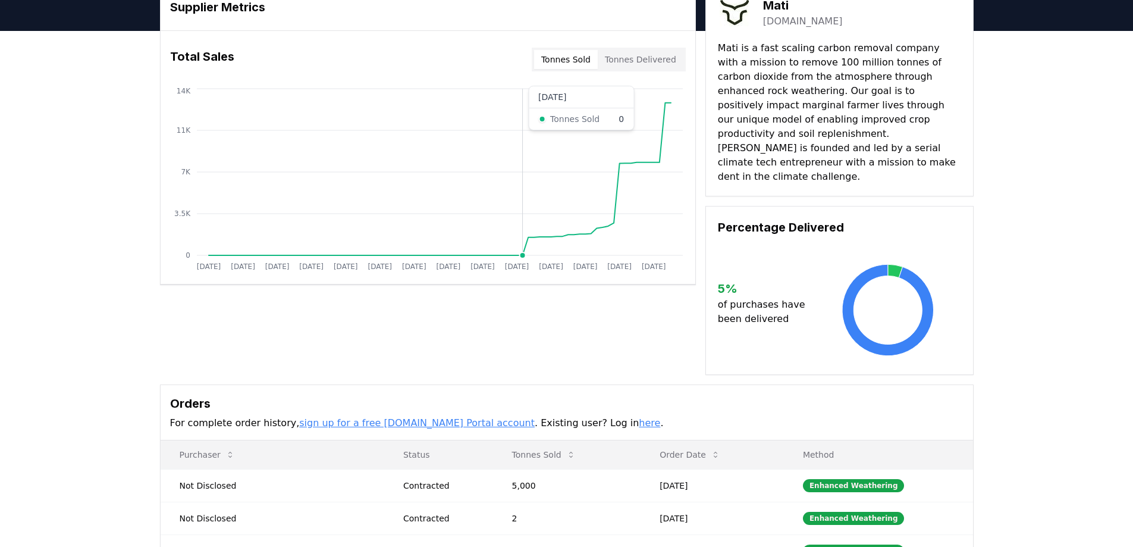
click at [525, 255] on circle at bounding box center [522, 255] width 6 height 6
click at [524, 247] on icon "Jan 2019 Jul 2019 Jan 2020 Jul 2020 Jan 2021 Jul 2021 Jan 2022 Jul 2022 Jan 202…" at bounding box center [423, 181] width 525 height 190
click at [524, 248] on icon at bounding box center [440, 179] width 462 height 152
click at [542, 247] on icon "Jan 2019 Jul 2019 Jan 2020 Jul 2020 Jan 2021 Jul 2021 Jan 2022 Jul 2022 Jan 202…" at bounding box center [423, 181] width 525 height 190
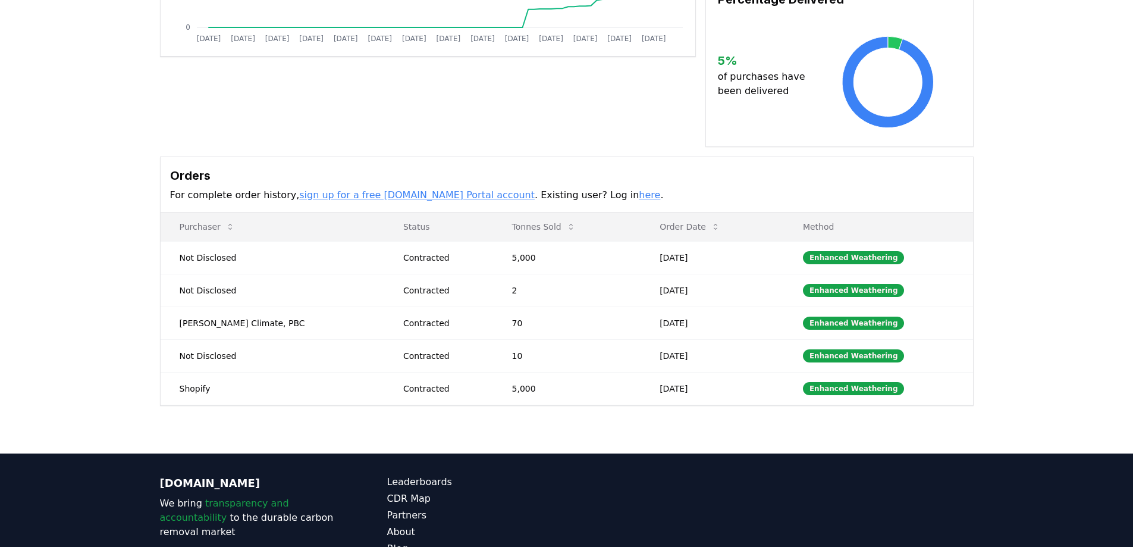
scroll to position [297, 0]
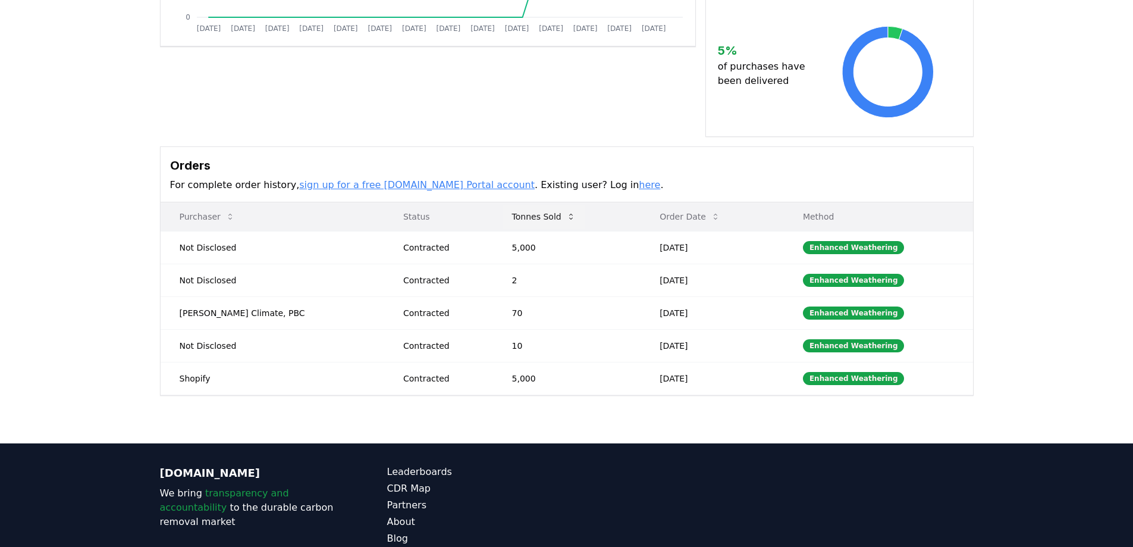
click at [566, 212] on icon at bounding box center [571, 217] width 10 height 10
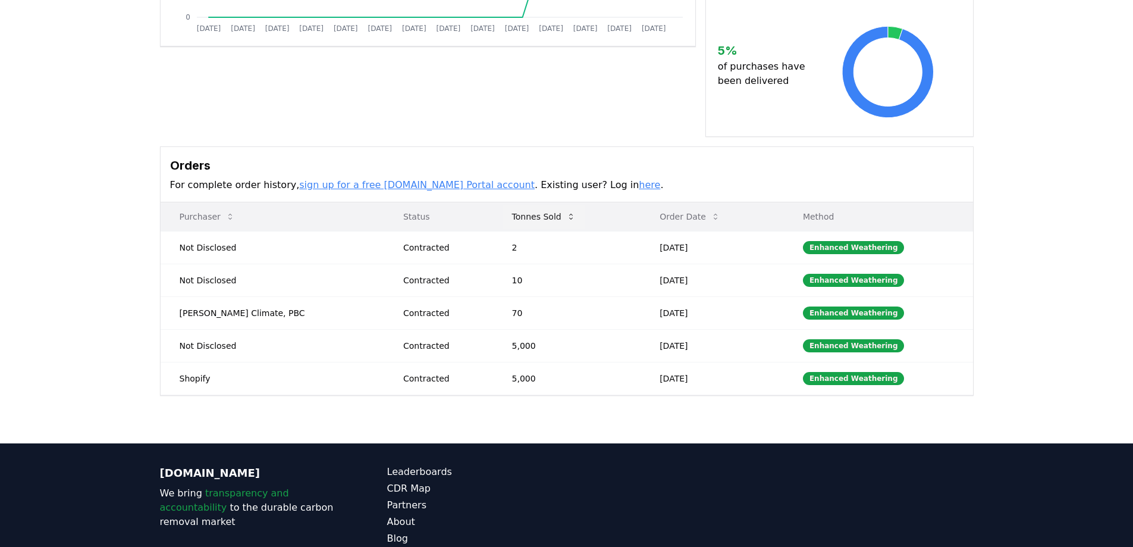
click at [566, 212] on icon at bounding box center [571, 217] width 10 height 10
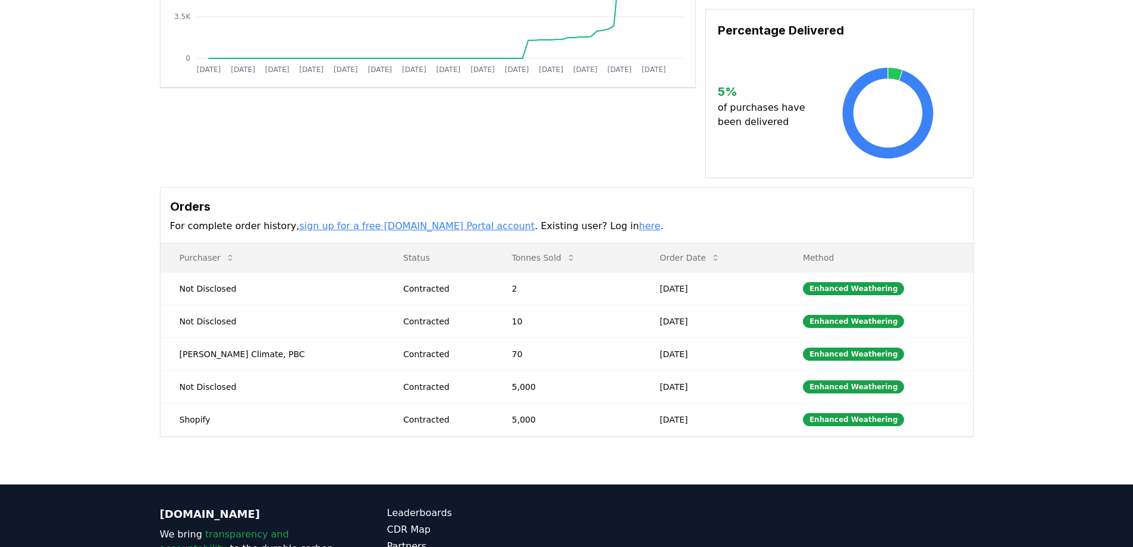
scroll to position [238, 0]
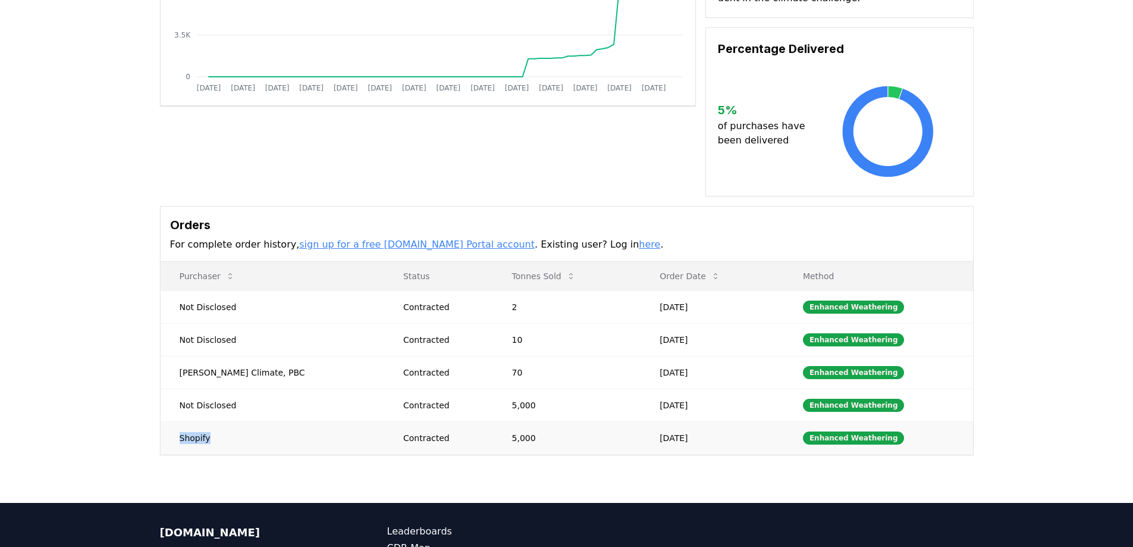
drag, startPoint x: 181, startPoint y: 406, endPoint x: 224, endPoint y: 410, distance: 43.7
click at [224, 421] on td "Shopify" at bounding box center [273, 437] width 224 height 33
copy td "Shopify"
drag, startPoint x: 180, startPoint y: 343, endPoint x: 258, endPoint y: 343, distance: 77.9
click at [258, 356] on td "Wren Climate, PBC" at bounding box center [273, 372] width 224 height 33
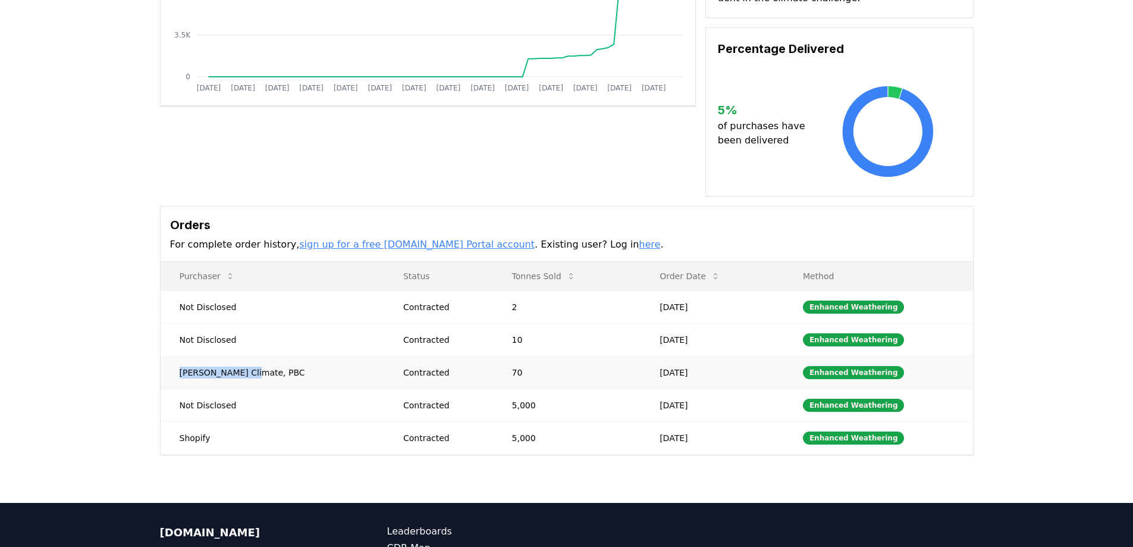
copy td "Wren Climate, PBC"
drag, startPoint x: 180, startPoint y: 377, endPoint x: 232, endPoint y: 377, distance: 51.8
click at [232, 388] on td "Not Disclosed" at bounding box center [273, 404] width 224 height 33
copy td "Not Disclosed"
click at [714, 273] on icon at bounding box center [716, 276] width 4 height 6
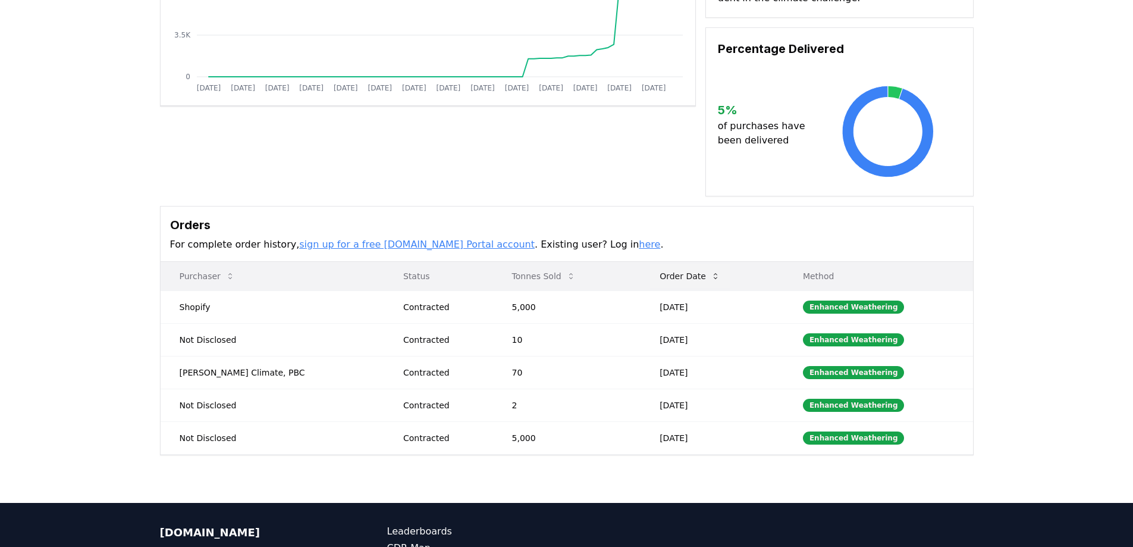
click at [714, 273] on icon at bounding box center [716, 276] width 4 height 6
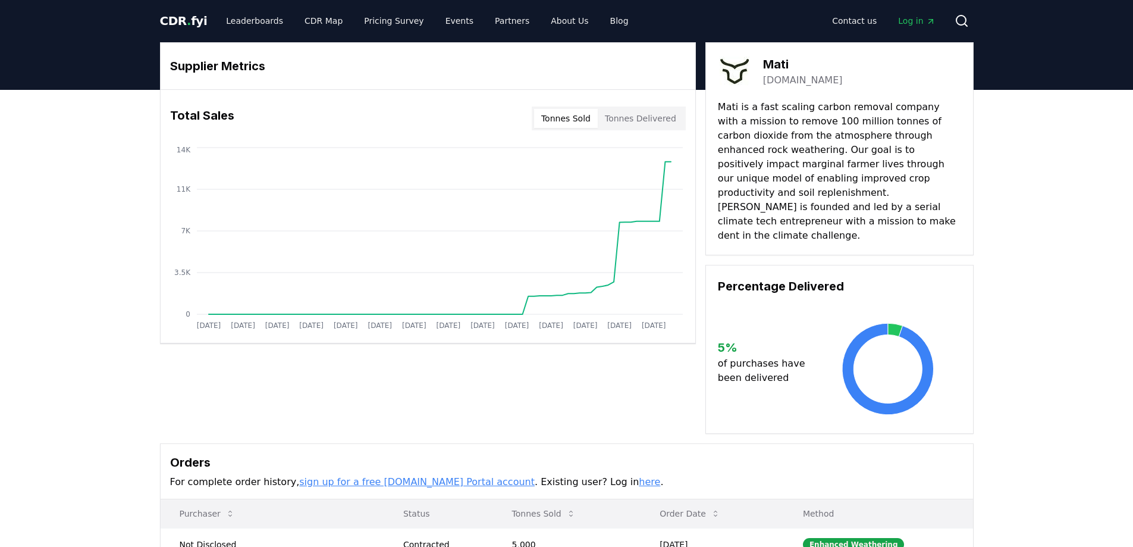
scroll to position [0, 0]
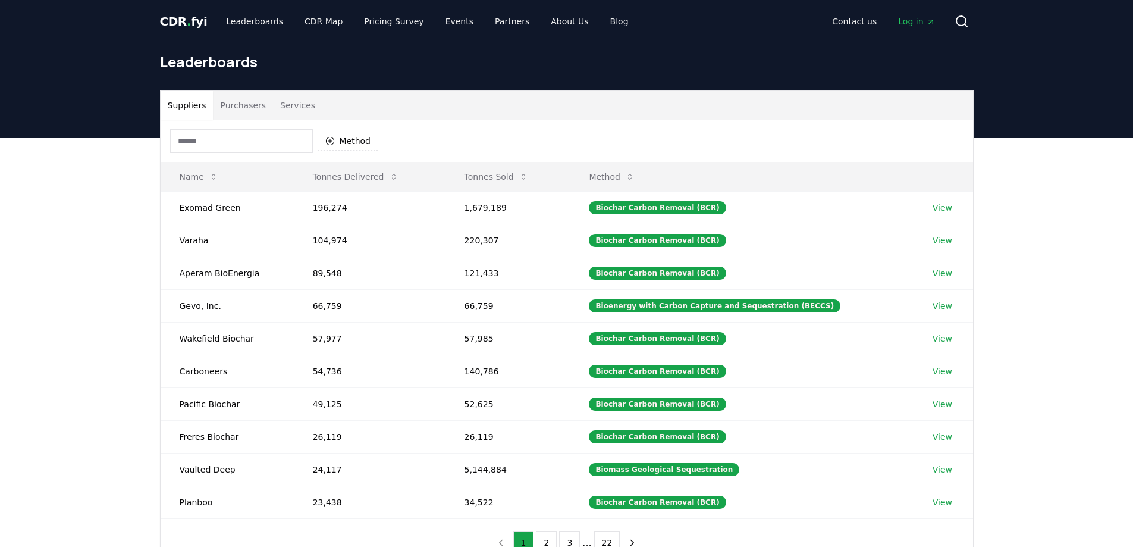
scroll to position [59, 0]
